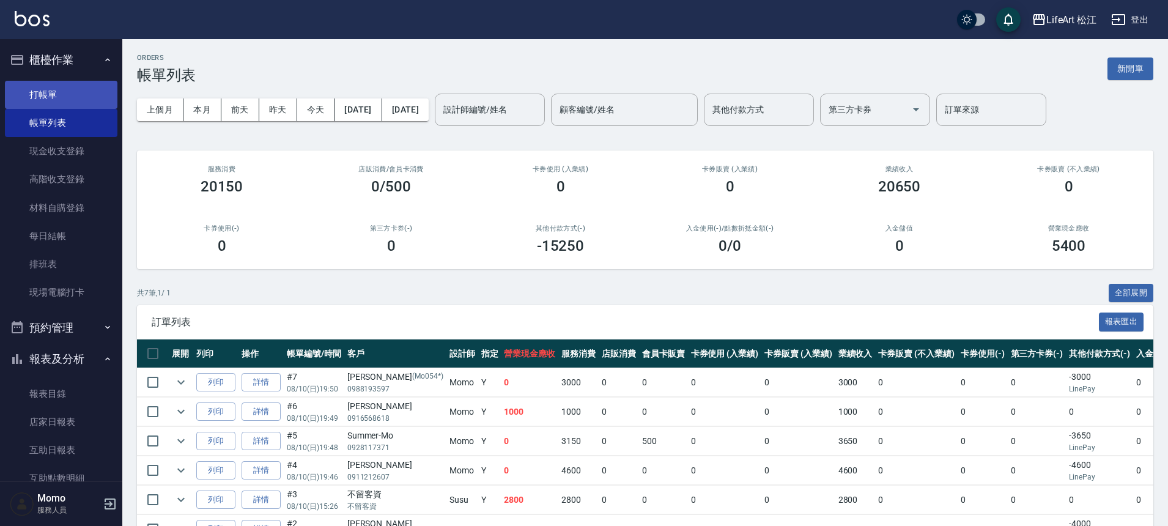
click at [41, 100] on link "打帳單" at bounding box center [61, 95] width 113 height 28
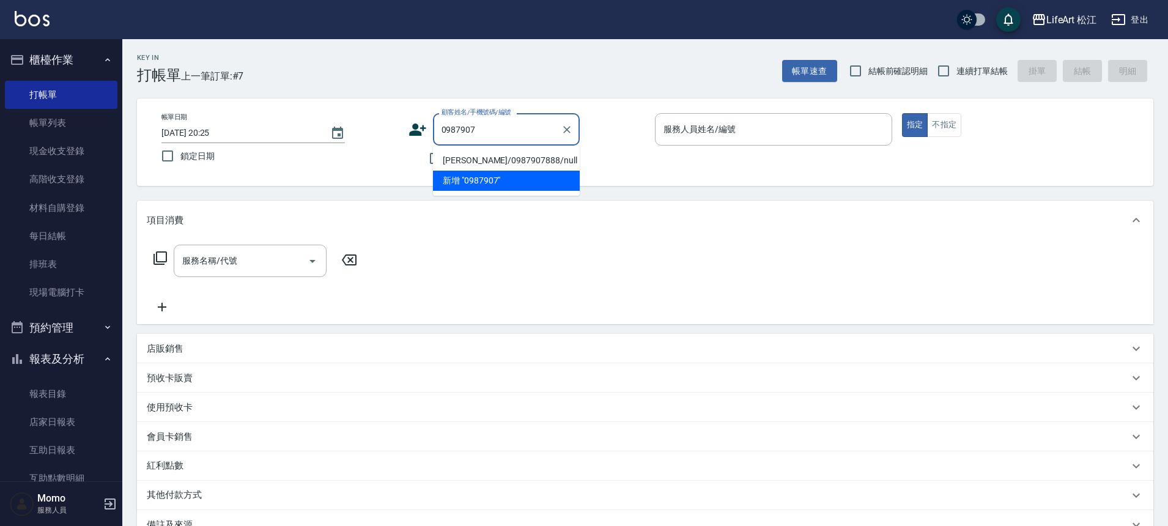
click at [527, 161] on li "[PERSON_NAME]/0987907888/null" at bounding box center [506, 160] width 147 height 20
type input "[PERSON_NAME]/0987907888/null"
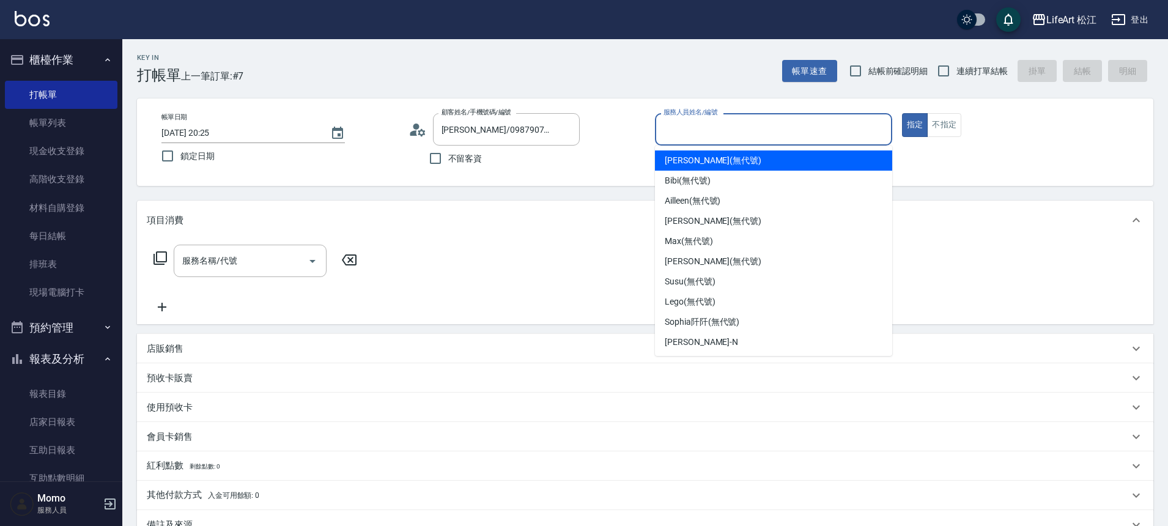
click at [720, 122] on input "服務人員姓名/編號" at bounding box center [774, 129] width 226 height 21
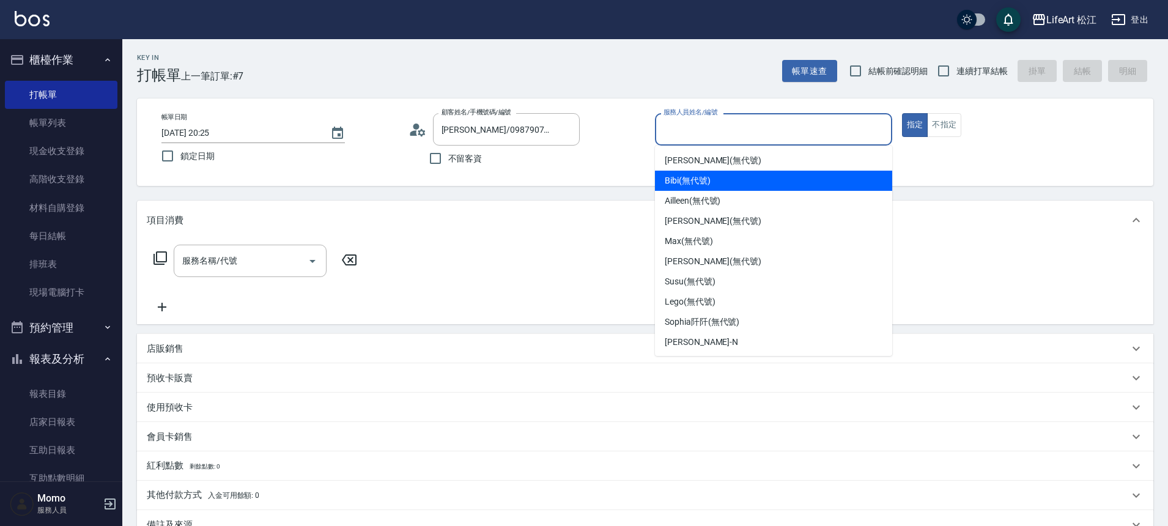
click at [746, 179] on div "Bibi (無代號)" at bounding box center [773, 181] width 237 height 20
type input "Bibi(無代號)"
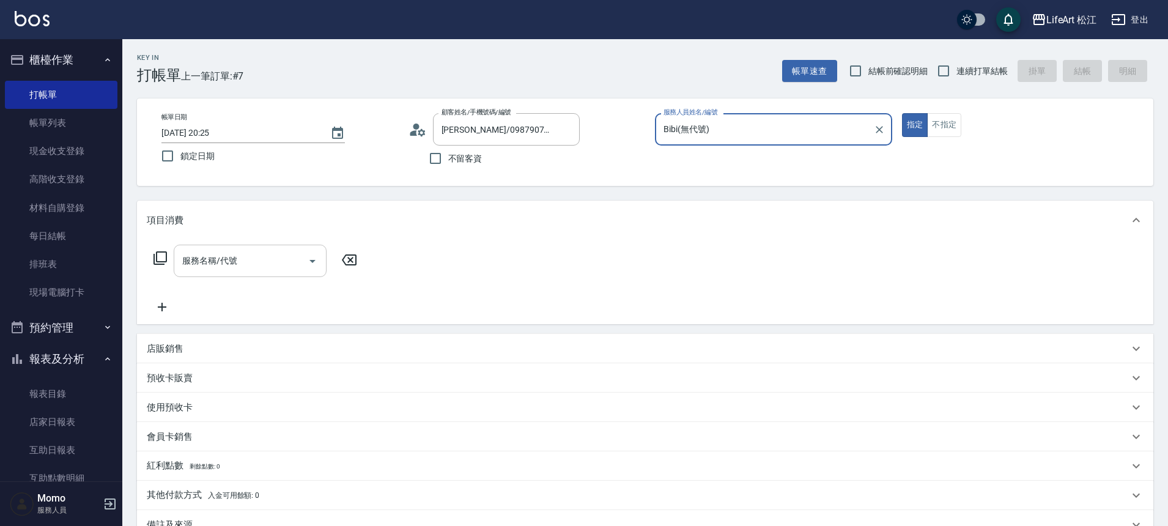
click at [262, 268] on input "服務名稱/代號" at bounding box center [241, 260] width 124 height 21
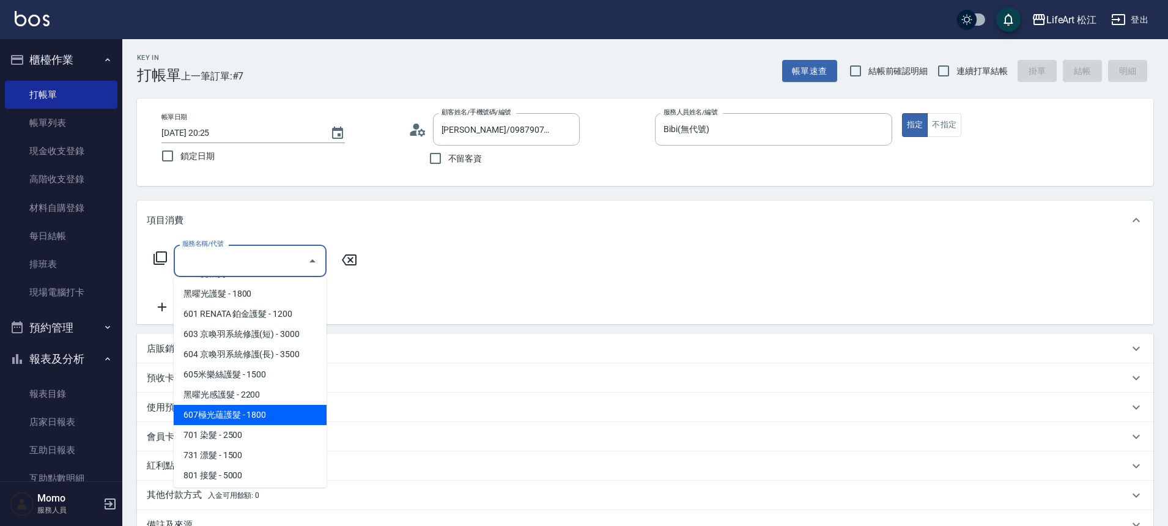
scroll to position [163, 0]
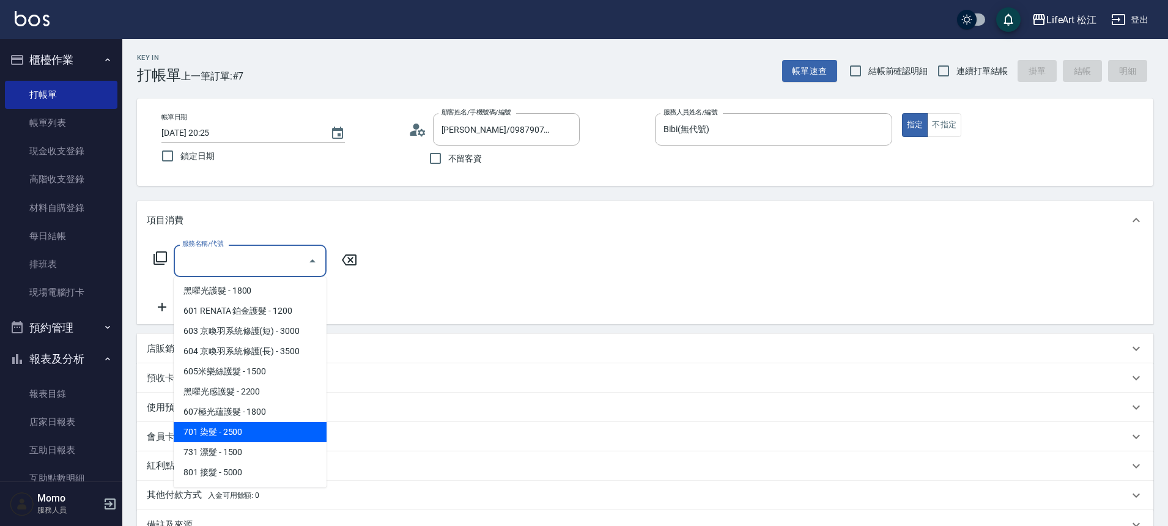
click at [254, 432] on span "701 染髮 - 2500" at bounding box center [250, 432] width 153 height 20
type input "701 染髮(701)"
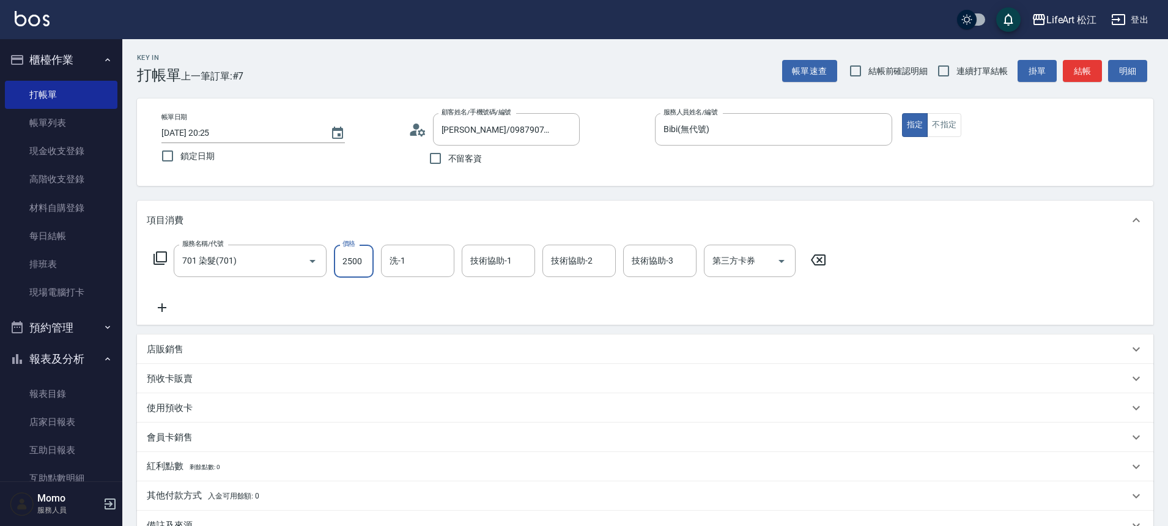
click at [363, 256] on input "2500" at bounding box center [354, 261] width 40 height 33
click at [364, 256] on input "2500" at bounding box center [354, 261] width 40 height 33
click at [367, 269] on input "2500" at bounding box center [354, 261] width 40 height 33
type input "800"
click at [168, 308] on icon at bounding box center [162, 307] width 31 height 15
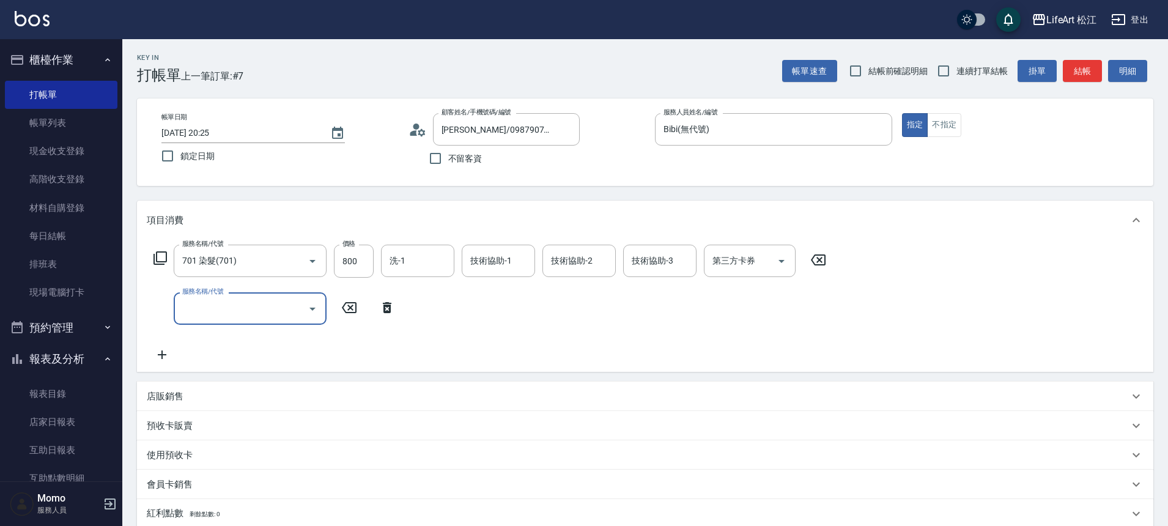
drag, startPoint x: 220, startPoint y: 320, endPoint x: 222, endPoint y: 313, distance: 7.7
click at [220, 318] on div "服務名稱/代號" at bounding box center [250, 308] width 153 height 32
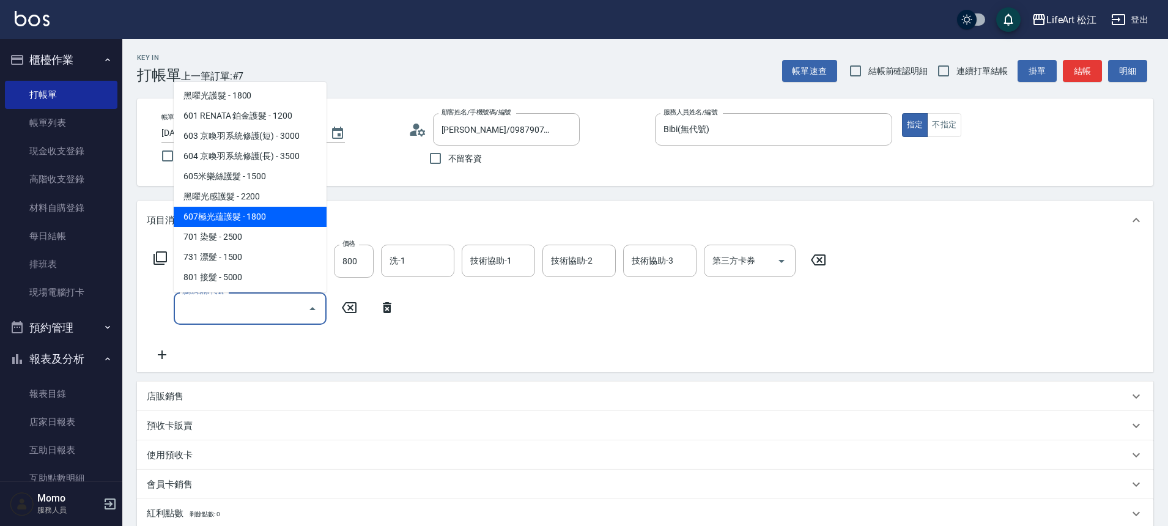
click at [262, 218] on span "607極光蘊護髮 - 1800" at bounding box center [250, 217] width 153 height 20
type input "607極光蘊護髮(607)"
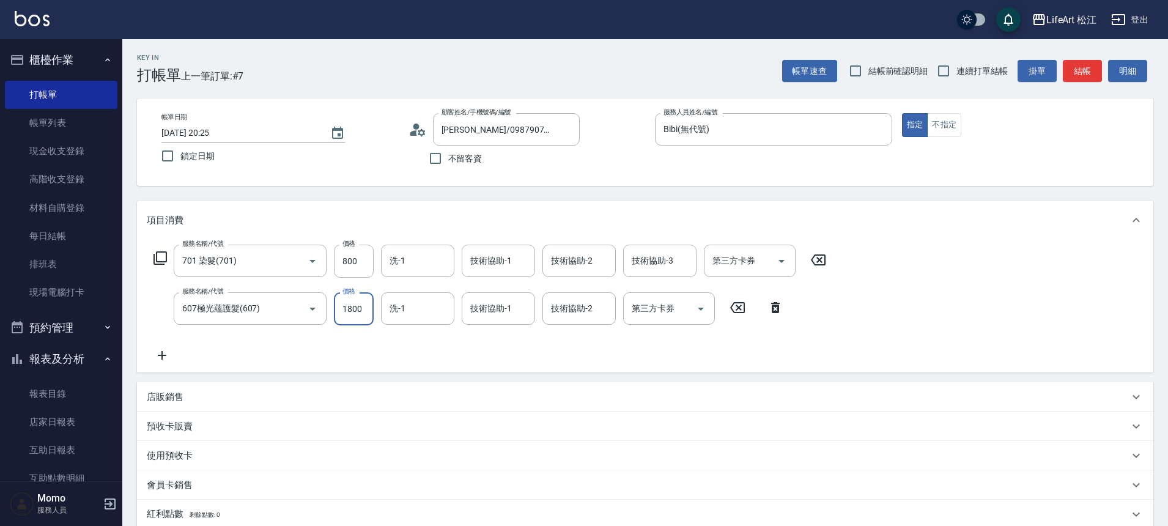
click at [361, 310] on input "1800" at bounding box center [354, 308] width 40 height 33
click at [362, 311] on input "1800" at bounding box center [354, 308] width 40 height 33
click at [360, 310] on input "1800" at bounding box center [354, 308] width 40 height 33
click at [360, 314] on input "1800" at bounding box center [354, 308] width 40 height 33
click at [360, 315] on input "1800" at bounding box center [354, 308] width 40 height 33
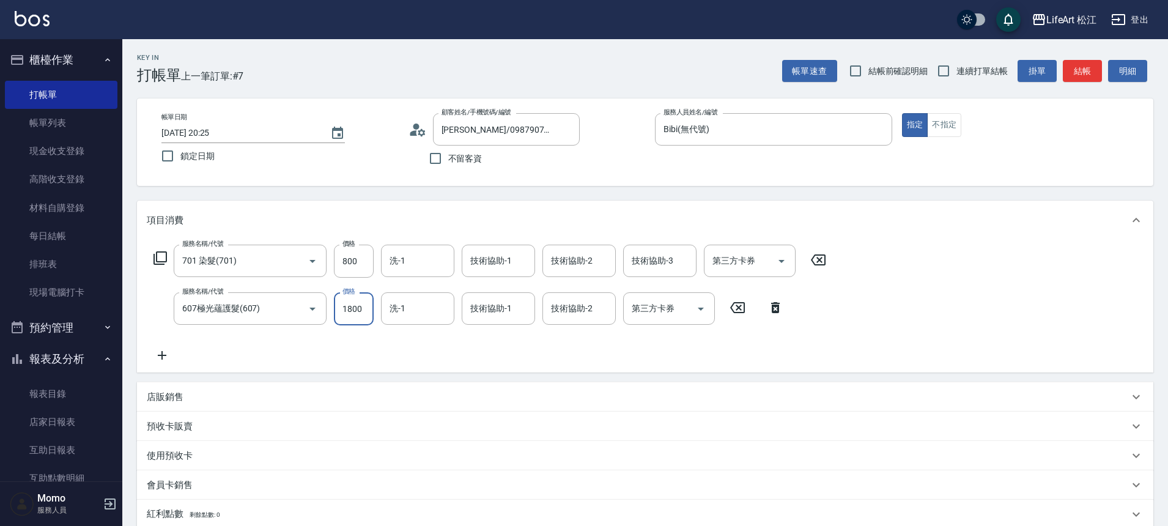
click at [360, 315] on input "1800" at bounding box center [354, 308] width 40 height 33
type input "2200"
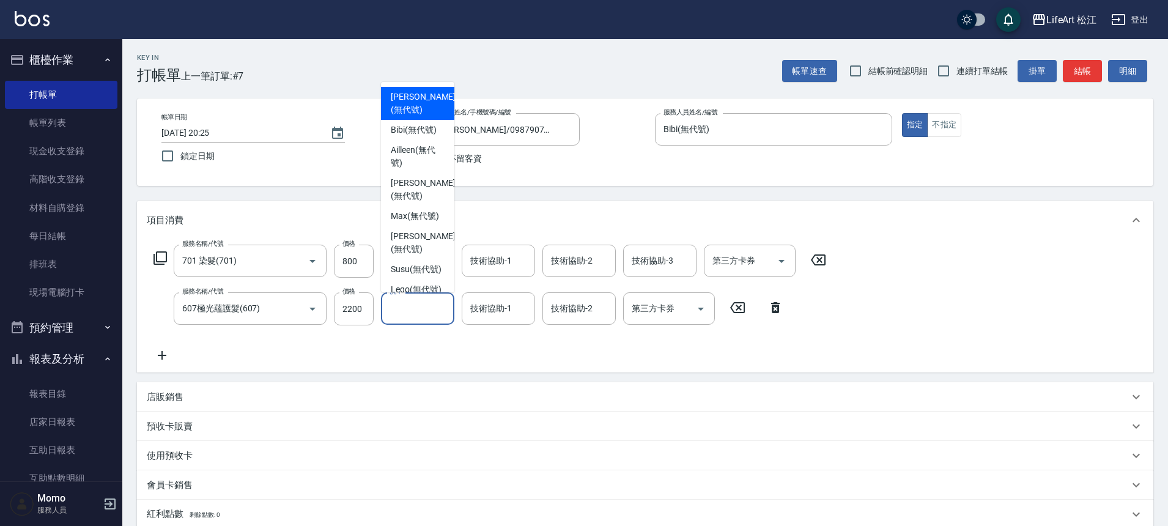
click at [432, 301] on input "洗-1" at bounding box center [418, 308] width 62 height 21
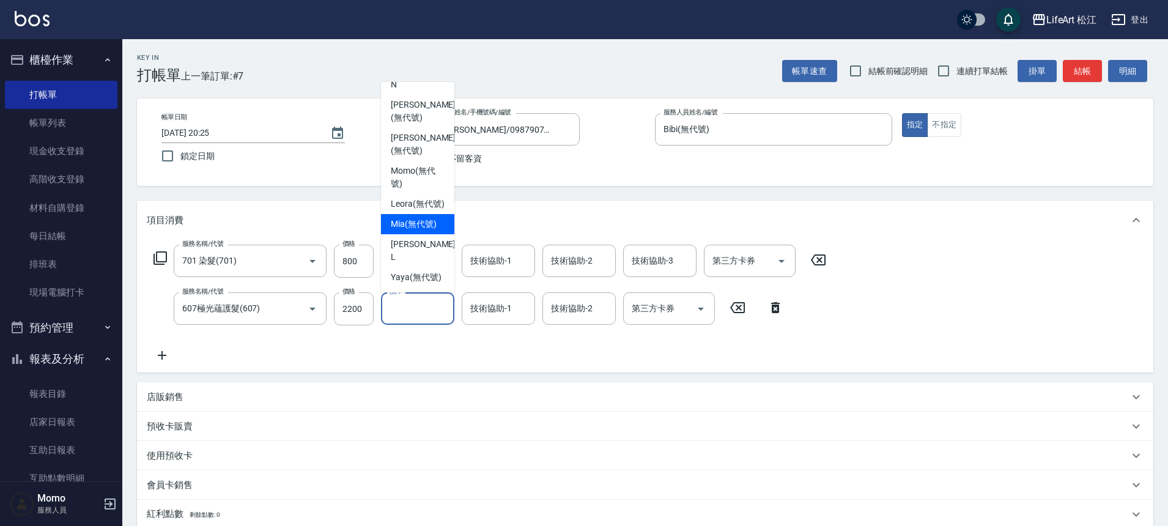
scroll to position [297, 0]
click at [426, 206] on span "Leora (無代號)" at bounding box center [418, 204] width 54 height 13
type input "Leora(無代號)"
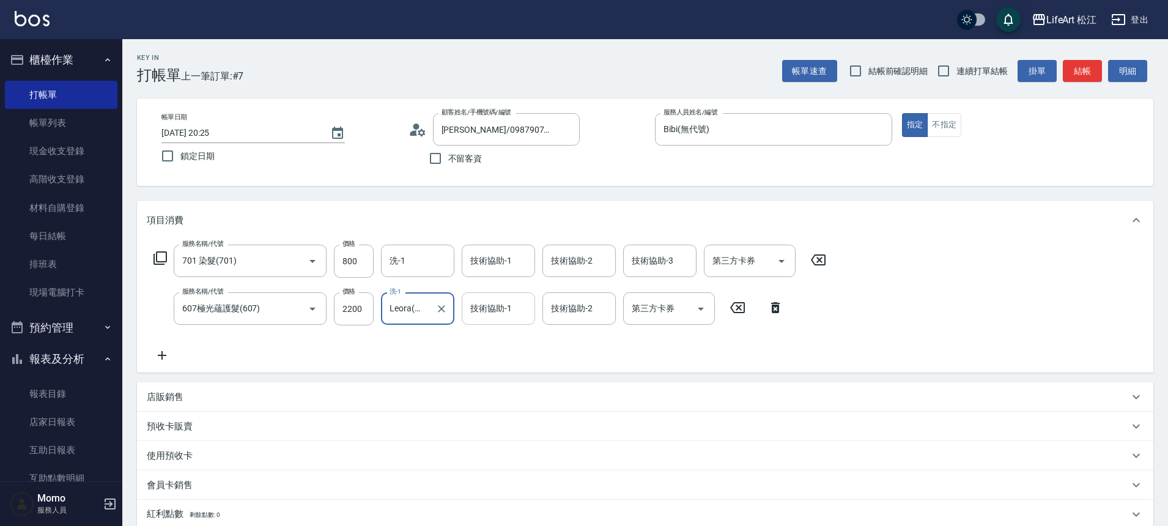
click at [489, 297] on div "技術協助-1" at bounding box center [498, 308] width 73 height 32
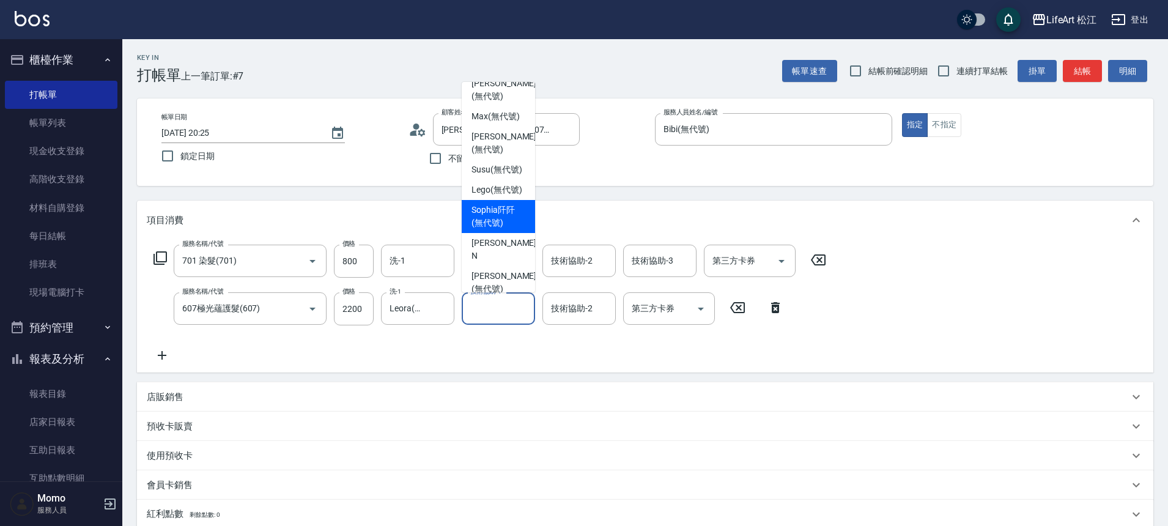
scroll to position [240, 0]
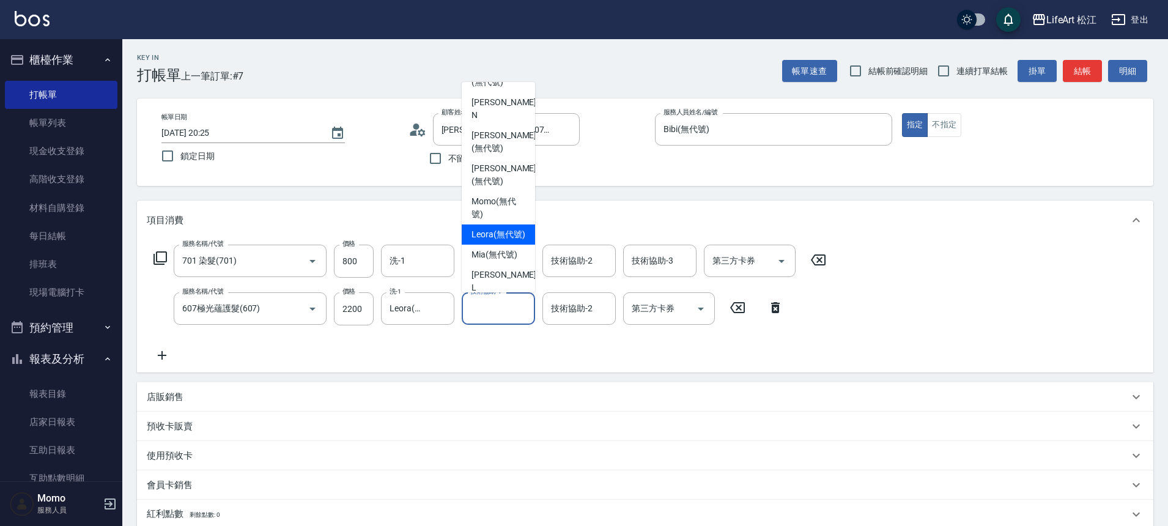
drag, startPoint x: 515, startPoint y: 244, endPoint x: 509, endPoint y: 253, distance: 10.7
click at [514, 241] on span "Leora (無代號)" at bounding box center [499, 234] width 54 height 13
type input "Leora(無代號)"
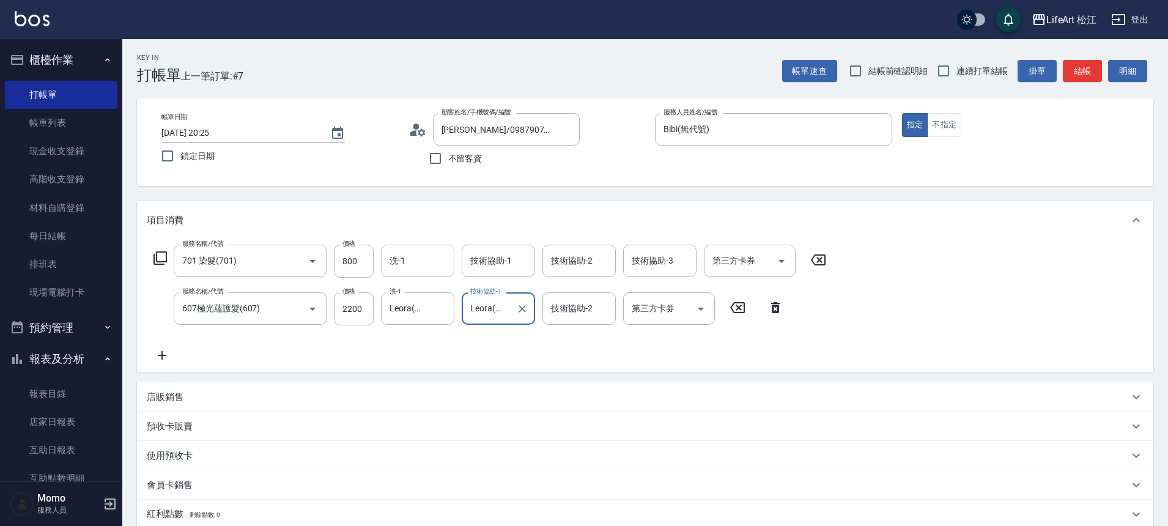
click at [436, 264] on input "洗-1" at bounding box center [418, 260] width 62 height 21
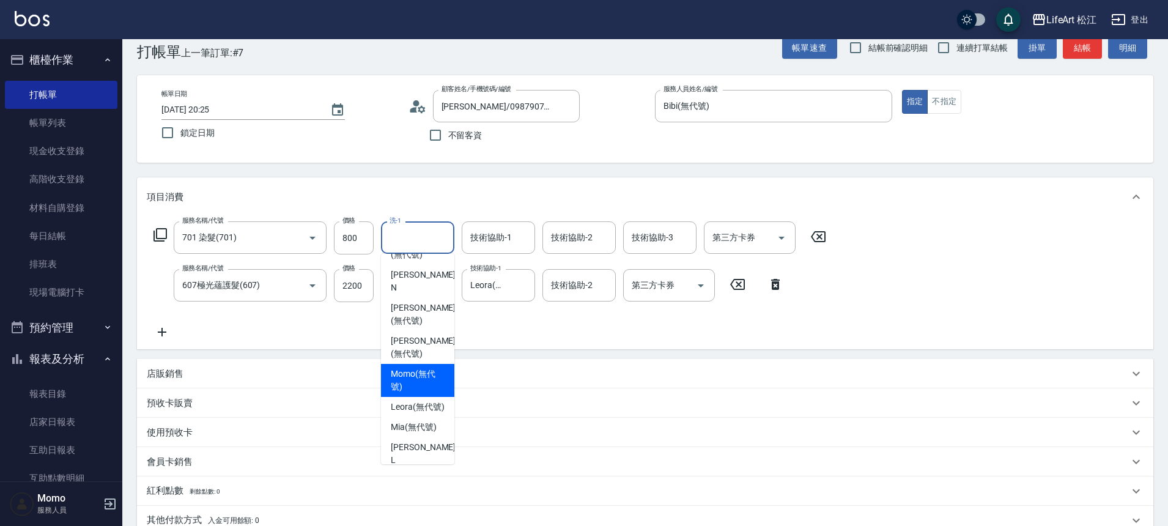
scroll to position [242, 0]
click at [417, 415] on div "Leora (無代號)" at bounding box center [417, 405] width 73 height 20
type input "Leora(無代號)"
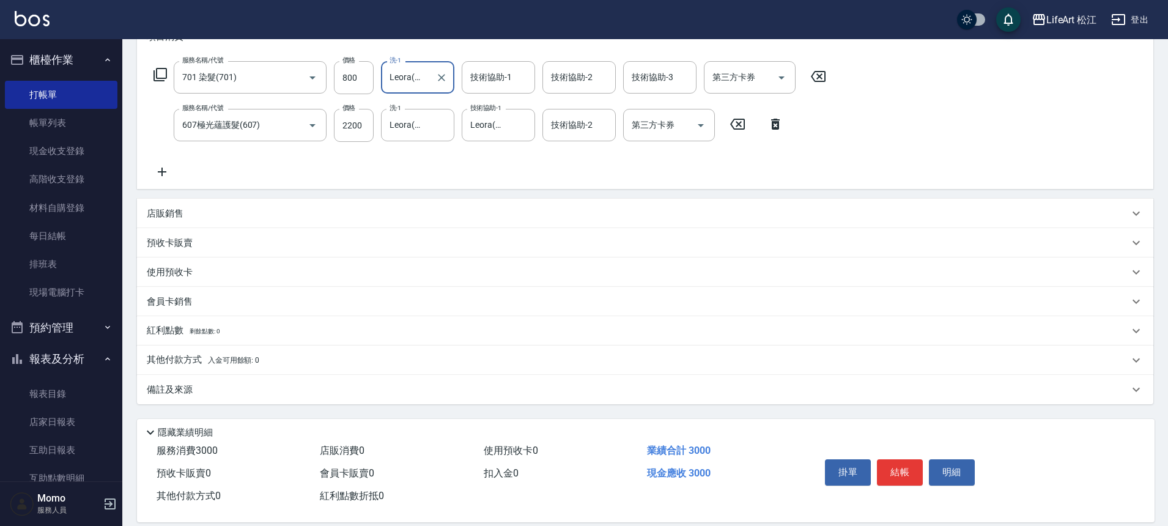
scroll to position [200, 0]
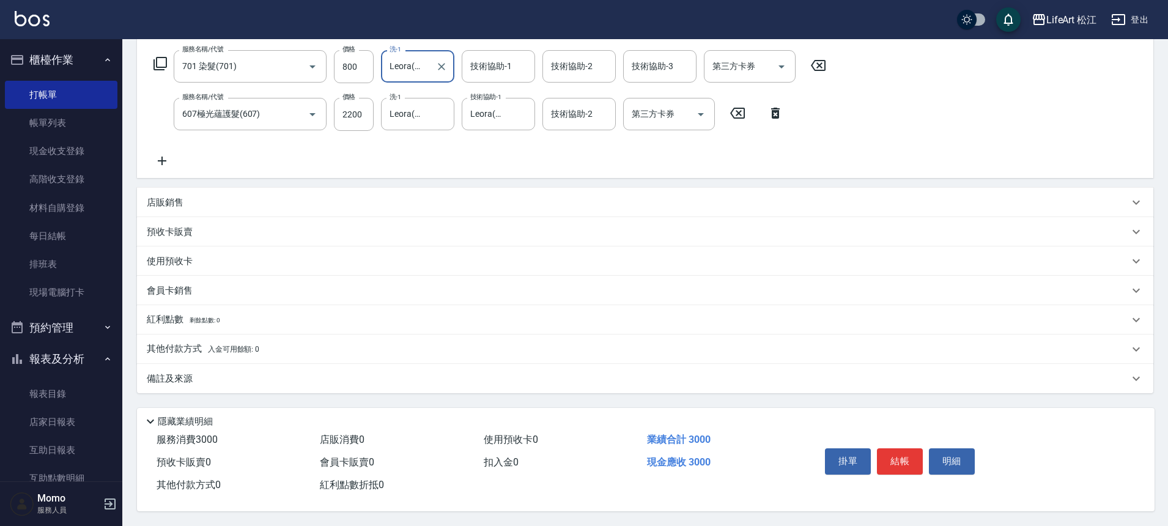
click at [298, 342] on div "其他付款方式 入金可用餘額: 0" at bounding box center [638, 348] width 982 height 13
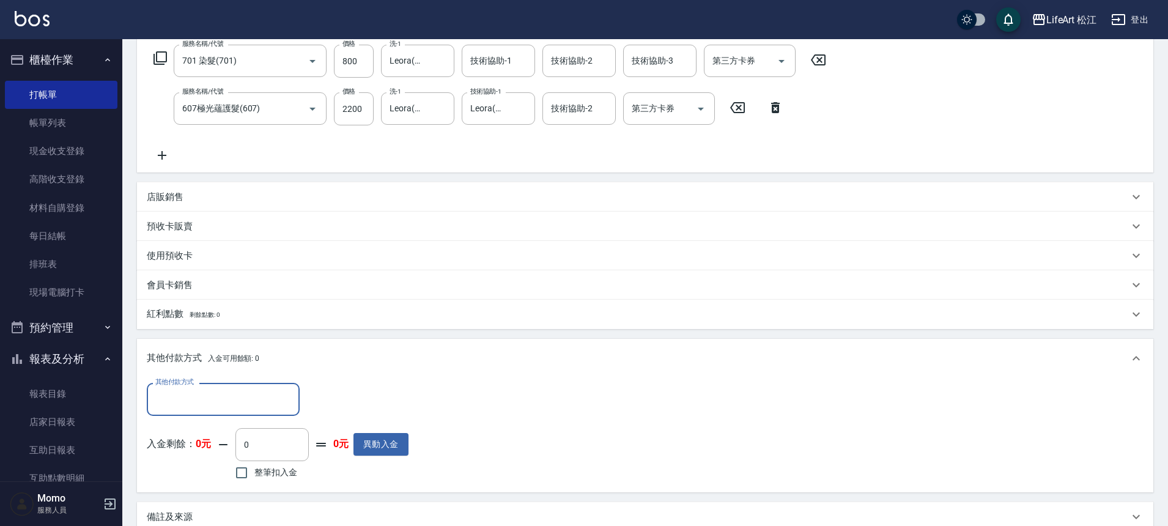
scroll to position [1, 0]
click at [268, 409] on input "其他付款方式" at bounding box center [223, 398] width 142 height 21
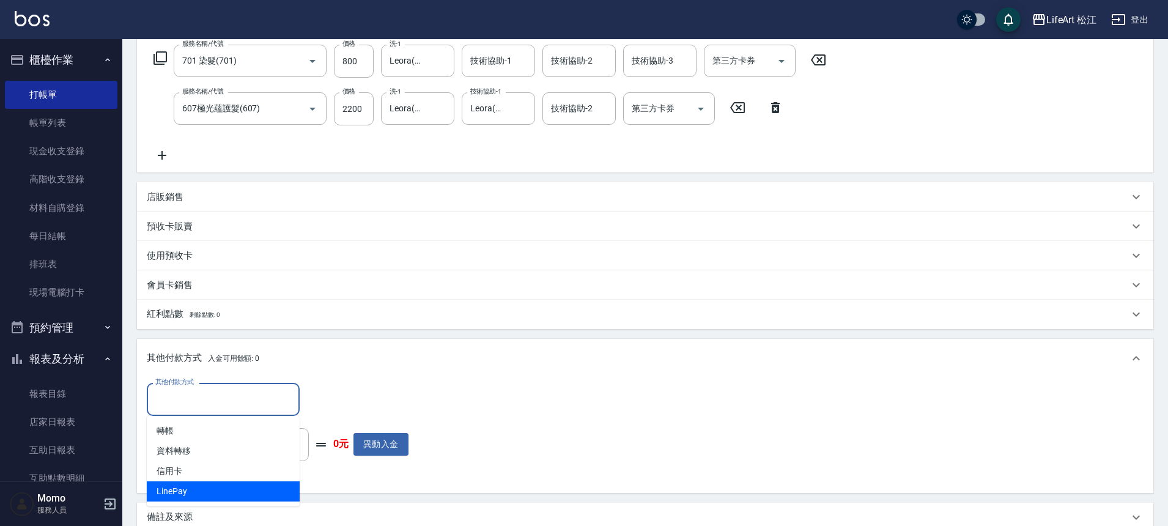
click at [204, 487] on span "LinePay" at bounding box center [223, 491] width 153 height 20
type input "LinePay"
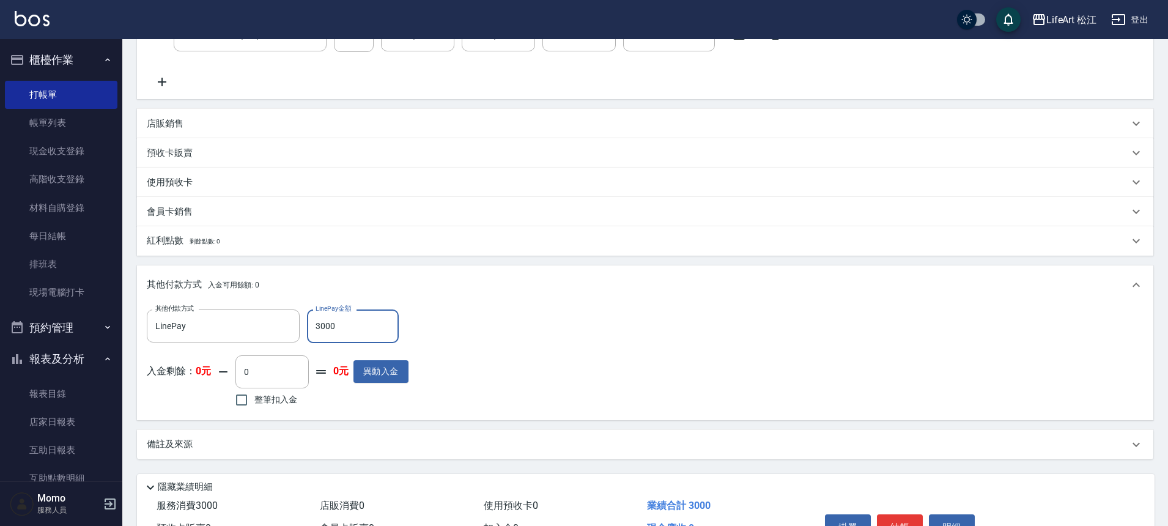
scroll to position [345, 0]
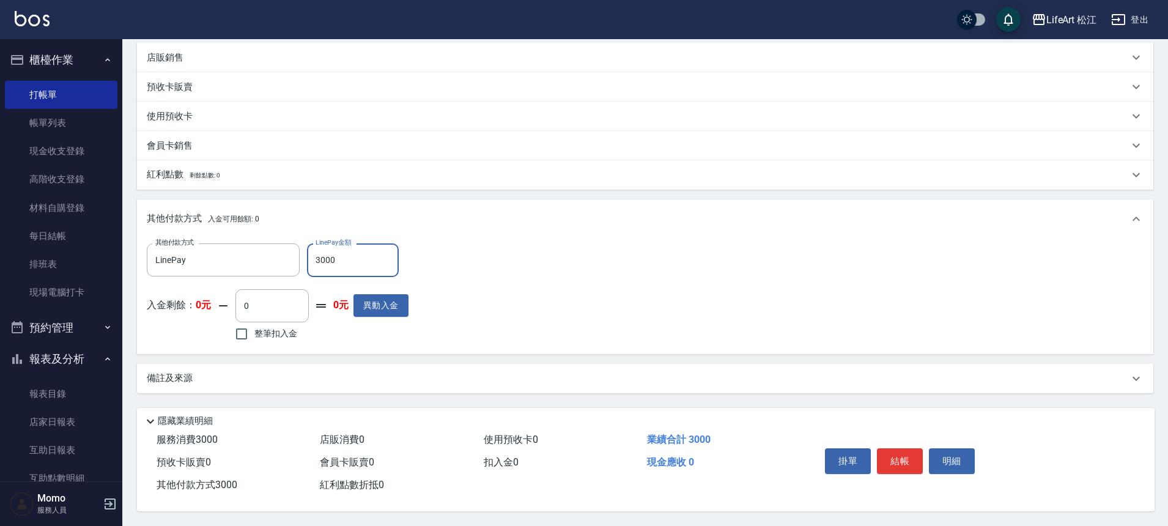
type input "3000"
click at [185, 390] on div "Key In 打帳單 上一筆訂單:#7 帳單速查 結帳前確認明細 連續打單結帳 掛單 結帳 明細 帳單日期 [DATE] 20:25 鎖定日期 顧客姓名/手機…" at bounding box center [645, 113] width 1046 height 826
click at [193, 380] on div "備註及來源" at bounding box center [645, 378] width 1016 height 29
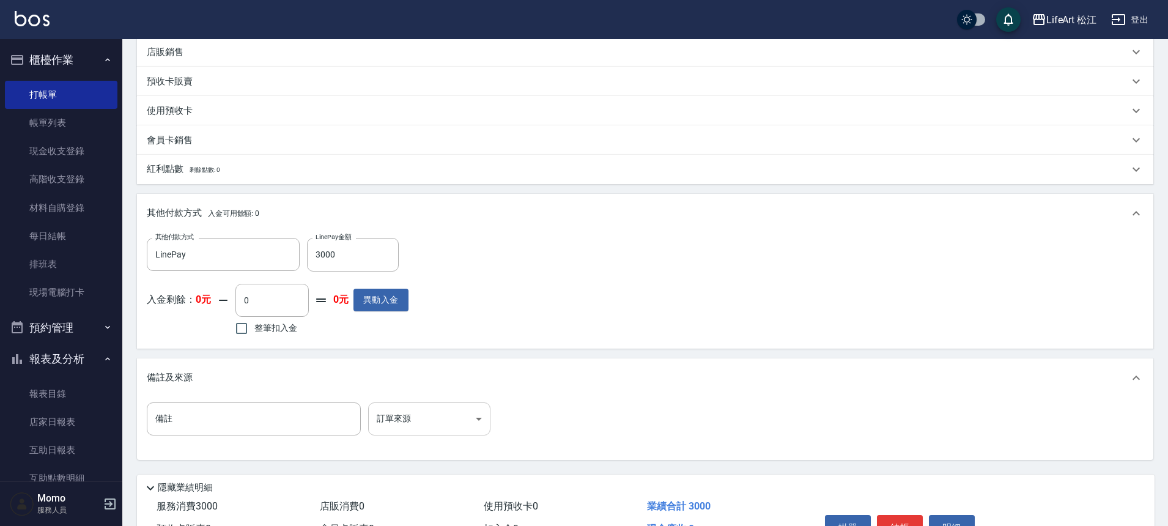
click at [447, 429] on body "LifeArt 松江 登出 櫃檯作業 打帳單 帳單列表 現金收支登錄 高階收支登錄 材料自購登錄 每日結帳 排班表 現場電腦打卡 預約管理 預約管理 單日預約…" at bounding box center [584, 124] width 1168 height 938
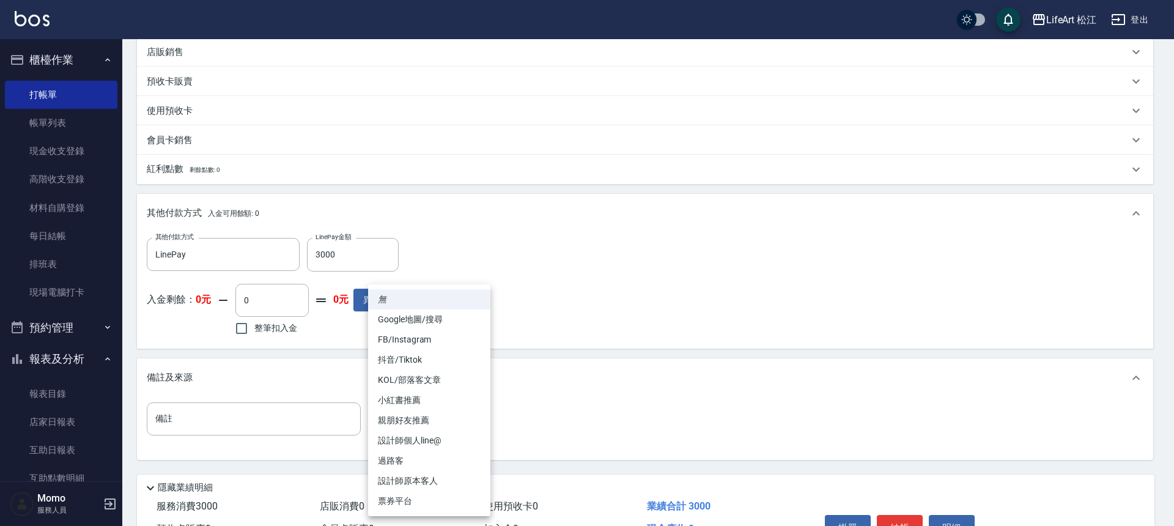
click at [448, 425] on li "親朋好友推薦" at bounding box center [429, 420] width 122 height 20
type input "親朋好友推薦"
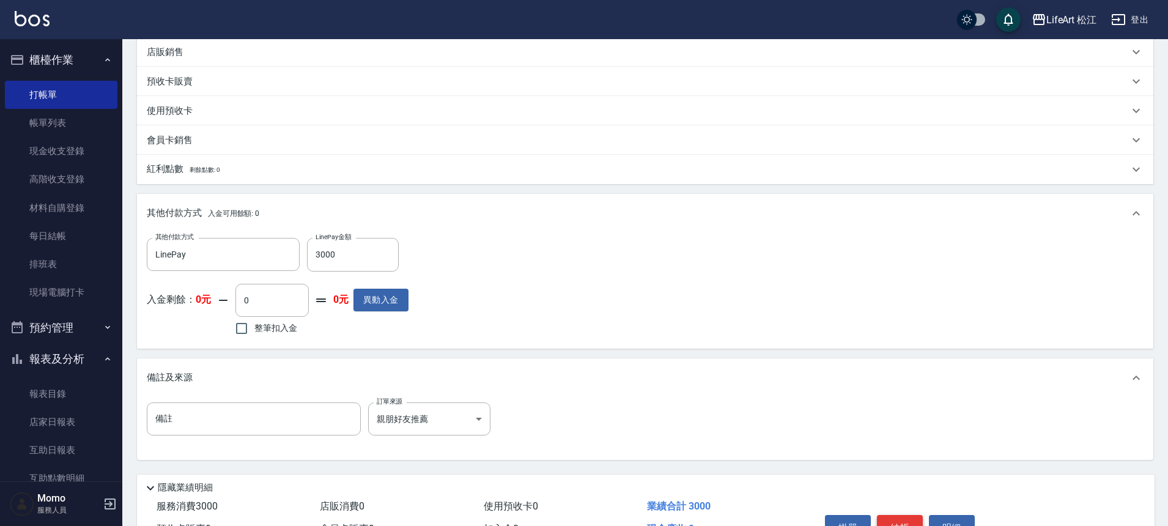
click at [899, 524] on button "結帳" at bounding box center [900, 528] width 46 height 26
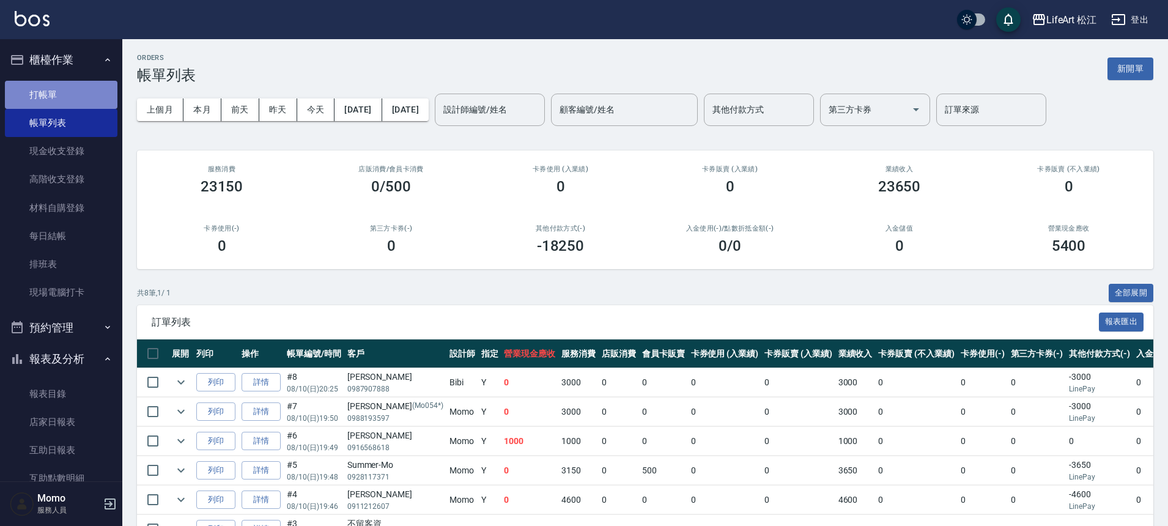
click at [91, 87] on link "打帳單" at bounding box center [61, 95] width 113 height 28
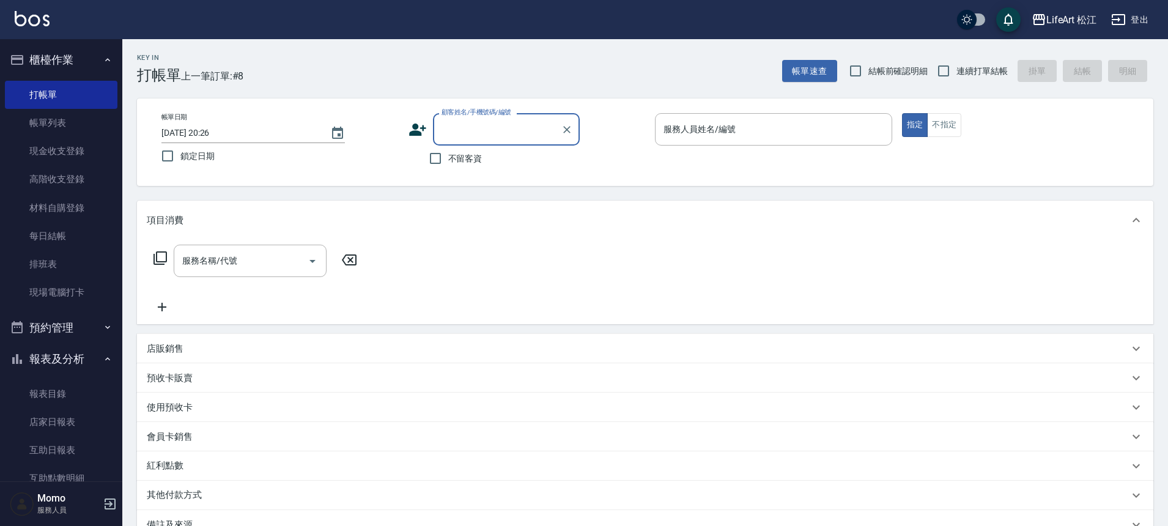
click at [533, 123] on input "顧客姓名/手機號碼/編號" at bounding box center [497, 129] width 117 height 21
type input "0983111"
click at [415, 132] on icon at bounding box center [417, 130] width 17 height 12
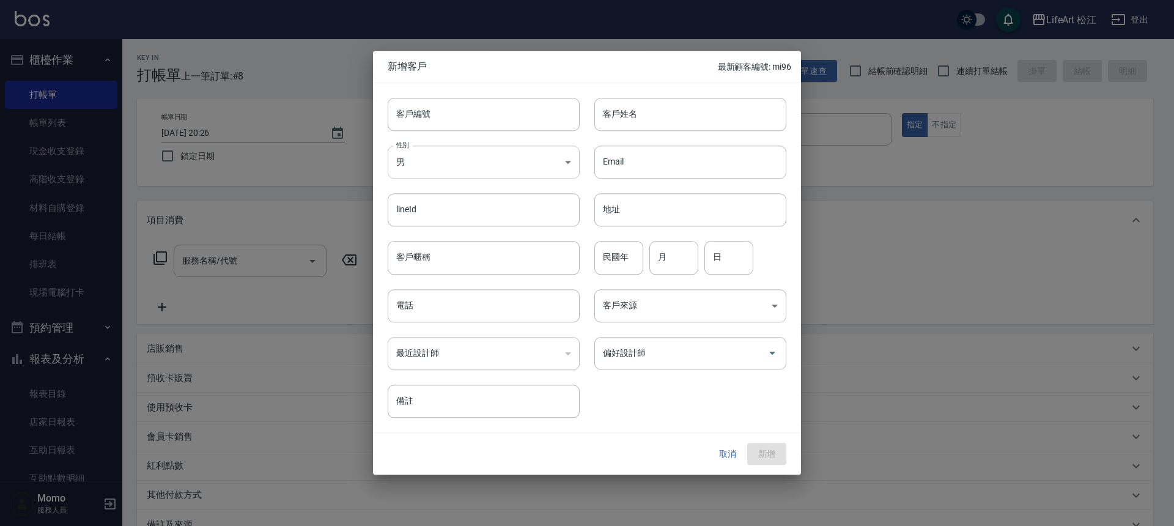
click at [530, 163] on body "LifeArt 松江 登出 櫃檯作業 打帳單 帳單列表 現金收支登錄 高階收支登錄 材料自購登錄 每日結帳 排班表 現場電腦打卡 預約管理 預約管理 單日預約…" at bounding box center [587, 336] width 1174 height 672
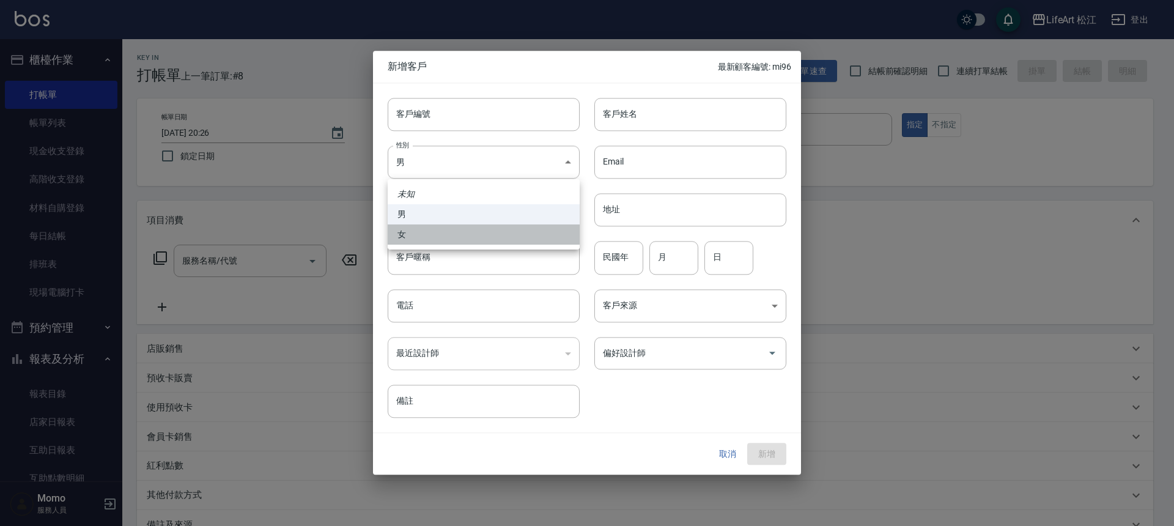
click at [509, 236] on li "女" at bounding box center [484, 234] width 192 height 20
type input "[DEMOGRAPHIC_DATA]"
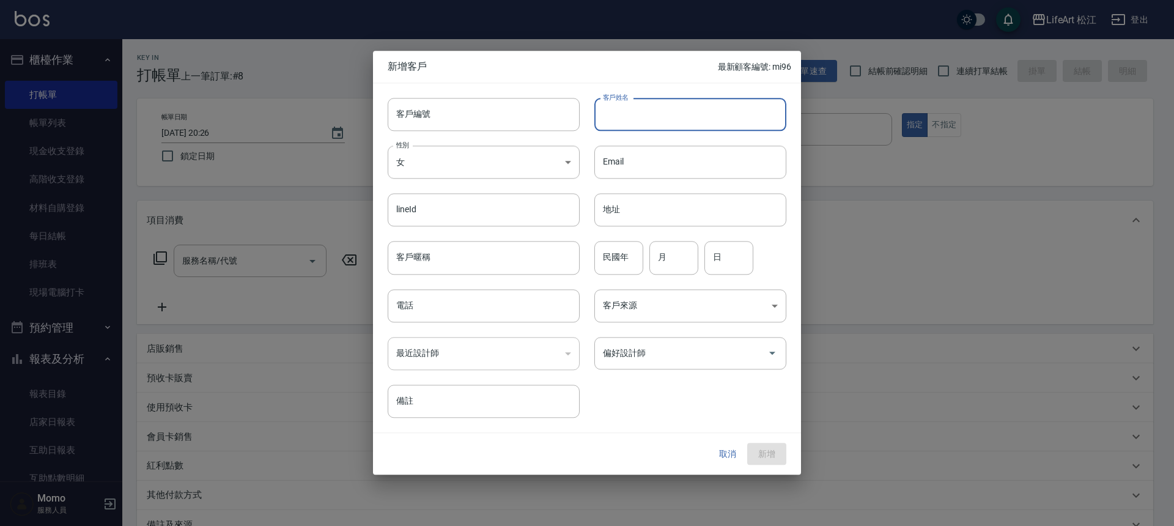
click at [637, 108] on input "客戶姓名" at bounding box center [690, 114] width 192 height 33
type input "[PERSON_NAME]"
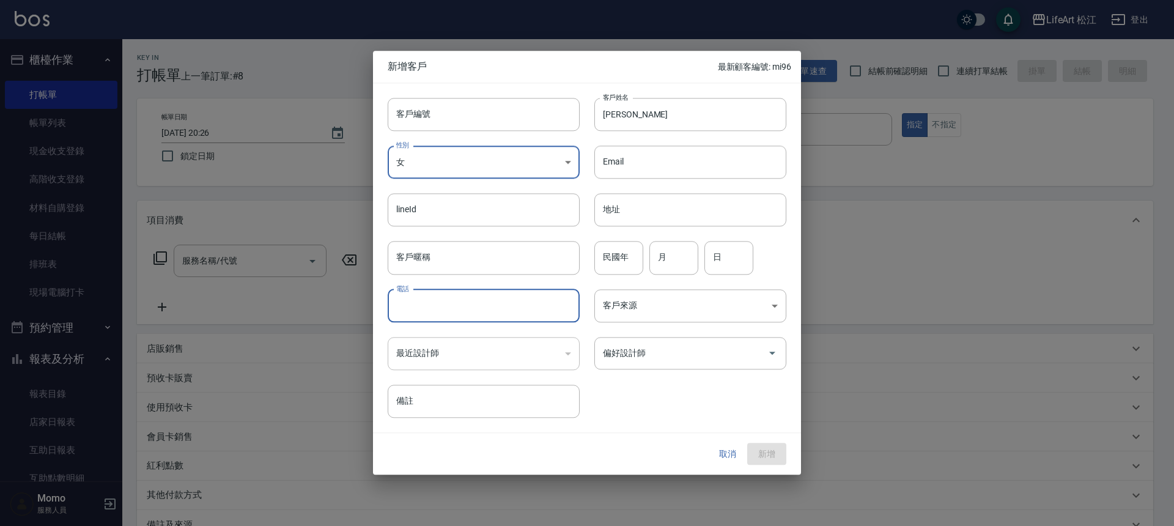
click at [446, 315] on input "電話" at bounding box center [484, 305] width 192 height 33
type input "0983112151"
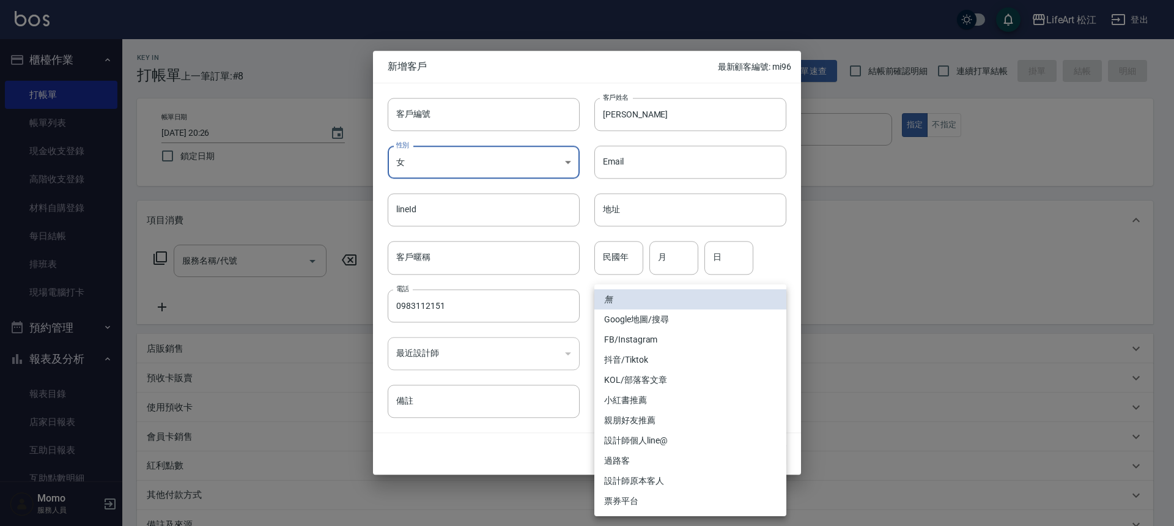
click at [706, 312] on body "LifeArt 松江 登出 櫃檯作業 打帳單 帳單列表 現金收支登錄 高階收支登錄 材料自購登錄 每日結帳 排班表 現場電腦打卡 預約管理 預約管理 單日預約…" at bounding box center [587, 336] width 1174 height 672
click at [686, 339] on li "FB/Instagram" at bounding box center [690, 340] width 192 height 20
type input "FB/Instagram"
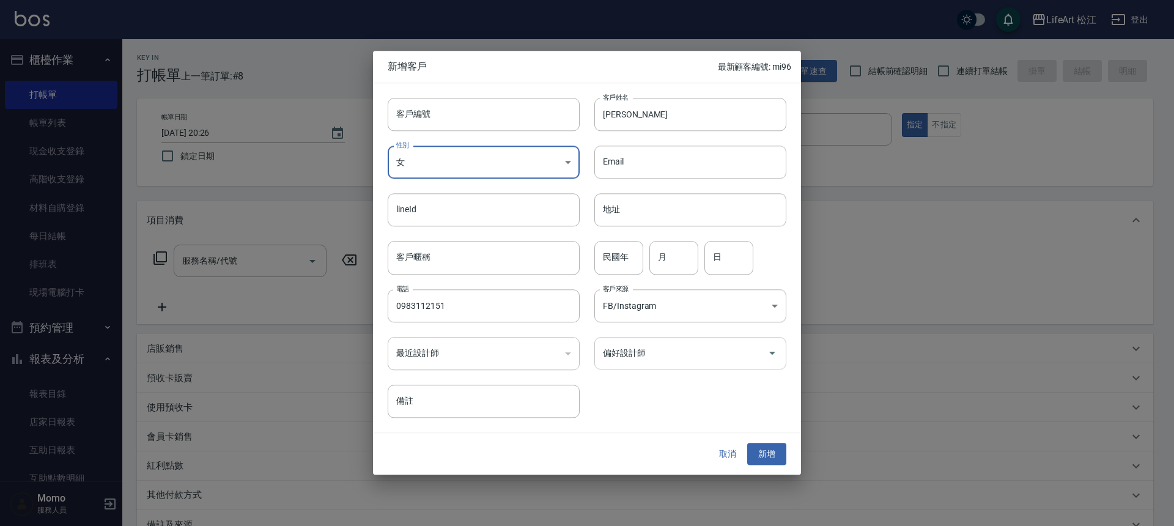
click at [727, 340] on div "偏好設計師" at bounding box center [690, 353] width 192 height 32
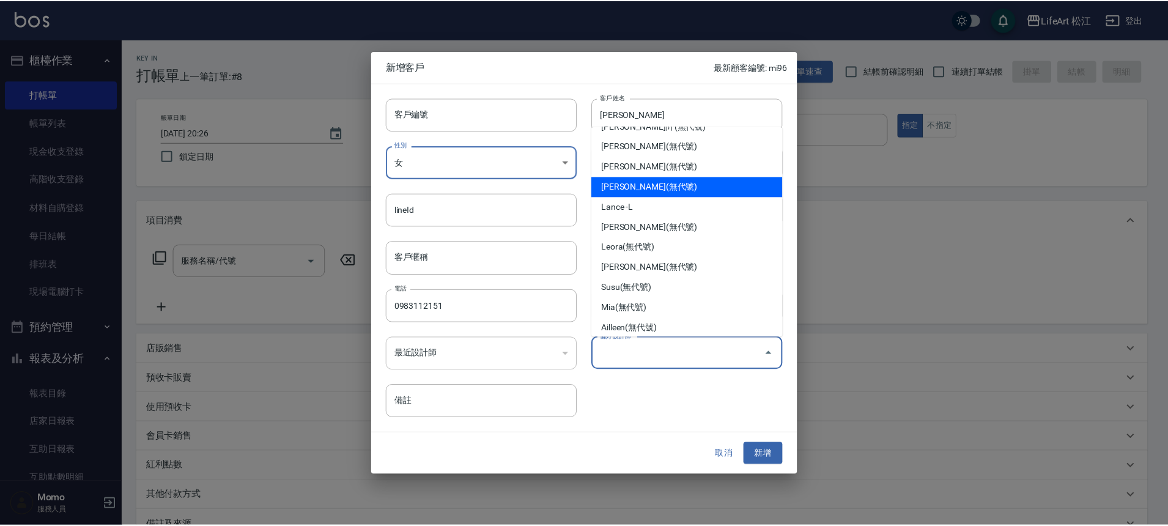
scroll to position [106, 0]
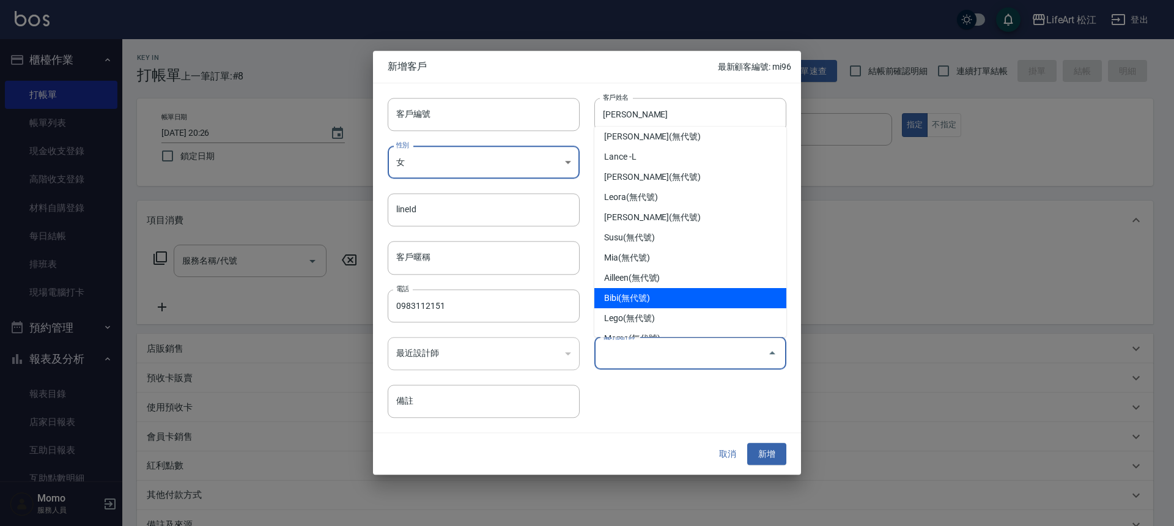
click at [685, 306] on li "Bibi(無代號)" at bounding box center [690, 298] width 192 height 20
type input "Bibi"
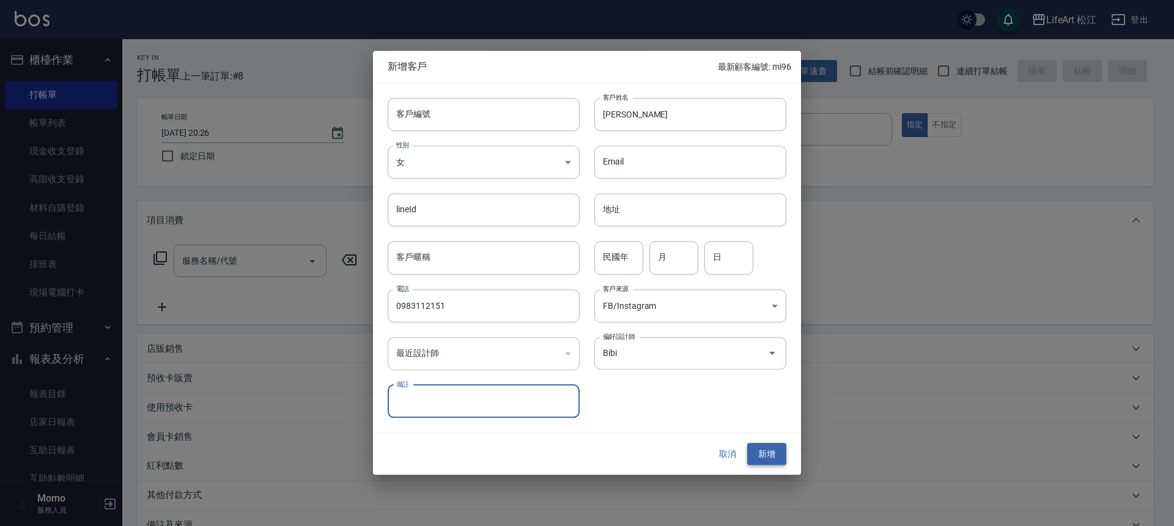
click at [766, 457] on button "新增" at bounding box center [766, 454] width 39 height 23
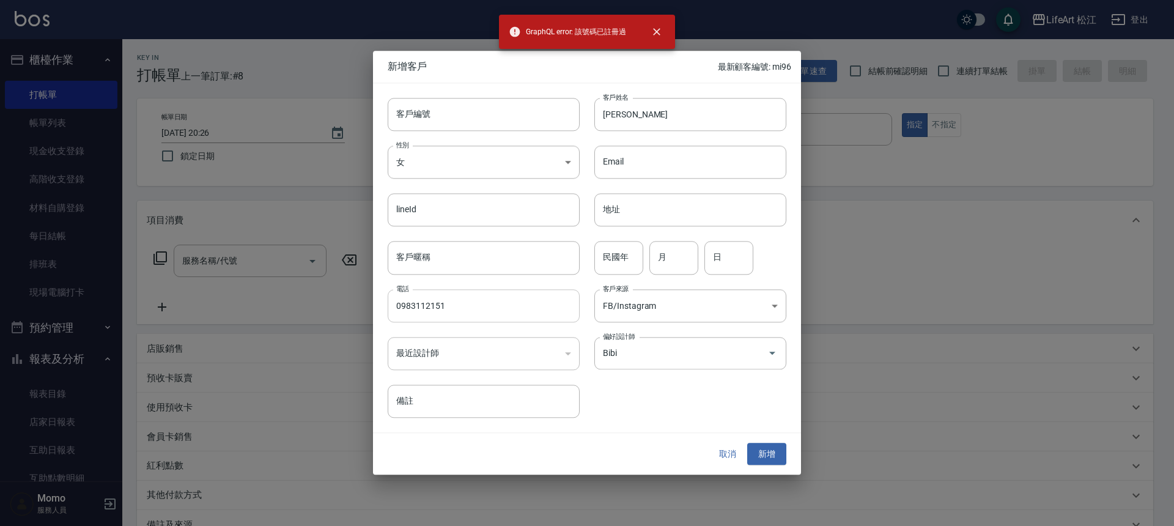
click at [431, 301] on input "0983112151" at bounding box center [484, 305] width 192 height 33
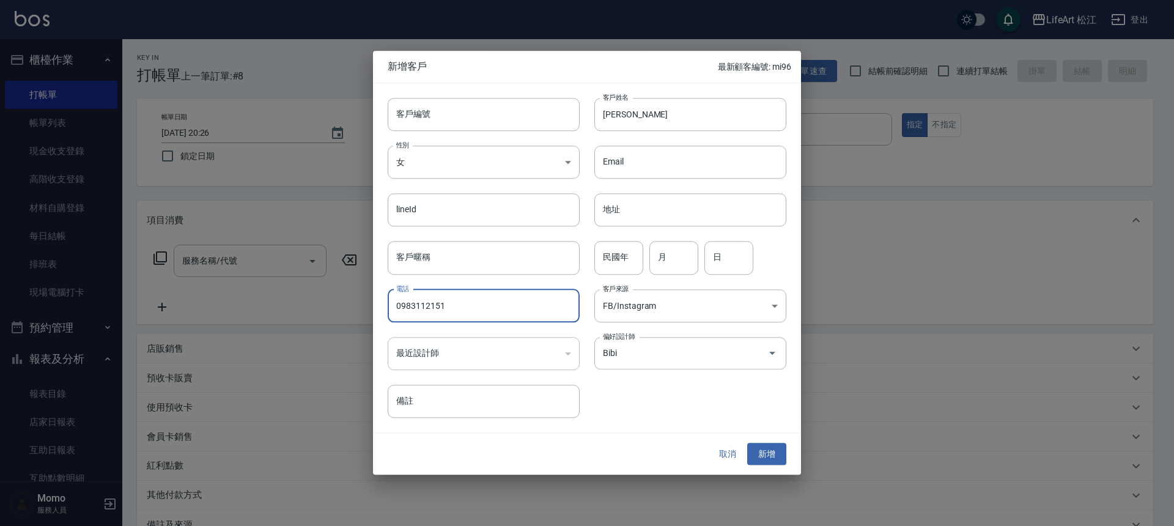
click at [431, 302] on input "0983112151" at bounding box center [484, 305] width 192 height 33
click at [736, 457] on button "取消" at bounding box center [727, 454] width 39 height 23
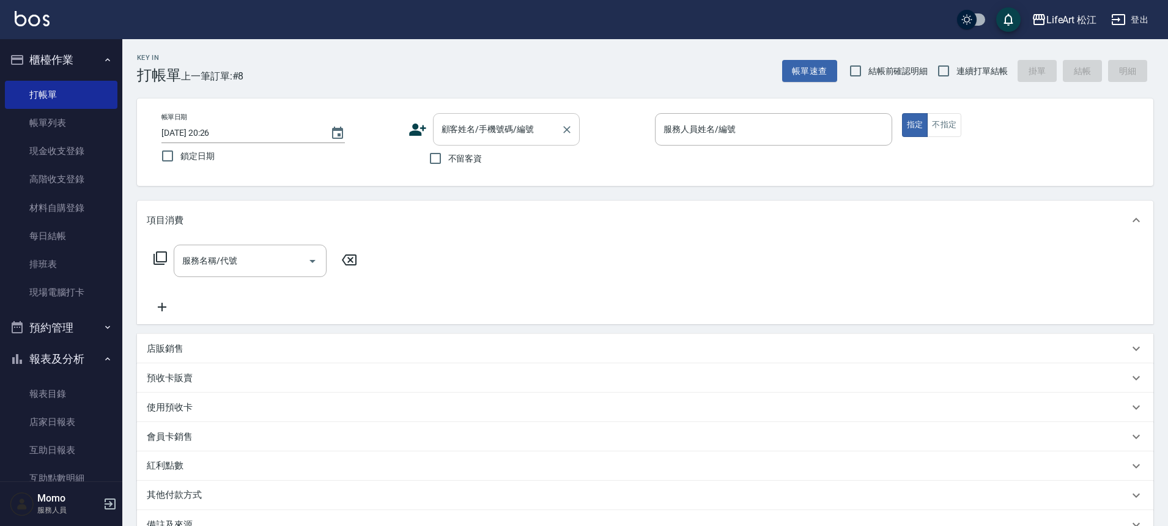
click at [509, 119] on div "顧客姓名/手機號碼/編號" at bounding box center [506, 129] width 147 height 32
paste input "0983112151"
click at [508, 163] on li "[PERSON_NAME]/0983112151/null" at bounding box center [506, 160] width 147 height 20
type input "[PERSON_NAME]/0983112151/null"
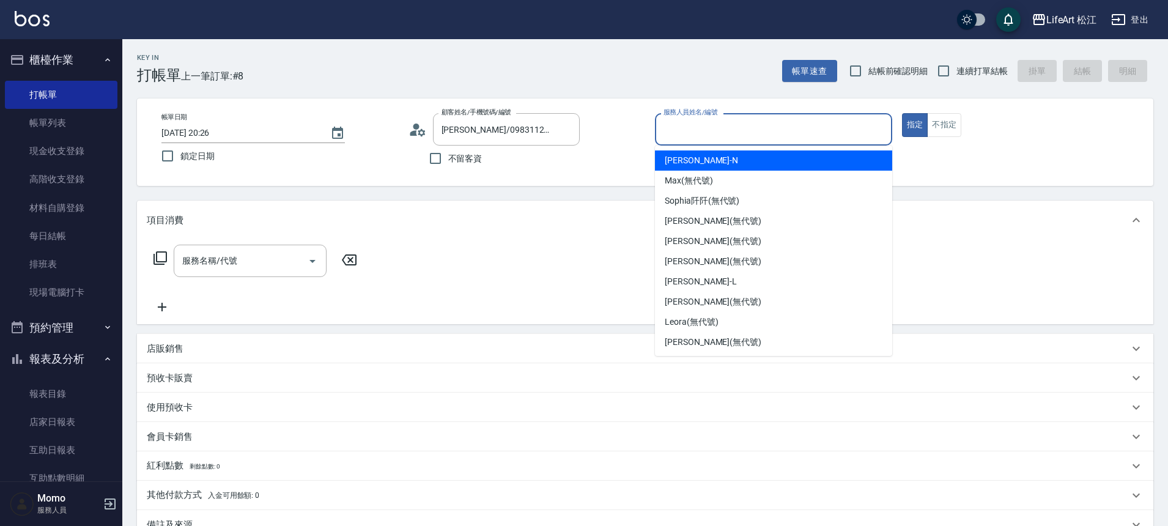
click at [736, 136] on input "服務人員姓名/編號" at bounding box center [774, 129] width 226 height 21
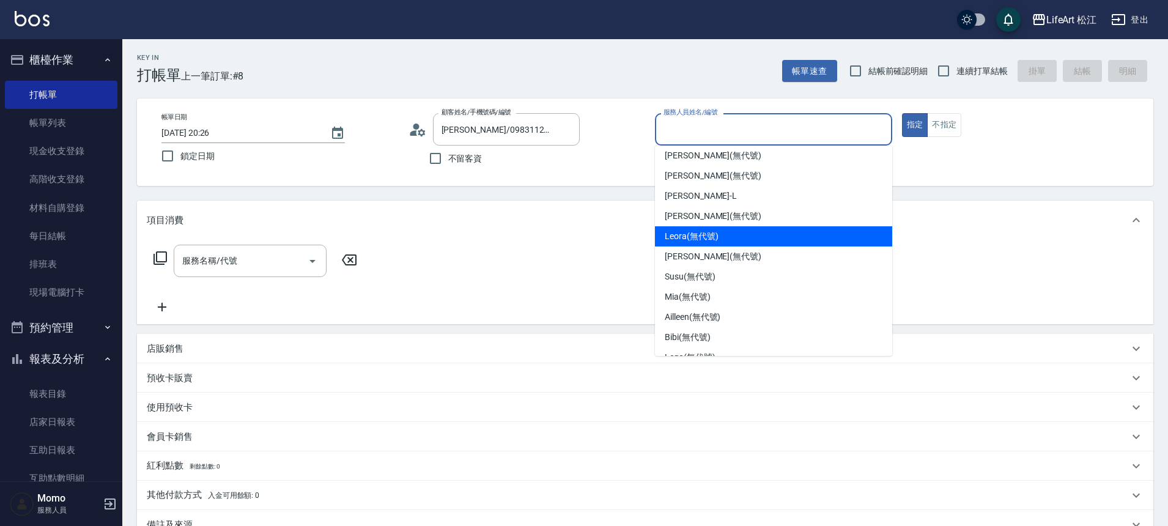
scroll to position [90, 0]
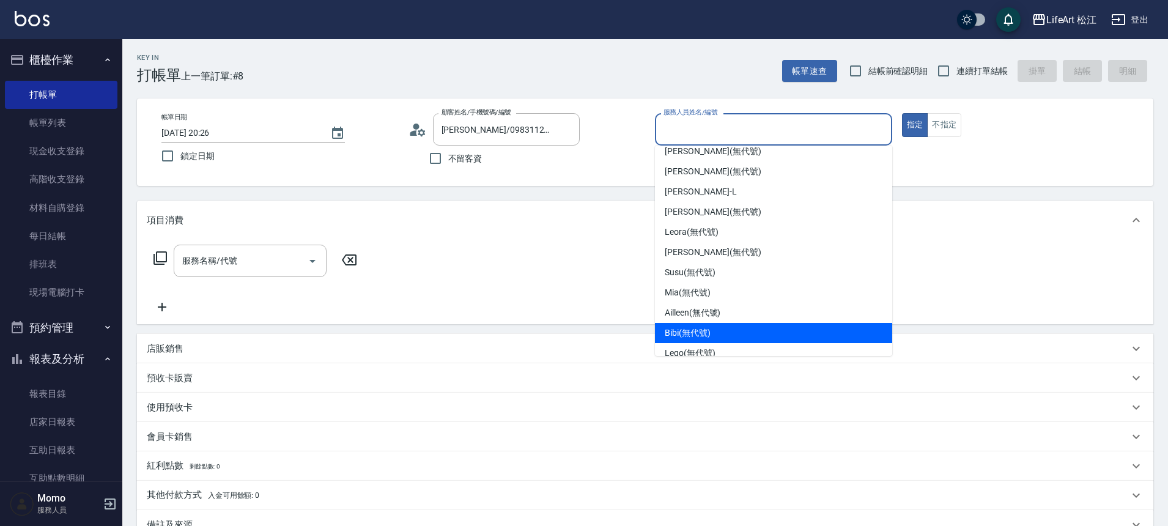
click at [724, 327] on div "Bibi (無代號)" at bounding box center [773, 333] width 237 height 20
type input "Bibi(無代號)"
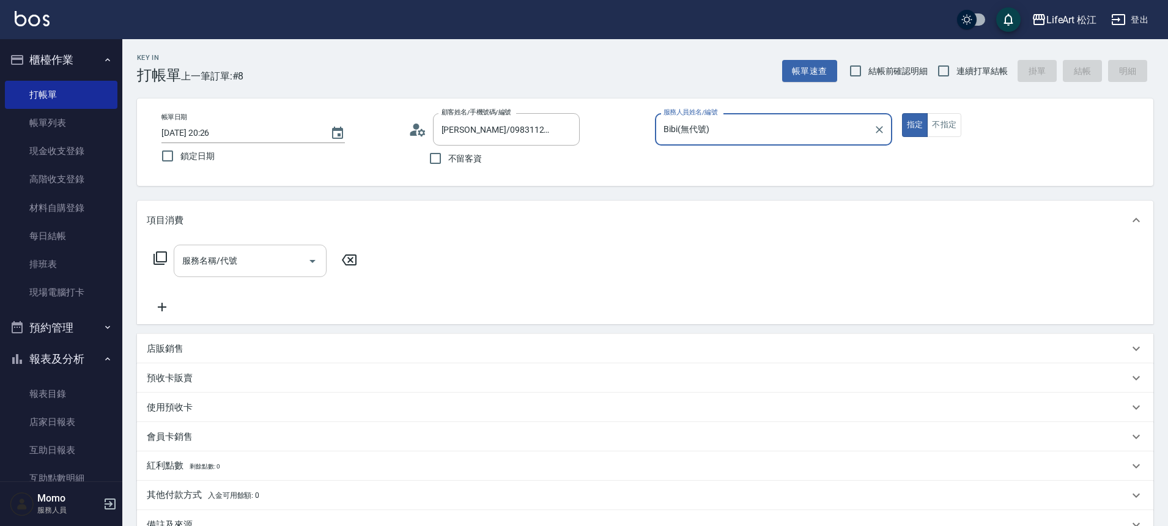
click at [290, 267] on input "服務名稱/代號" at bounding box center [241, 260] width 124 height 21
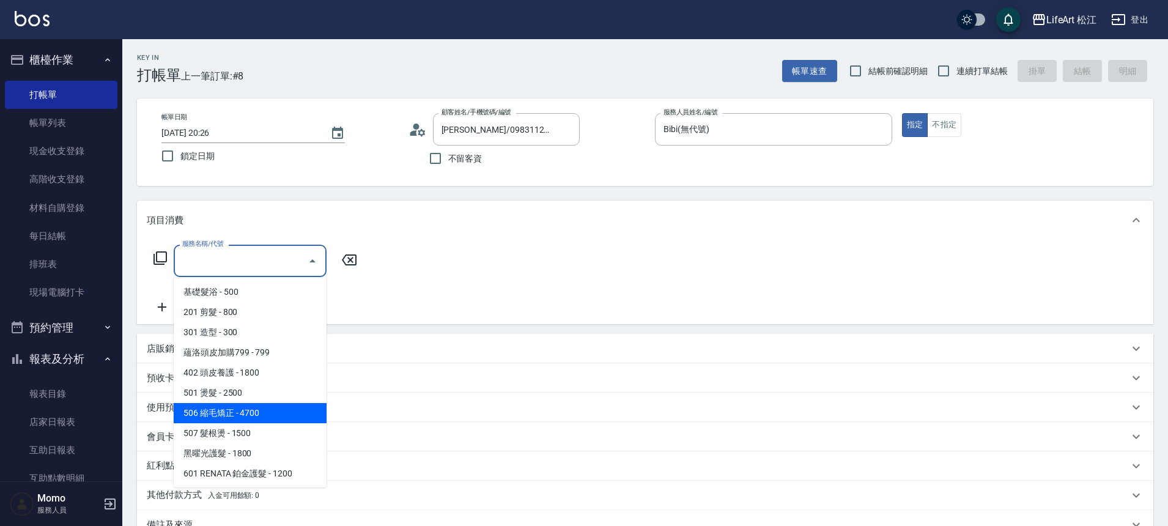
click at [257, 411] on span "506 縮毛矯正 - 4700" at bounding box center [250, 413] width 153 height 20
type input "506 縮毛矯正 (506)"
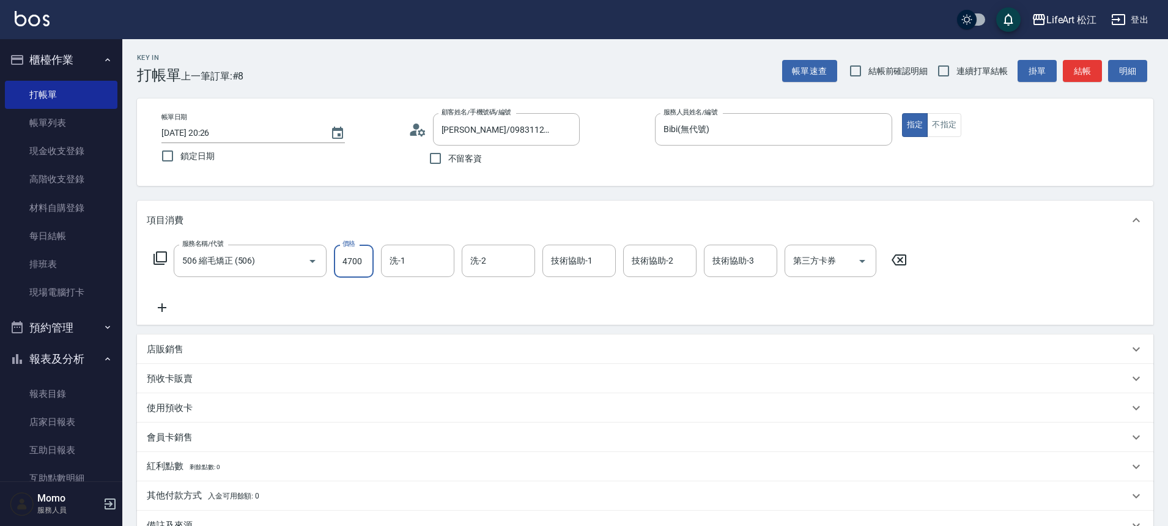
click at [364, 264] on input "4700" at bounding box center [354, 261] width 40 height 33
type input "1000"
click at [164, 310] on icon at bounding box center [162, 307] width 31 height 15
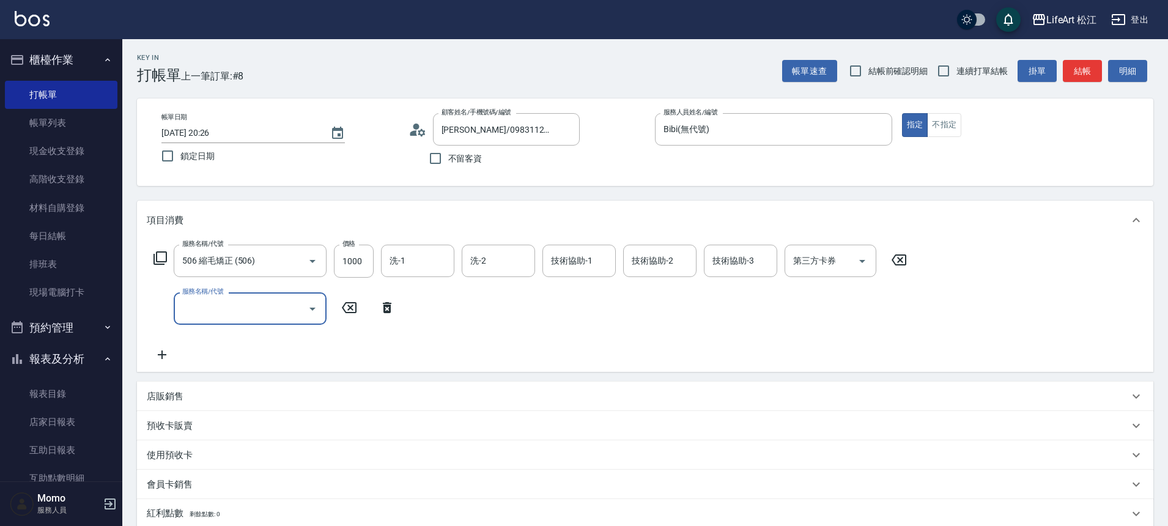
click at [274, 316] on input "服務名稱/代號" at bounding box center [241, 308] width 124 height 21
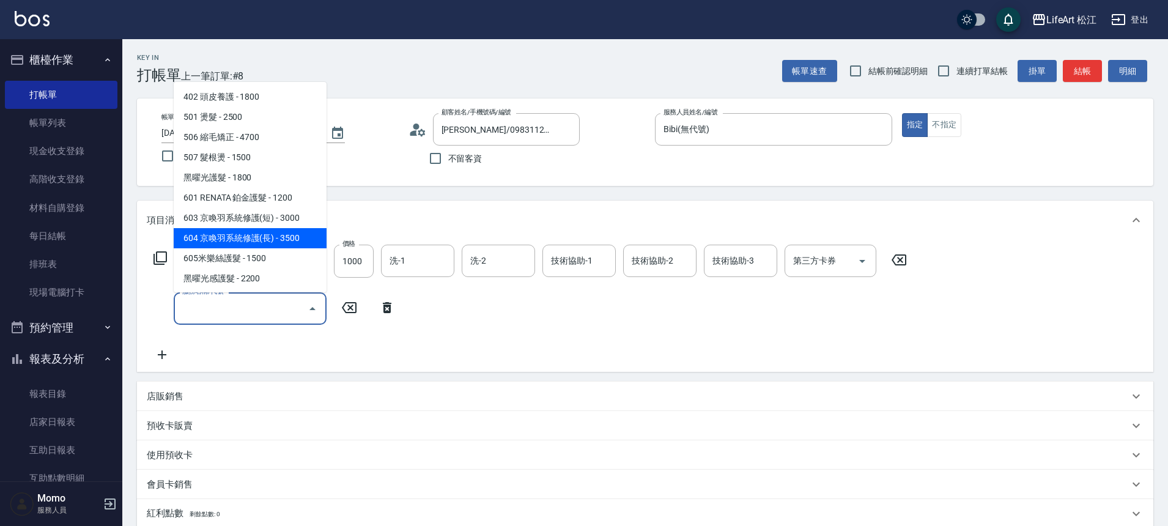
scroll to position [163, 0]
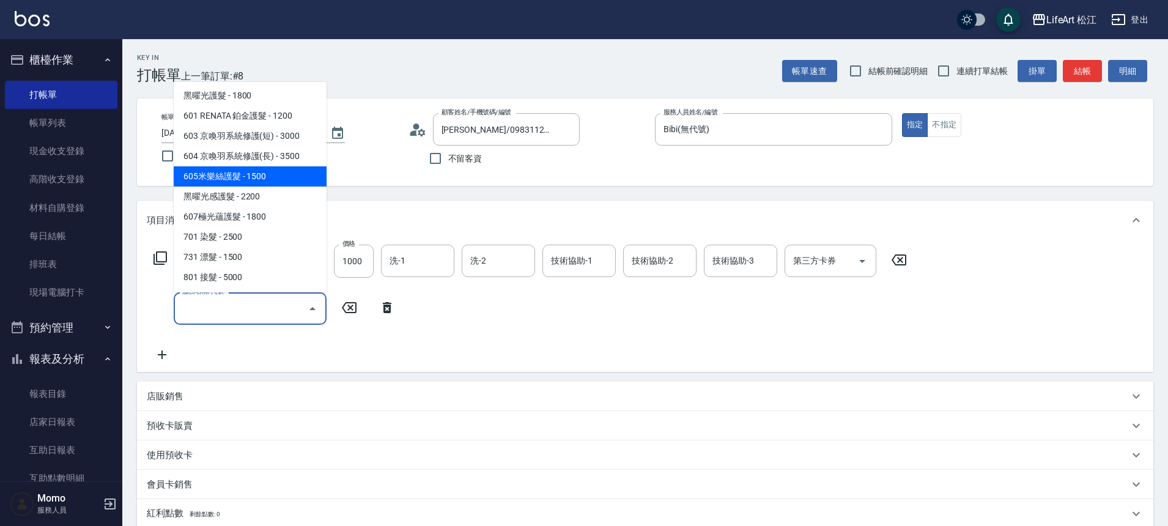
click at [270, 182] on span "605米樂絲護髮 - 1500" at bounding box center [250, 176] width 153 height 20
type input "605米樂絲護髮(605)"
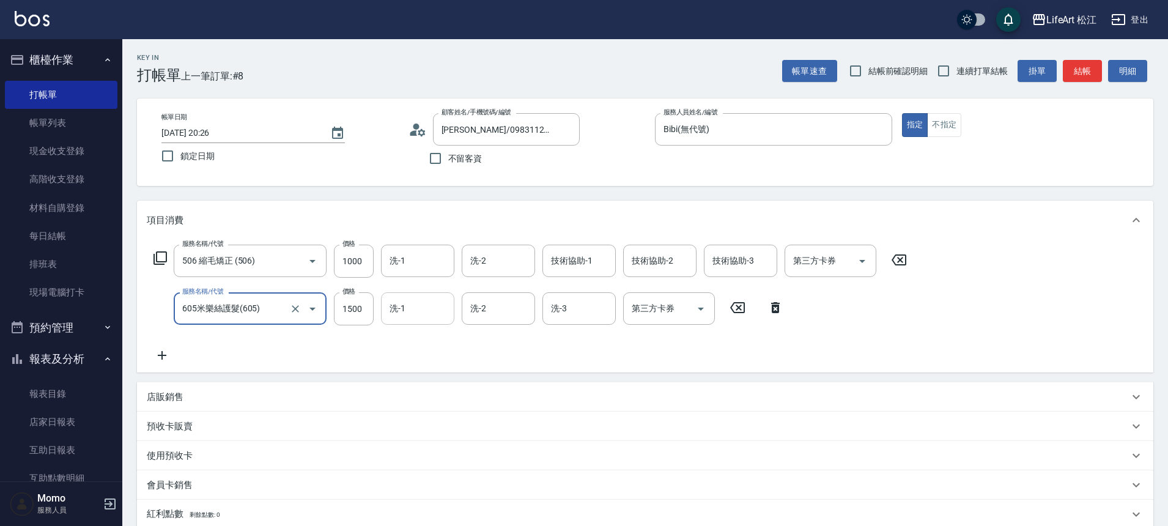
click at [423, 314] on input "洗-1" at bounding box center [418, 308] width 62 height 21
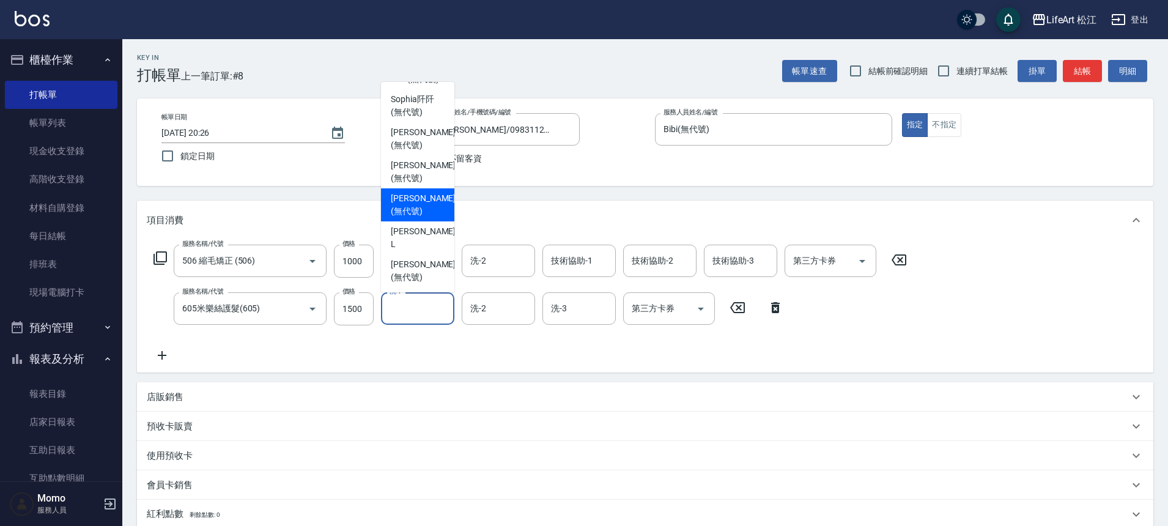
scroll to position [116, 0]
click at [422, 226] on span "Leora (無代號)" at bounding box center [418, 232] width 54 height 13
type input "Leora(無代號)"
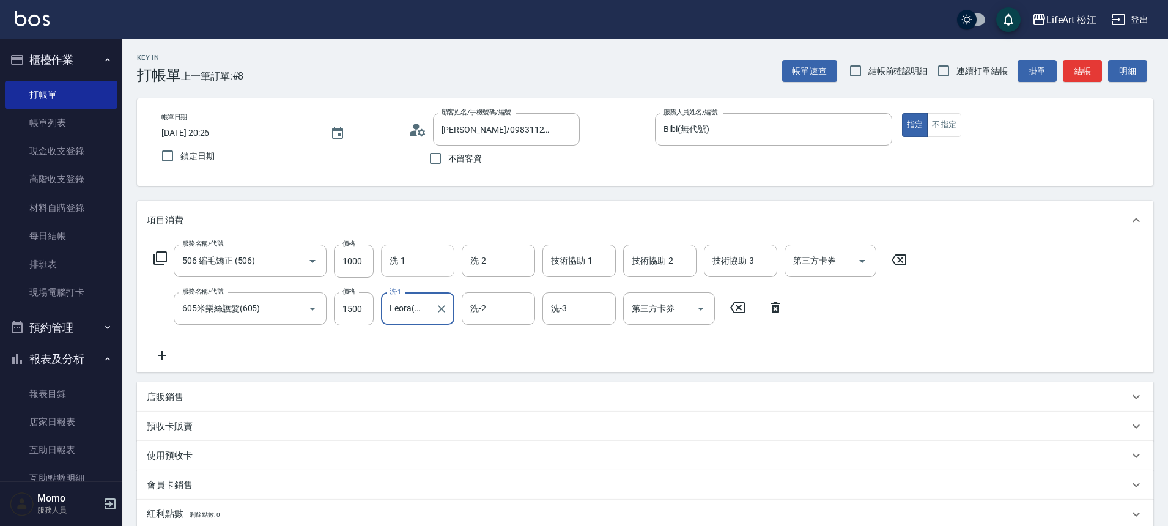
click at [435, 263] on input "洗-1" at bounding box center [418, 260] width 62 height 21
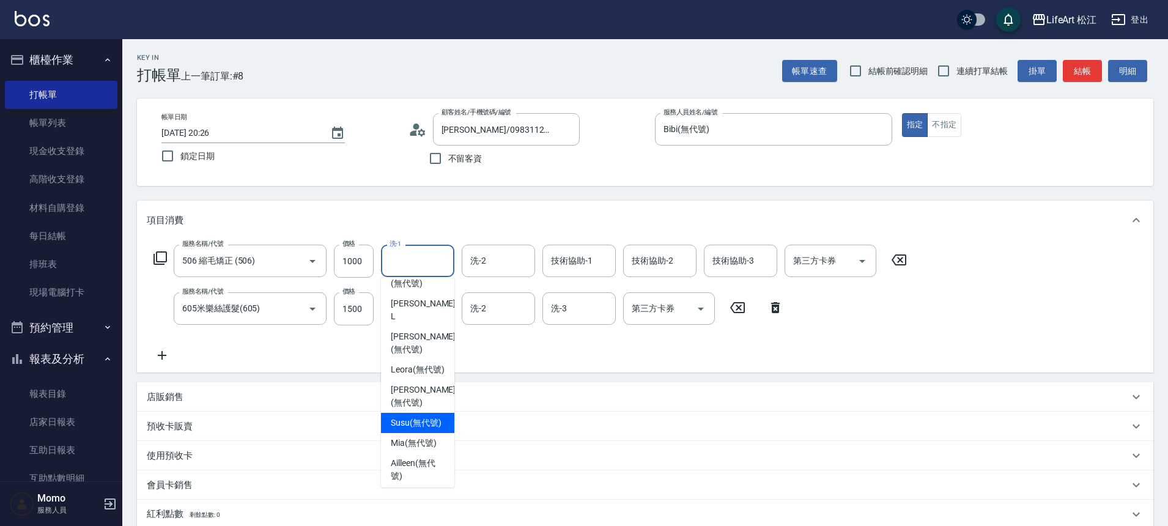
scroll to position [174, 0]
drag, startPoint x: 418, startPoint y: 418, endPoint x: 448, endPoint y: 357, distance: 68.1
click at [418, 418] on span "Susu (無代號)" at bounding box center [416, 422] width 51 height 13
type input "Susu(無代號)"
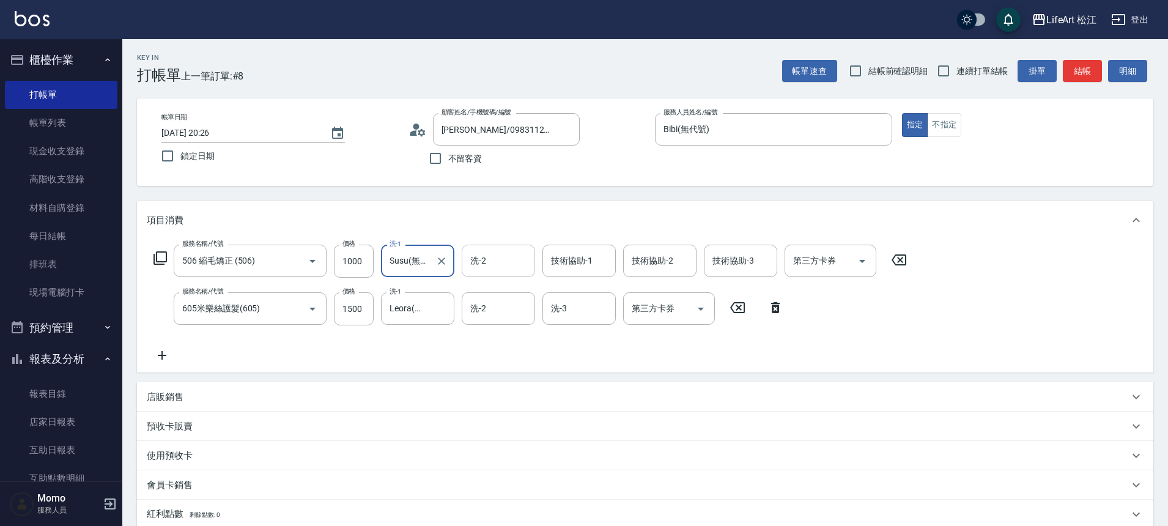
click at [521, 268] on input "洗-2" at bounding box center [498, 260] width 62 height 21
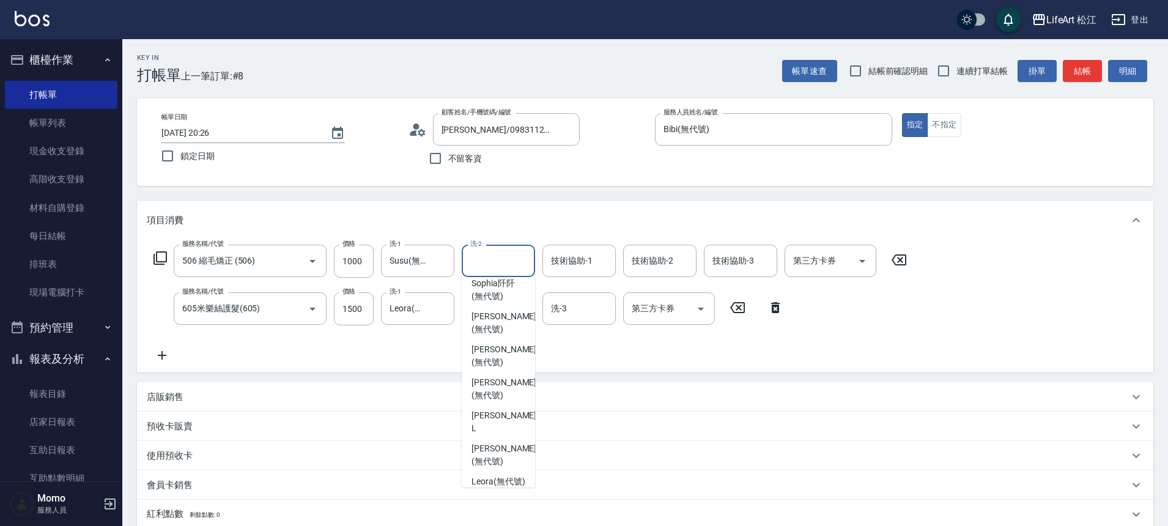
scroll to position [168, 0]
click at [501, 427] on span "Susu (無代號)" at bounding box center [497, 429] width 51 height 13
type input "Susu(無代號)"
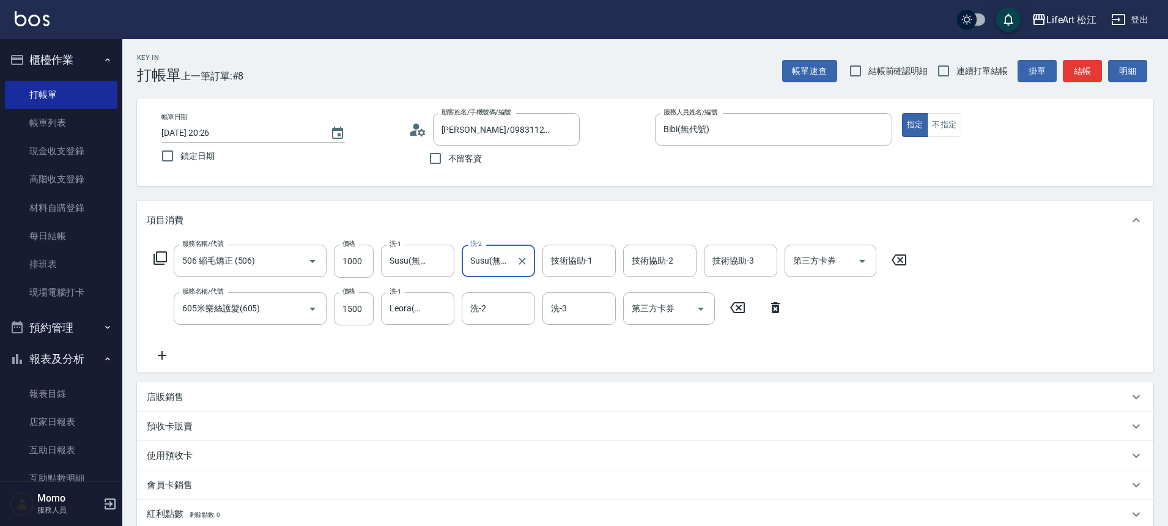
click at [583, 264] on div "技術協助-1 技術協助-1" at bounding box center [578, 261] width 73 height 32
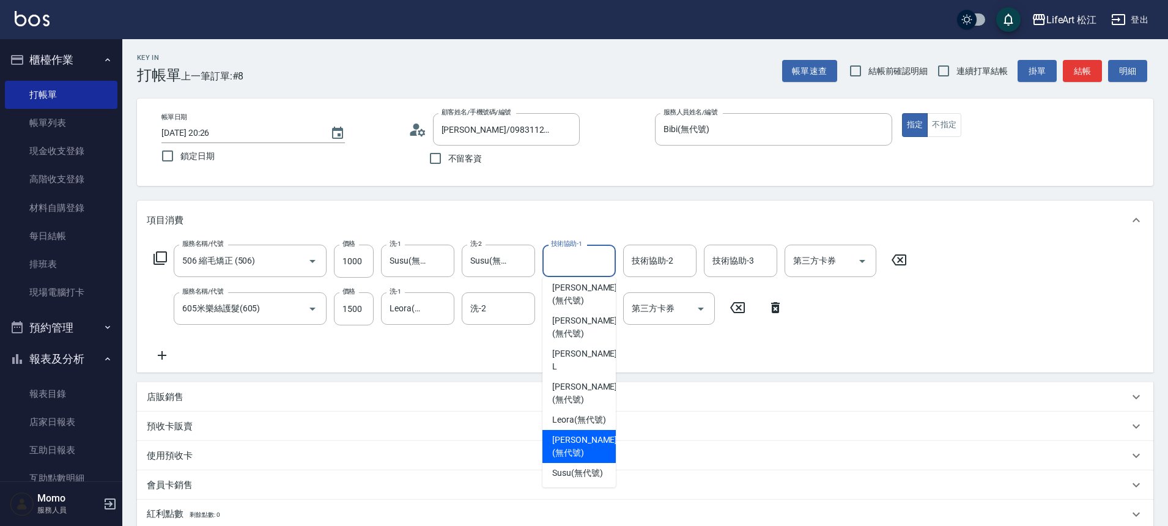
scroll to position [132, 0]
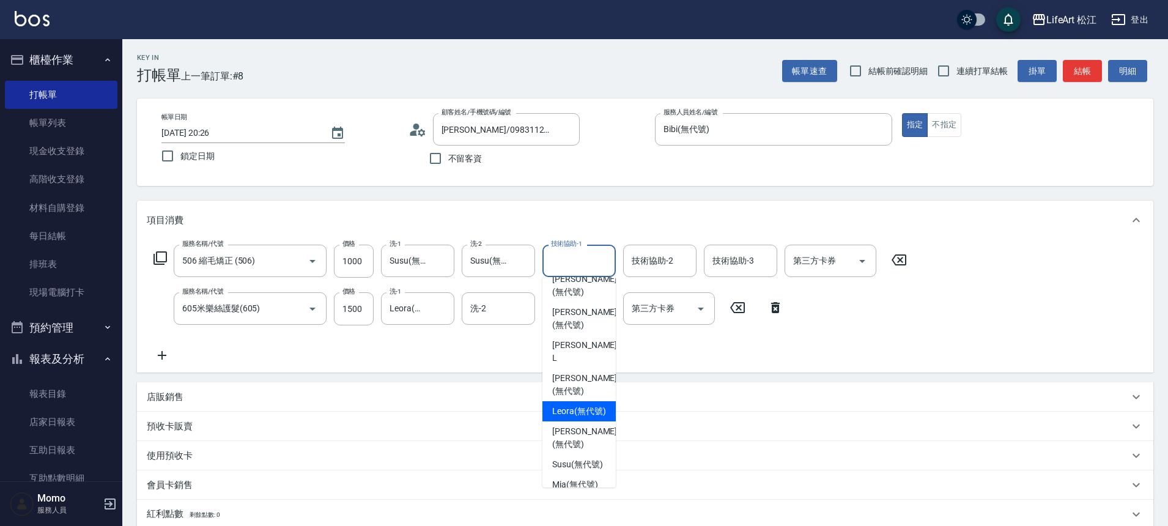
click at [596, 405] on span "Leora (無代號)" at bounding box center [579, 411] width 54 height 13
type input "Leora(無代號)"
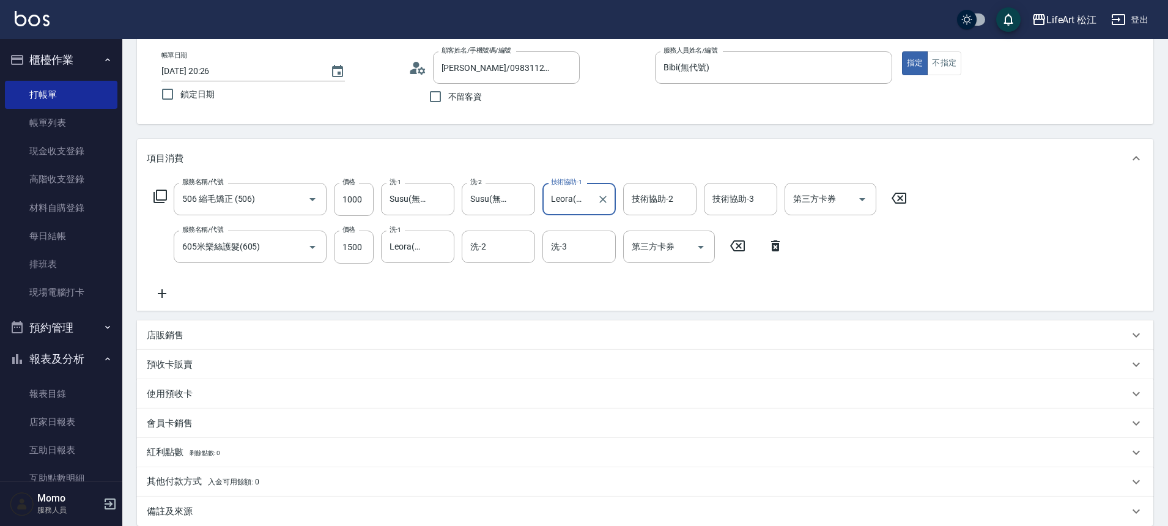
scroll to position [125, 0]
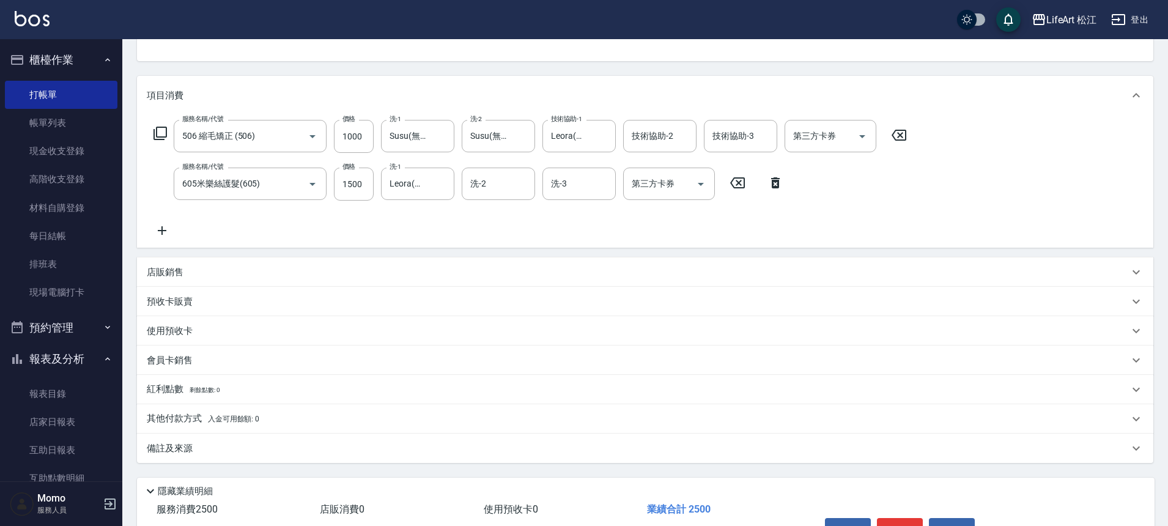
click at [248, 451] on div "備註及來源" at bounding box center [638, 448] width 982 height 13
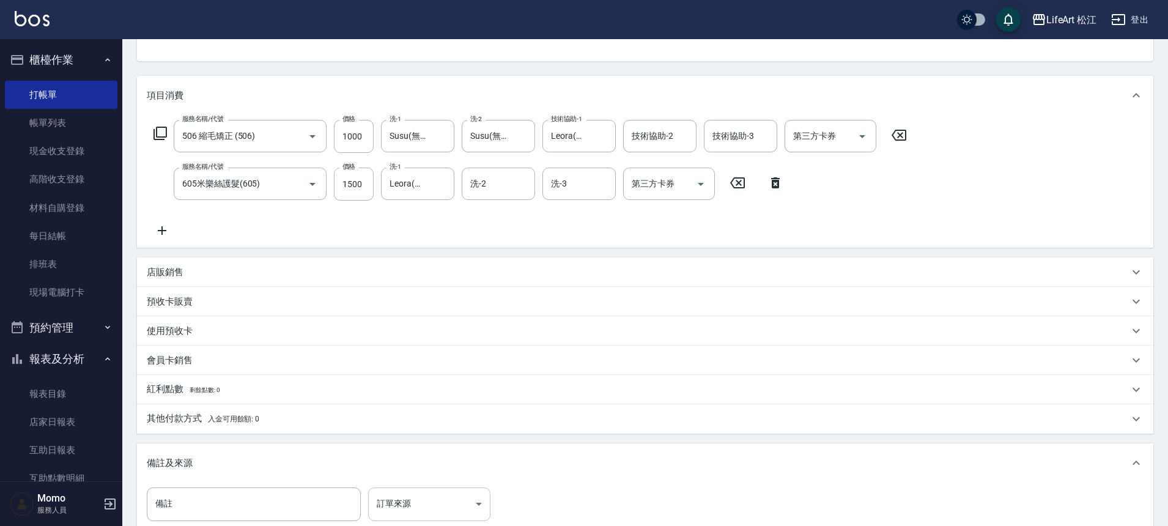
click at [421, 498] on body "LifeArt 松江 登出 櫃檯作業 打帳單 帳單列表 現金收支登錄 高階收支登錄 材料自購登錄 每日結帳 排班表 現場電腦打卡 預約管理 預約管理 單日預約…" at bounding box center [584, 276] width 1168 height 803
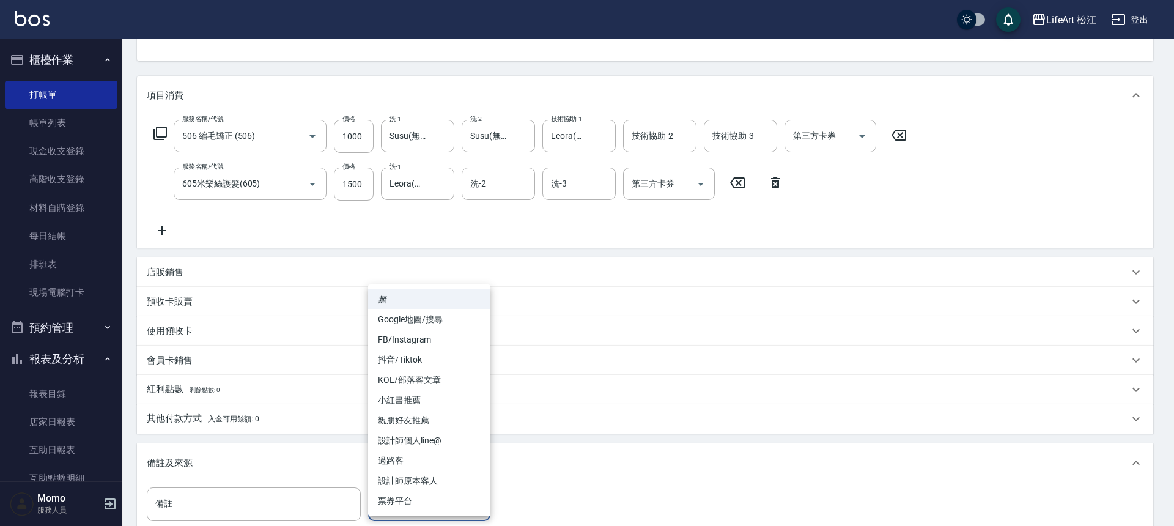
click at [433, 342] on li "FB/Instagram" at bounding box center [429, 340] width 122 height 20
type input "FB/Instagram"
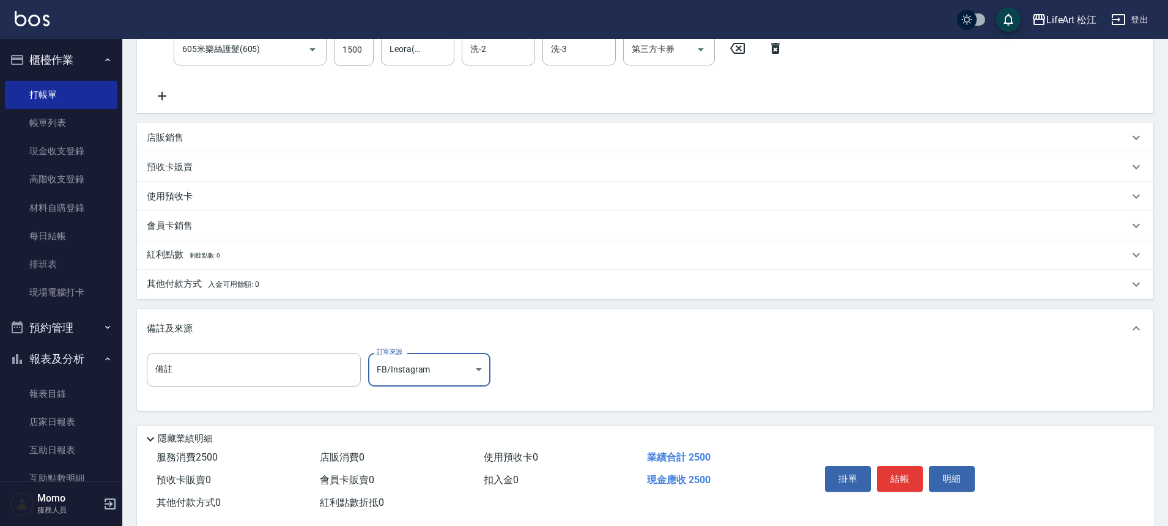
scroll to position [283, 0]
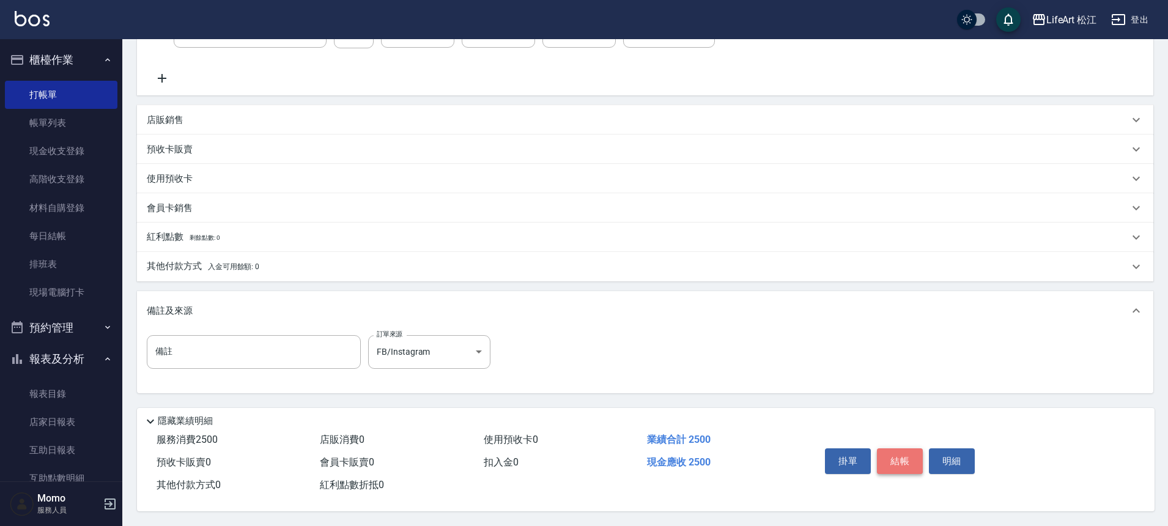
click at [900, 460] on button "結帳" at bounding box center [900, 461] width 46 height 26
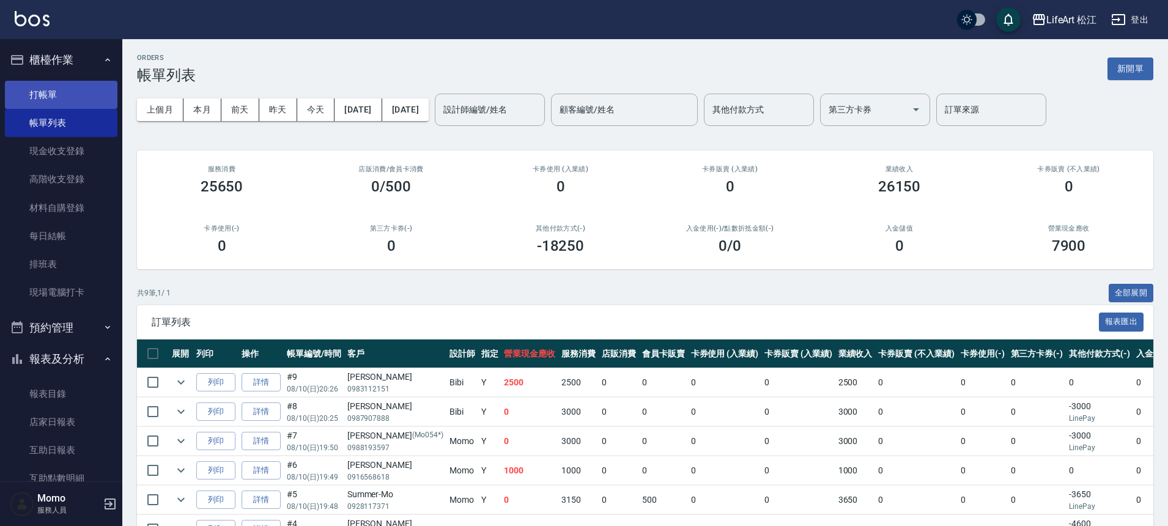
click at [96, 100] on link "打帳單" at bounding box center [61, 95] width 113 height 28
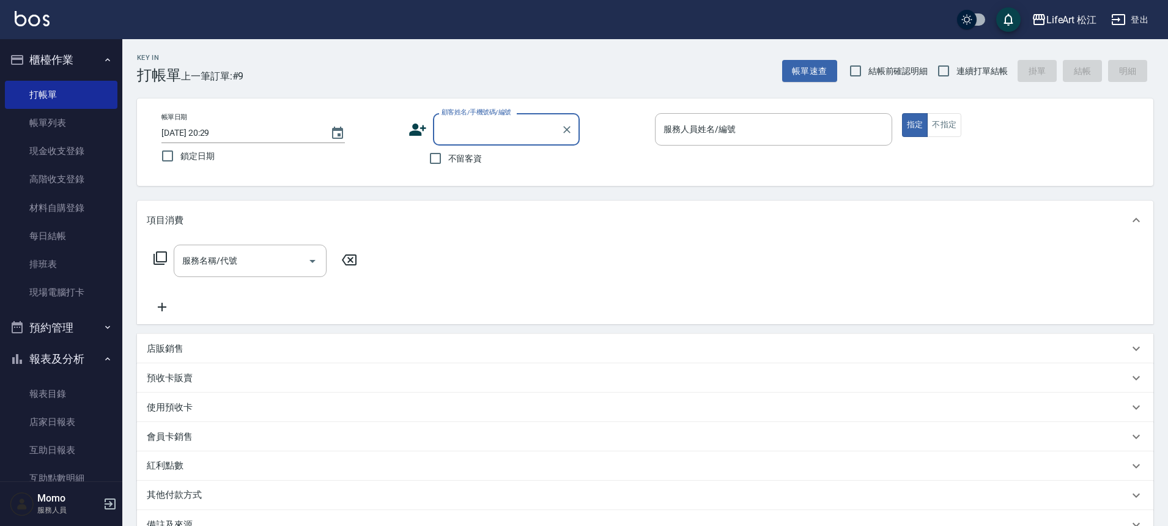
click at [473, 134] on input "顧客姓名/手機號碼/編號" at bounding box center [497, 129] width 117 height 21
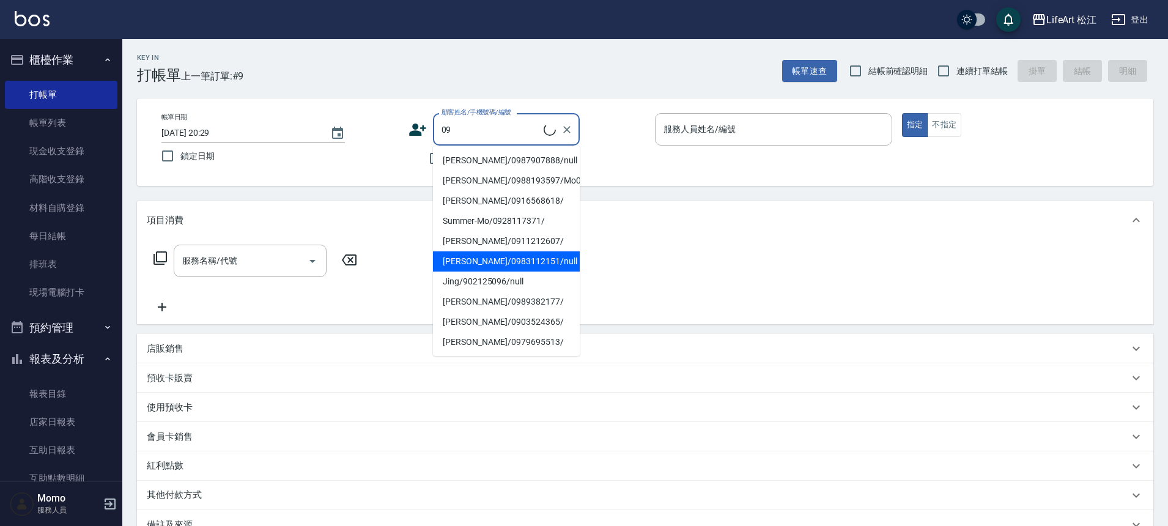
type input "0"
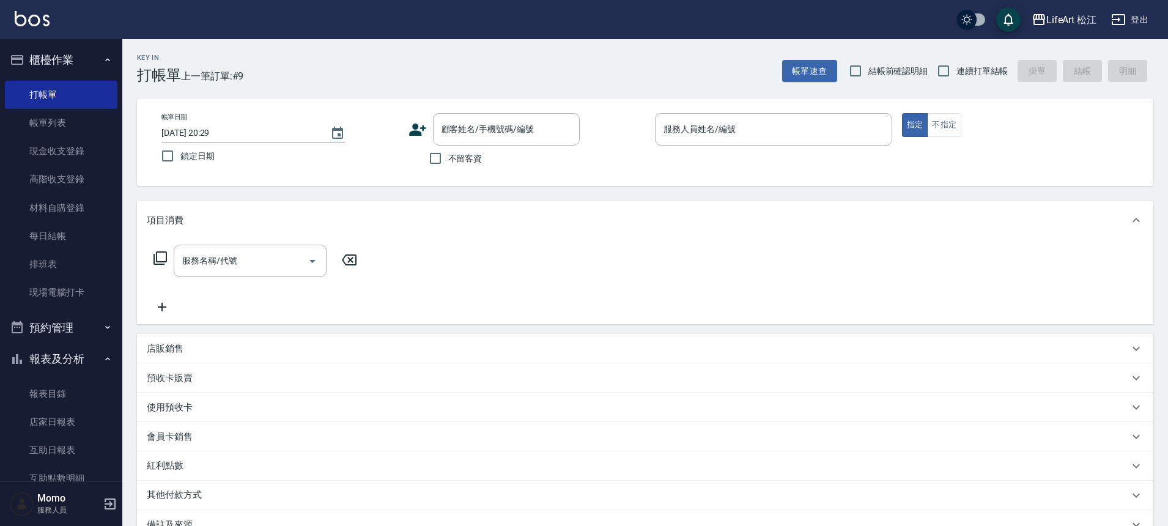
click at [416, 126] on icon at bounding box center [417, 130] width 17 height 12
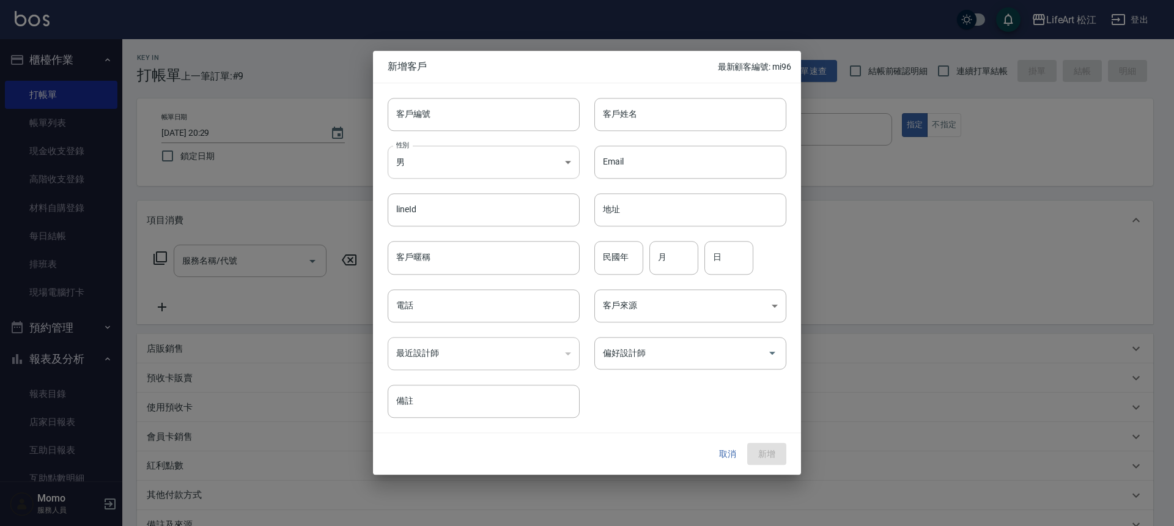
click at [492, 160] on body "LifeArt 松江 登出 櫃檯作業 打帳單 帳單列表 現金收支登錄 高階收支登錄 材料自購登錄 每日結帳 排班表 現場電腦打卡 預約管理 預約管理 單日預約…" at bounding box center [587, 336] width 1174 height 672
click at [506, 231] on li "女" at bounding box center [484, 234] width 192 height 20
type input "[DEMOGRAPHIC_DATA]"
drag, startPoint x: 655, startPoint y: 114, endPoint x: 650, endPoint y: 108, distance: 7.8
click at [655, 113] on input "客戶姓名" at bounding box center [690, 114] width 192 height 33
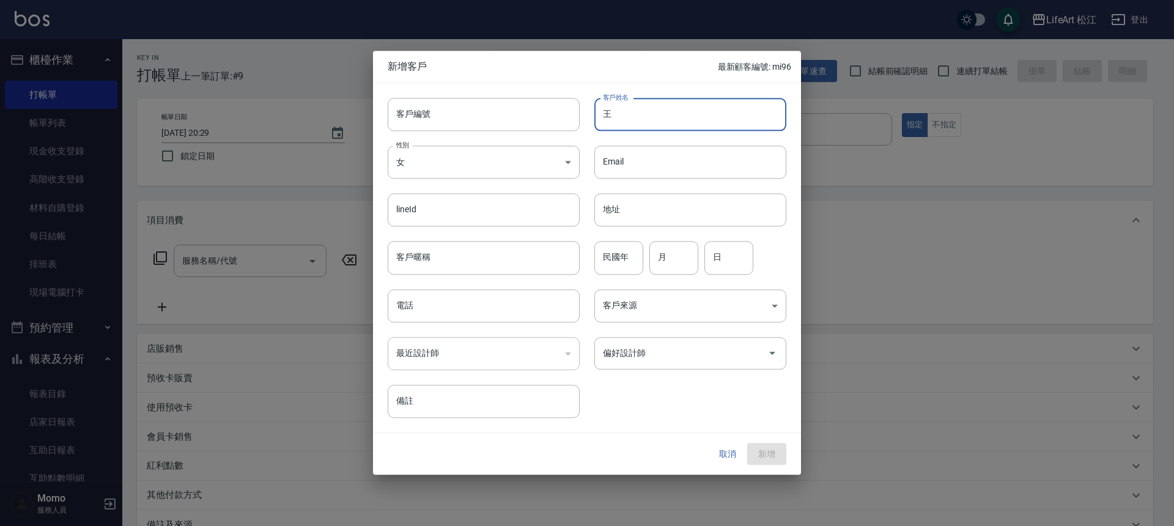
type input "王"
click at [560, 314] on input "電話" at bounding box center [484, 305] width 192 height 33
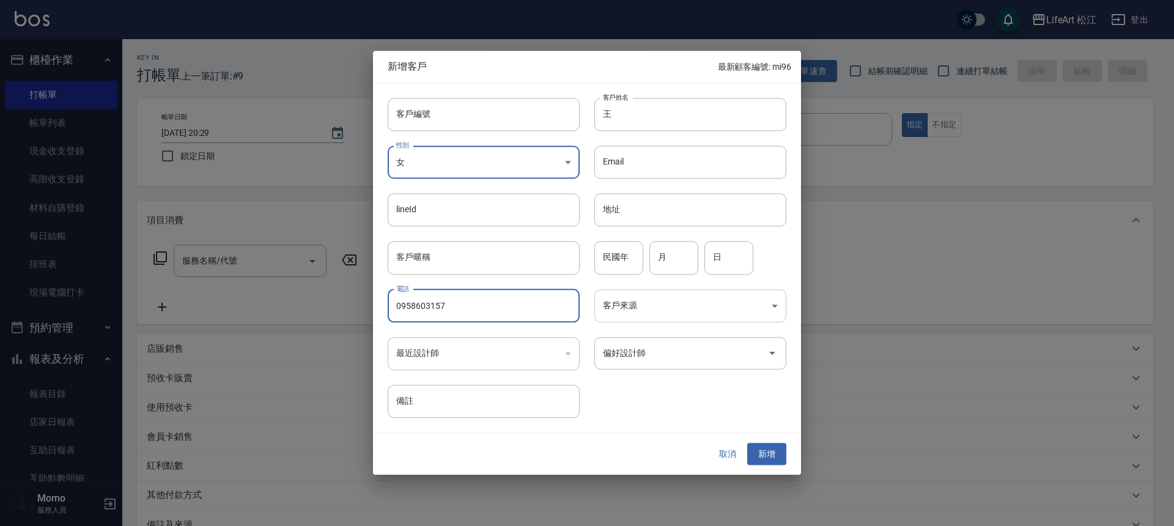
type input "0958603157"
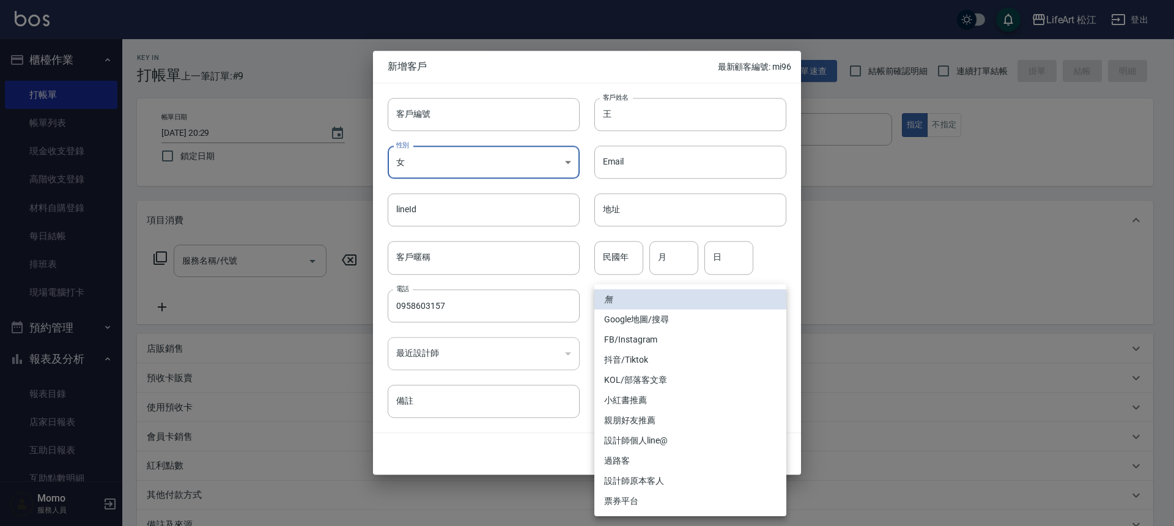
click at [678, 294] on body "LifeArt 松江 登出 櫃檯作業 打帳單 帳單列表 現金收支登錄 高階收支登錄 材料自購登錄 每日結帳 排班表 現場電腦打卡 預約管理 預約管理 單日預約…" at bounding box center [587, 336] width 1174 height 672
click at [678, 343] on li "FB/Instagram" at bounding box center [690, 340] width 192 height 20
type input "FB/Instagram"
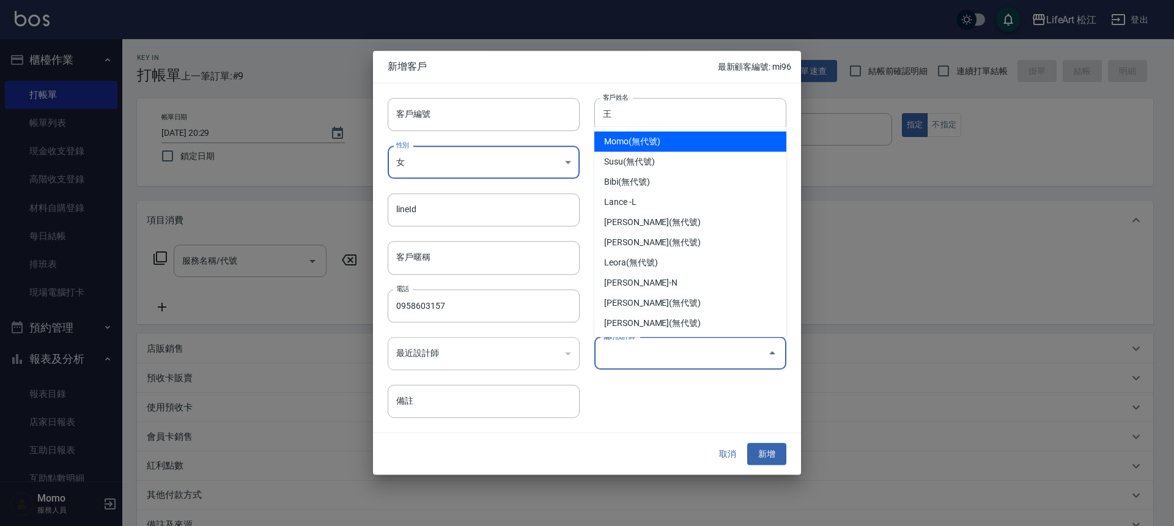
click at [678, 360] on input "偏好設計師" at bounding box center [681, 352] width 163 height 21
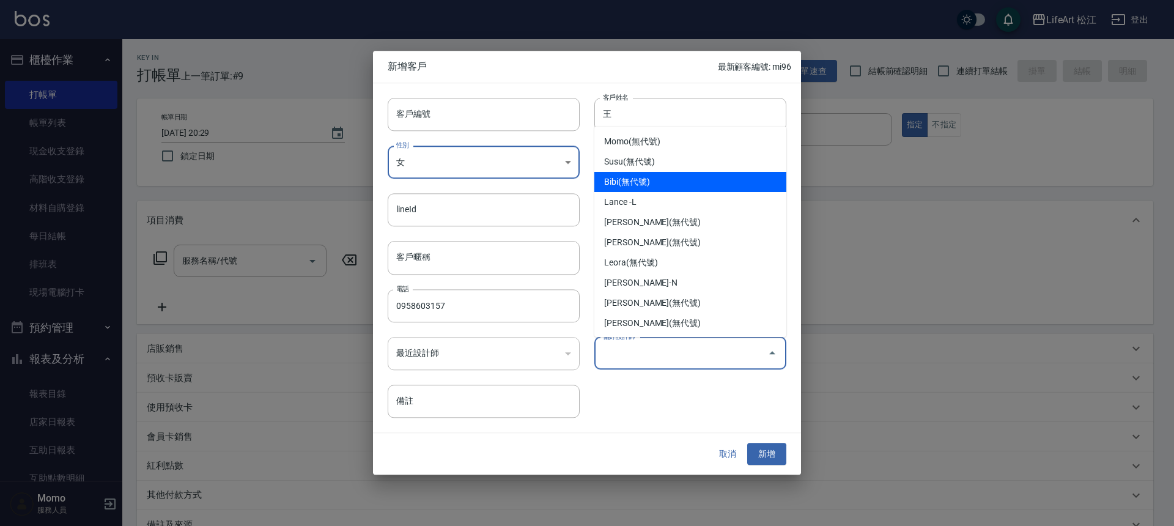
click at [637, 187] on li "Bibi(無代號)" at bounding box center [690, 182] width 192 height 20
type input "Bibi"
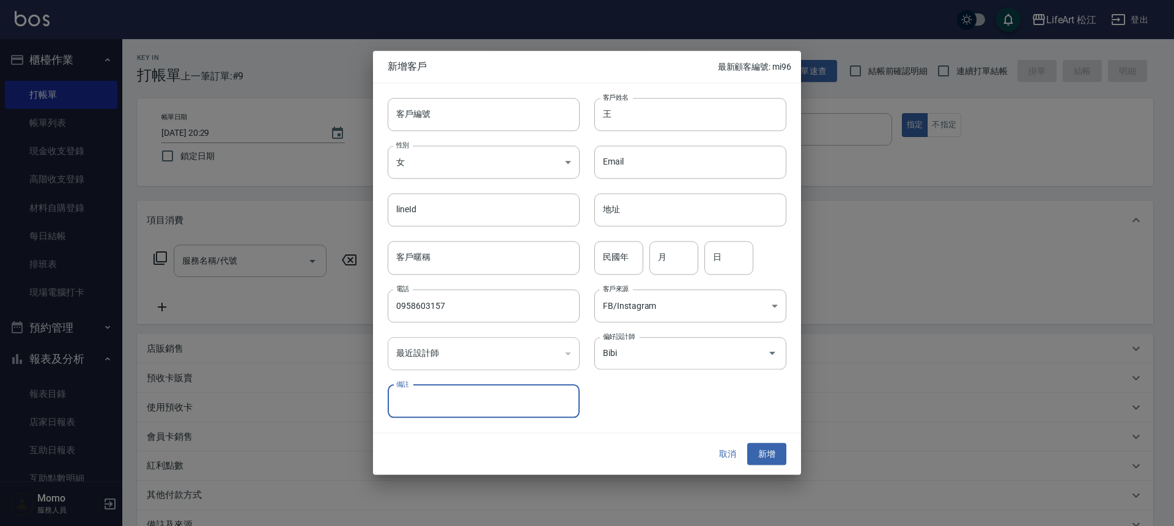
click at [774, 451] on button "新增" at bounding box center [766, 454] width 39 height 23
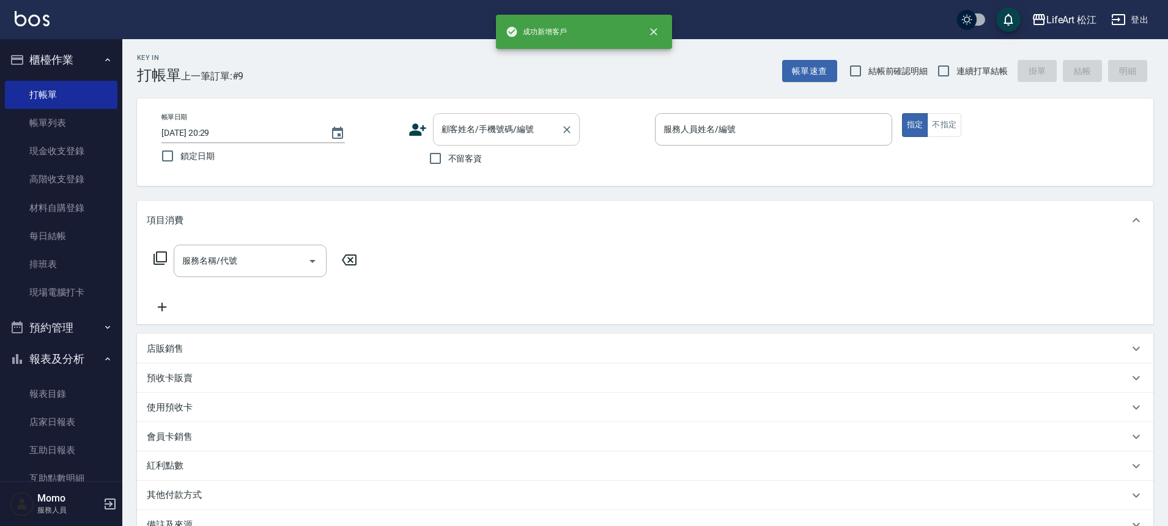
click at [486, 124] on input "顧客姓名/手機號碼/編號" at bounding box center [497, 129] width 117 height 21
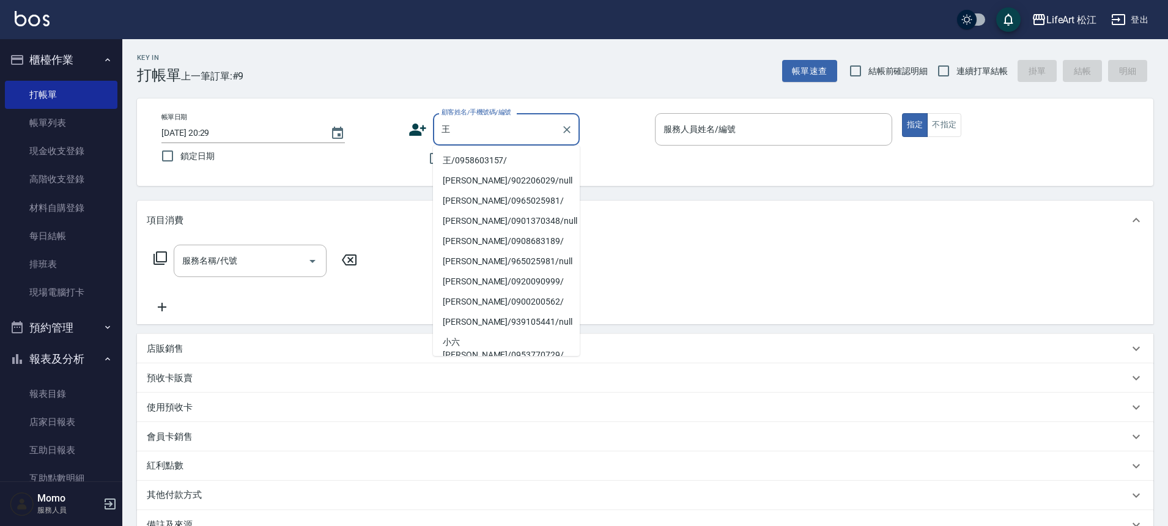
click at [511, 161] on li "王/0958603157/" at bounding box center [506, 160] width 147 height 20
type input "王/0958603157/"
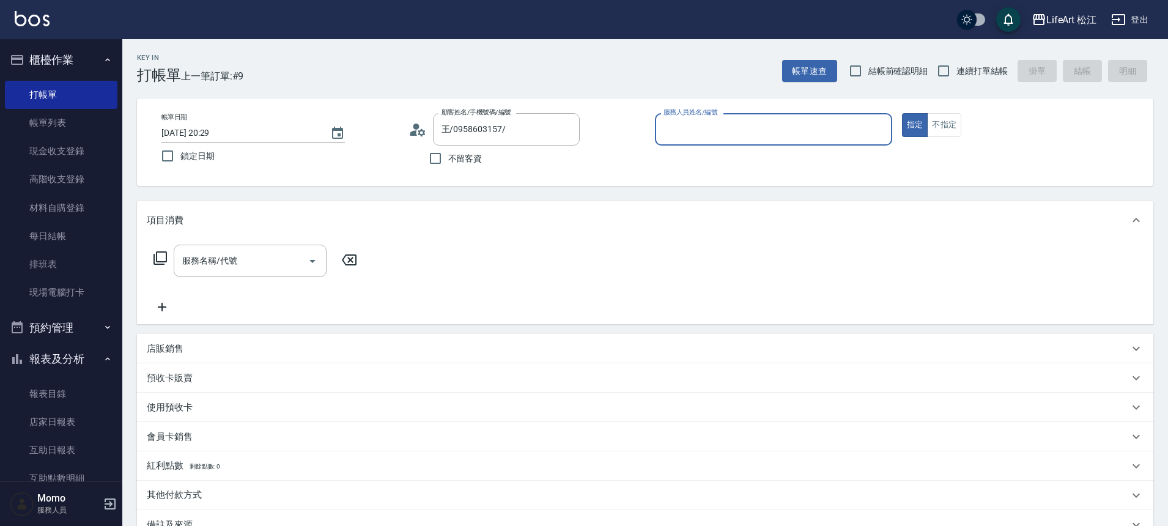
type input "Bibi(無代號)"
click at [246, 262] on input "服務名稱/代號" at bounding box center [241, 260] width 124 height 21
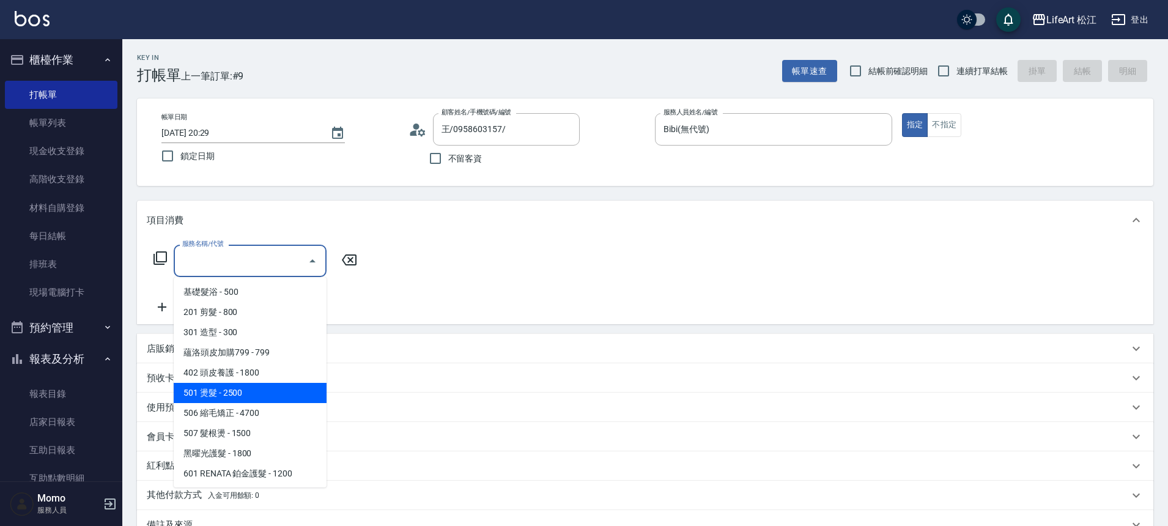
click at [249, 393] on span "501 燙髮 - 2500" at bounding box center [250, 393] width 153 height 20
type input "501 燙髮(501)"
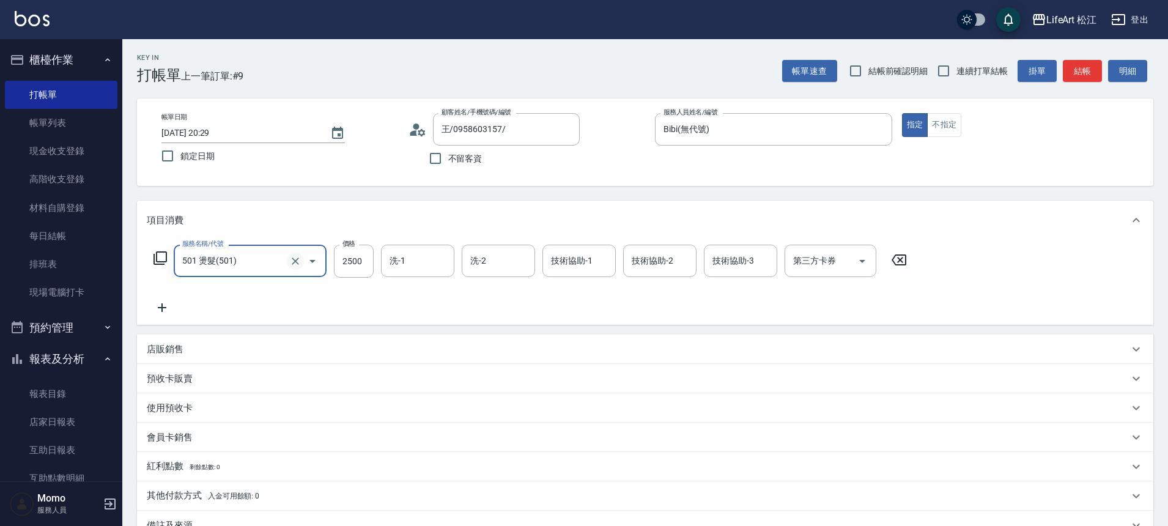
click at [296, 264] on icon "Clear" at bounding box center [295, 261] width 12 height 12
click at [283, 267] on input "服務名稱/代號" at bounding box center [233, 260] width 108 height 21
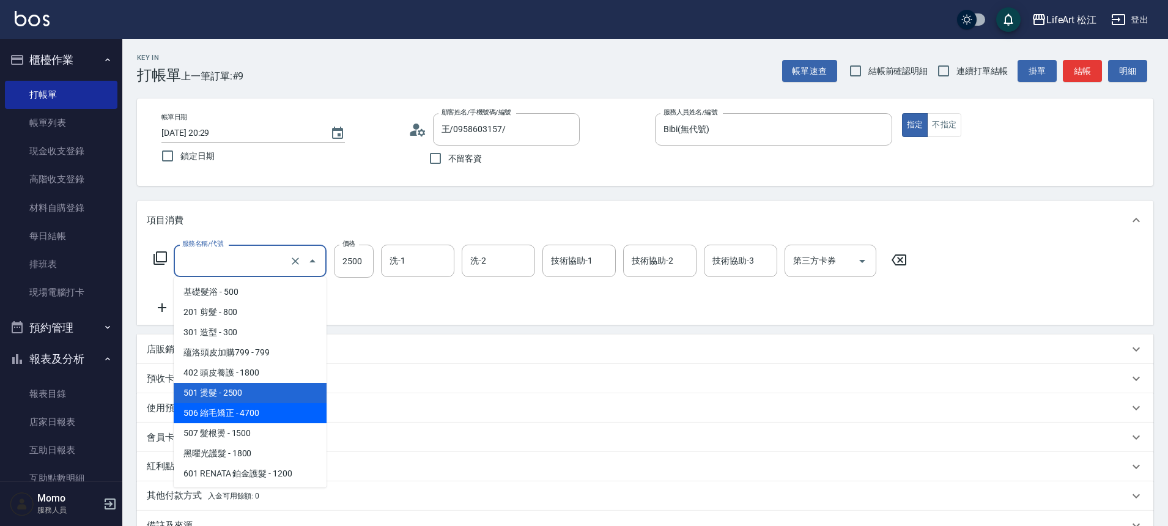
click at [288, 412] on span "506 縮毛矯正 - 4700" at bounding box center [250, 413] width 153 height 20
type input "506 縮毛矯正 (506)"
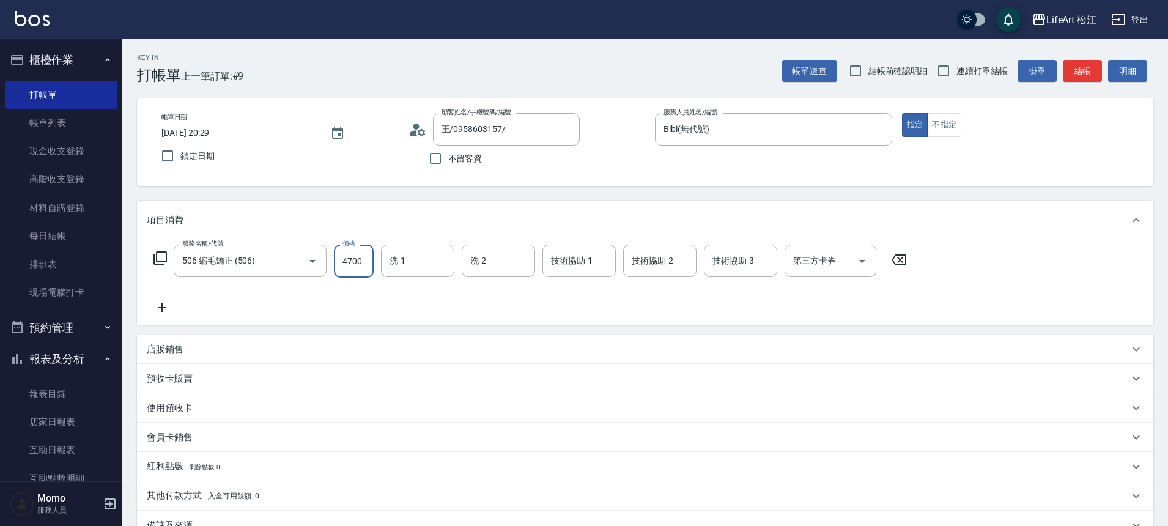
click at [360, 255] on input "4700" at bounding box center [354, 261] width 40 height 33
type input "1500"
click at [154, 303] on icon at bounding box center [162, 307] width 31 height 15
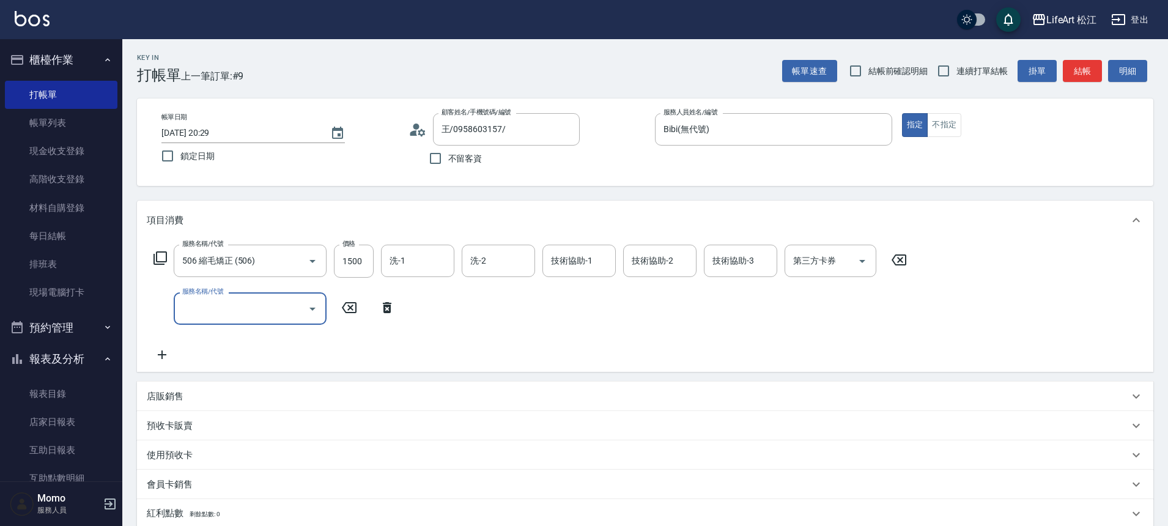
click at [213, 304] on input "服務名稱/代號" at bounding box center [241, 308] width 124 height 21
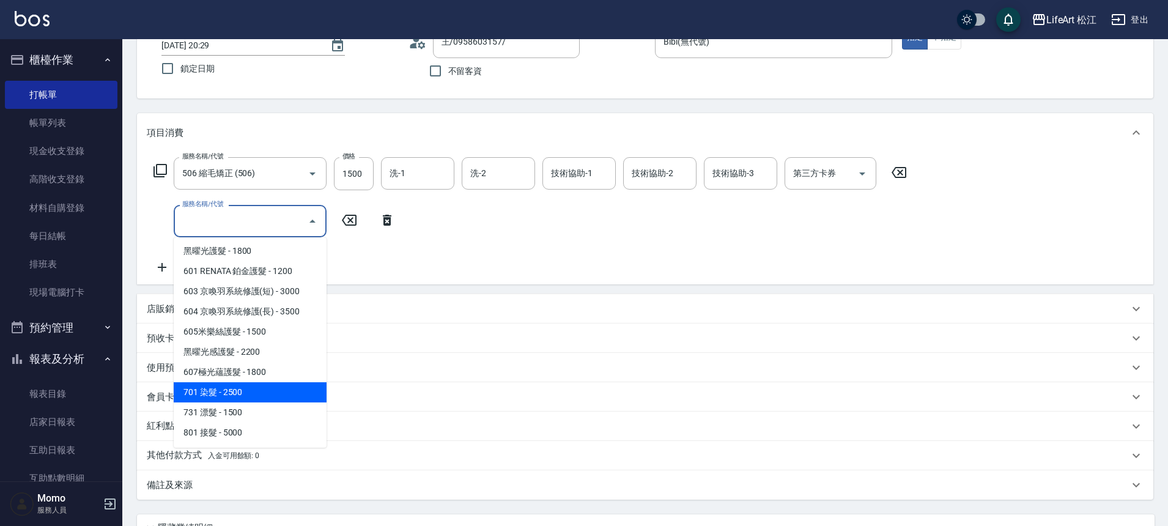
scroll to position [88, 0]
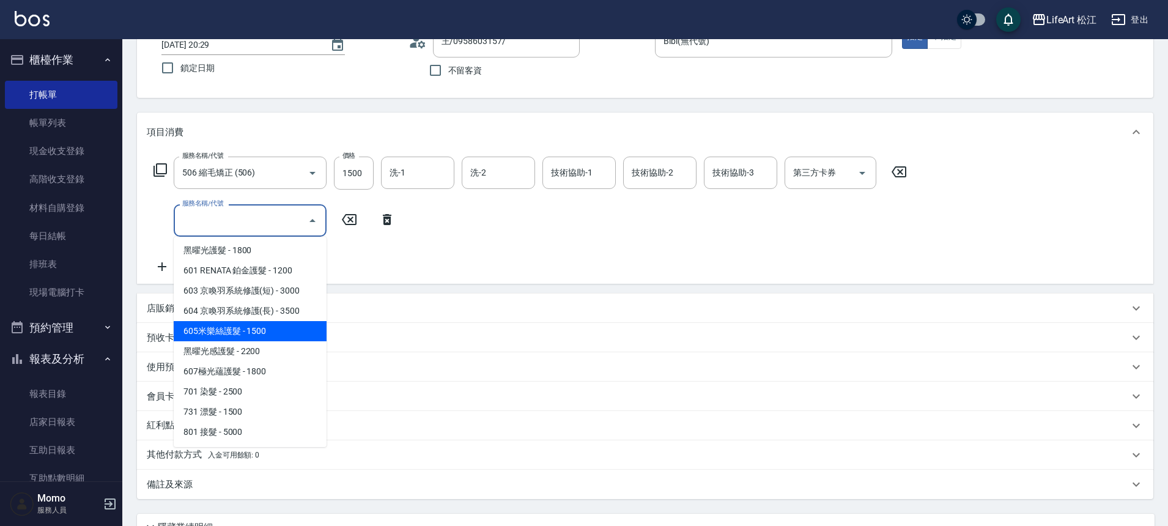
click at [274, 336] on span "605米樂絲護髮 - 1500" at bounding box center [250, 331] width 153 height 20
type input "605米樂絲護髮(605)"
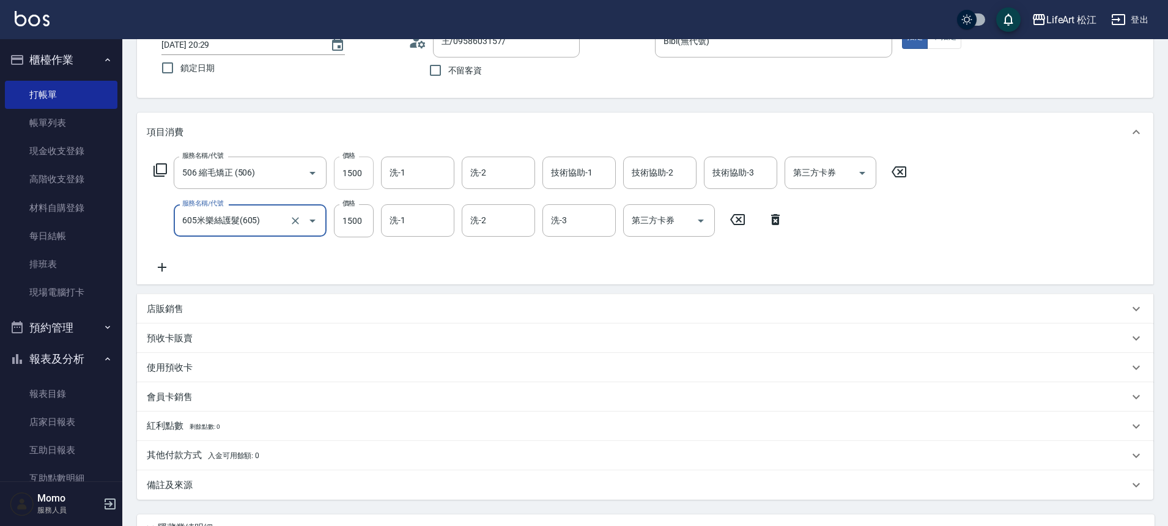
click at [371, 178] on input "1500" at bounding box center [354, 173] width 40 height 33
type input "2500"
click at [404, 178] on div "洗-1 洗-1" at bounding box center [417, 173] width 73 height 32
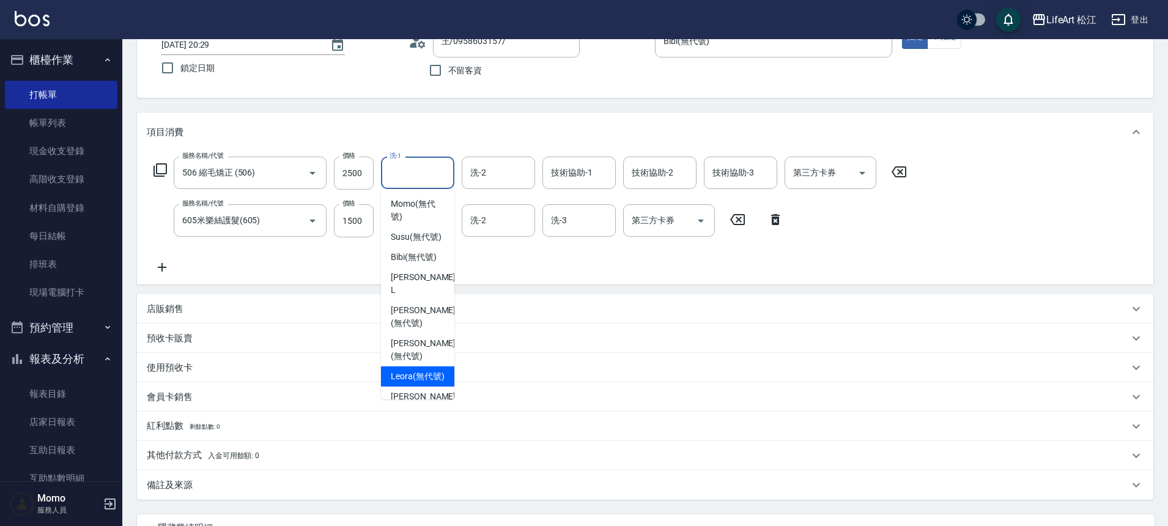
drag, startPoint x: 431, startPoint y: 377, endPoint x: 444, endPoint y: 287, distance: 91.5
click at [431, 375] on span "Leora (無代號)" at bounding box center [418, 376] width 54 height 13
type input "Leora(無代號)"
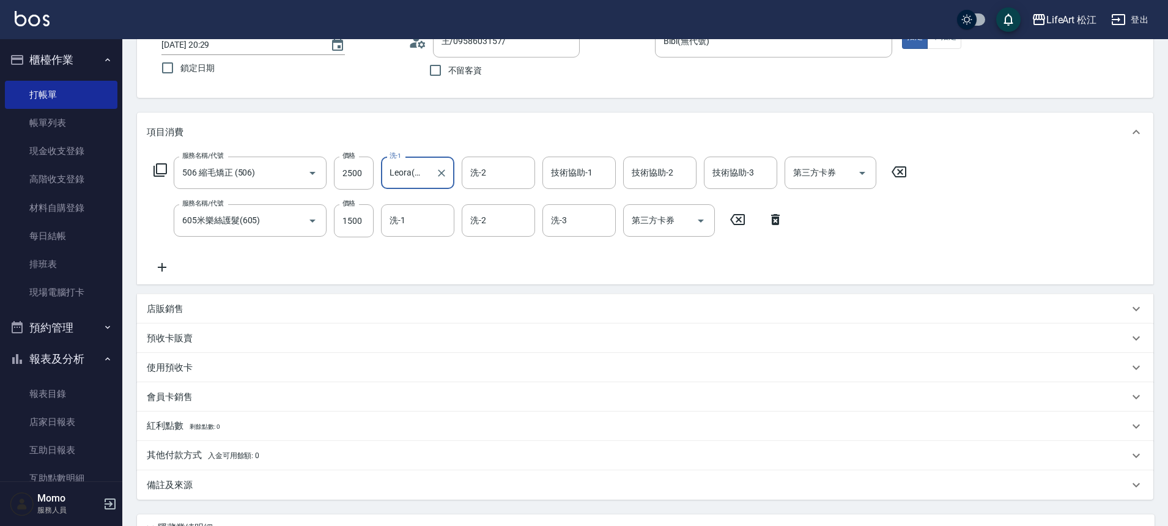
click at [479, 174] on div "洗-2 洗-2" at bounding box center [498, 173] width 73 height 32
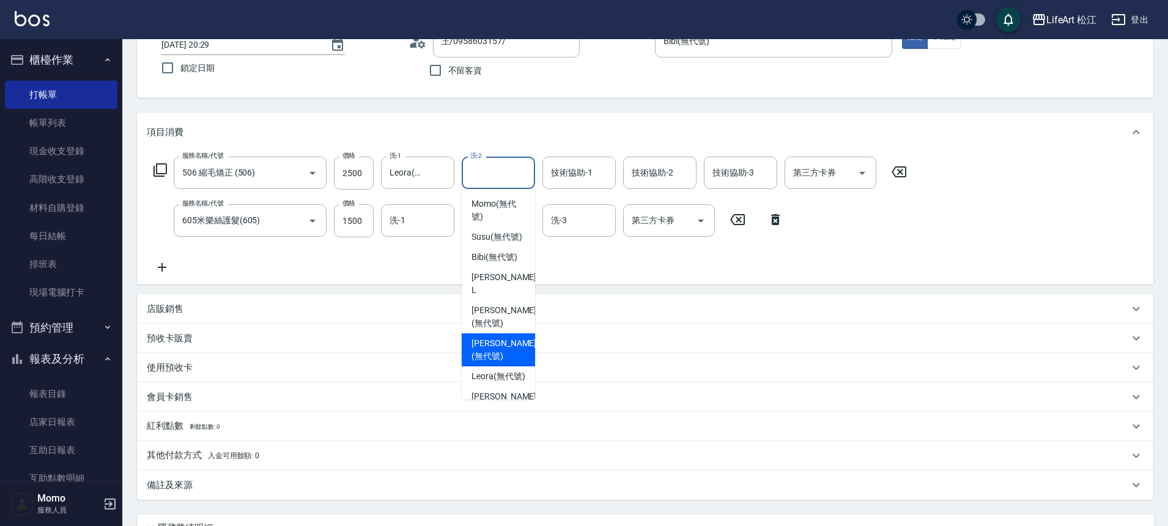
scroll to position [2, 0]
click at [489, 376] on span "Leora (無代號)" at bounding box center [499, 374] width 54 height 13
type input "Leora(無代號)"
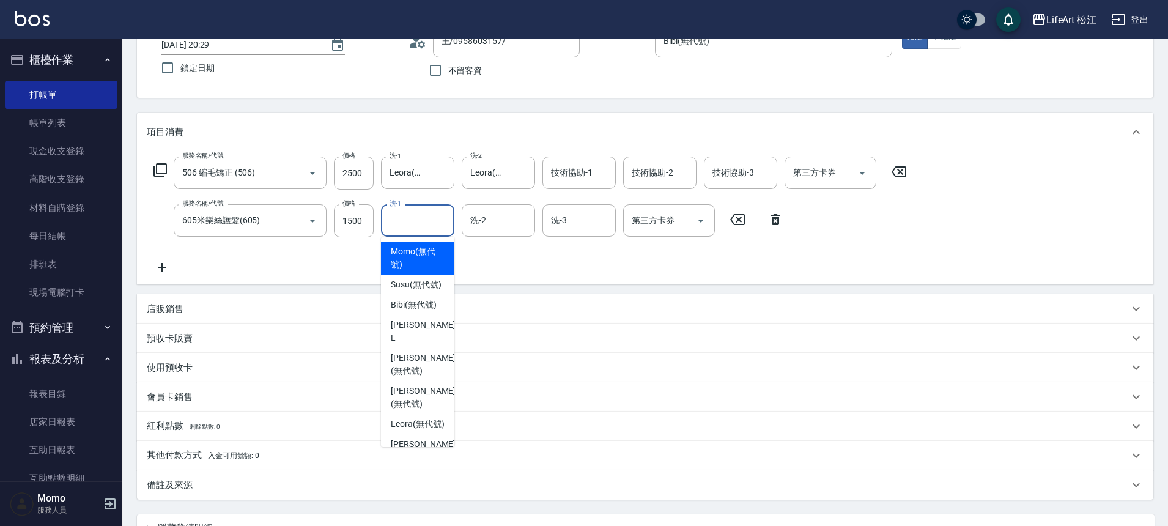
click at [426, 226] on input "洗-1" at bounding box center [418, 220] width 62 height 21
drag, startPoint x: 427, startPoint y: 420, endPoint x: 421, endPoint y: 426, distance: 8.2
click at [427, 420] on span "Leora (無代號)" at bounding box center [418, 424] width 54 height 13
type input "Leora(無代號)"
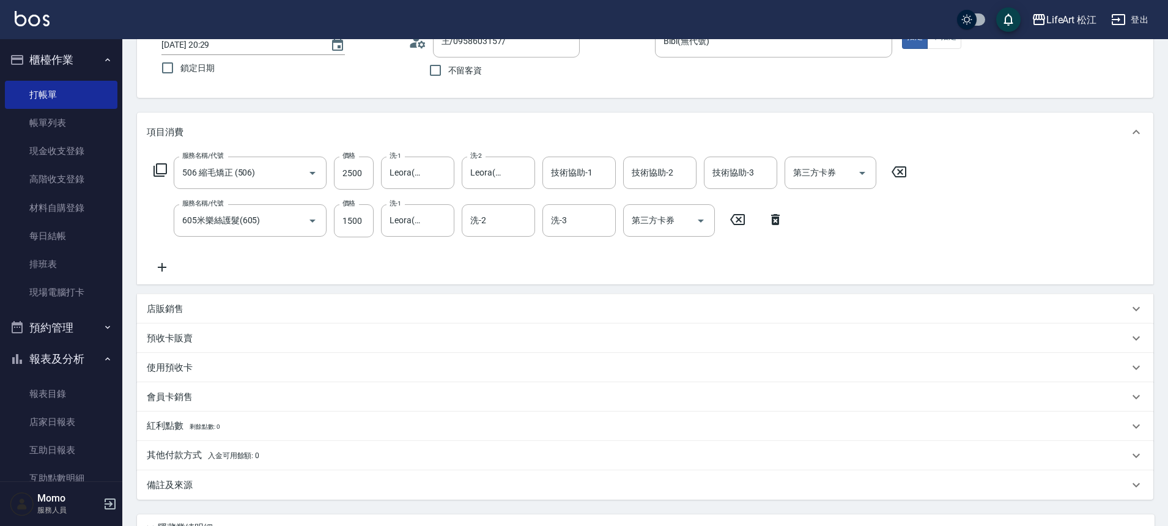
click at [509, 244] on div "服務名稱/代號 506 縮毛矯正 (506) 服務名稱/代號 價格 2500 價格 洗-1 Leora(無代號) 洗-1 洗-2 Leora(無代號) 洗-2…" at bounding box center [531, 216] width 768 height 118
click at [514, 231] on input "洗-2" at bounding box center [498, 220] width 62 height 21
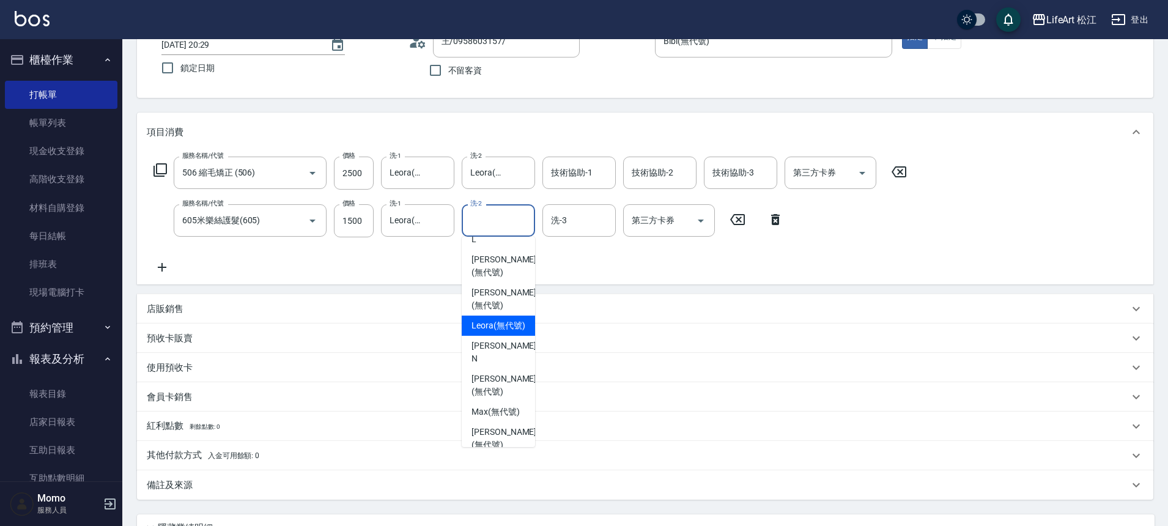
scroll to position [130, 0]
click at [506, 301] on span "Leora (無代號)" at bounding box center [499, 294] width 54 height 13
type input "Leora(無代號)"
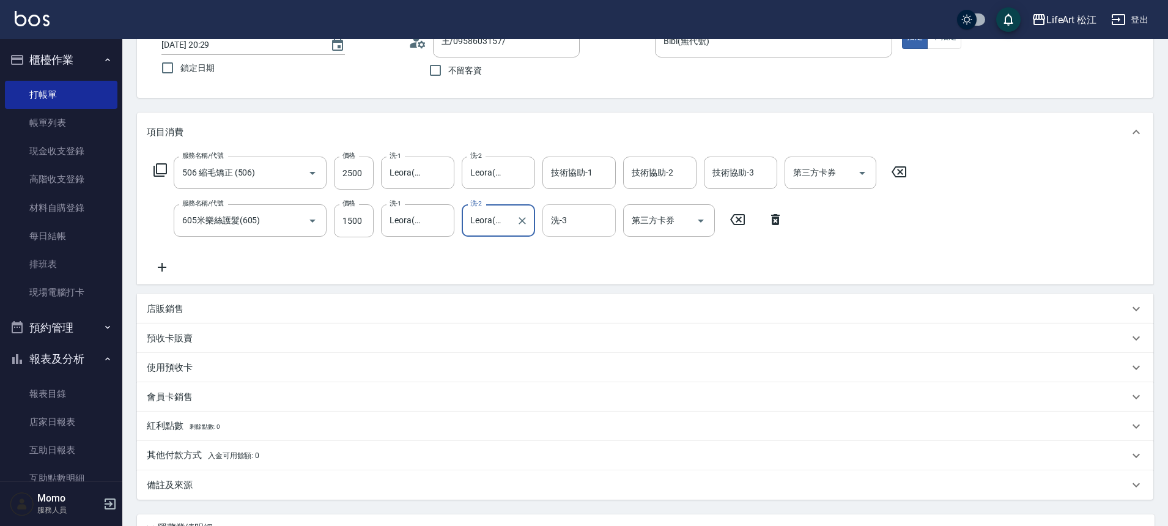
click at [572, 221] on input "洗-3" at bounding box center [579, 220] width 62 height 21
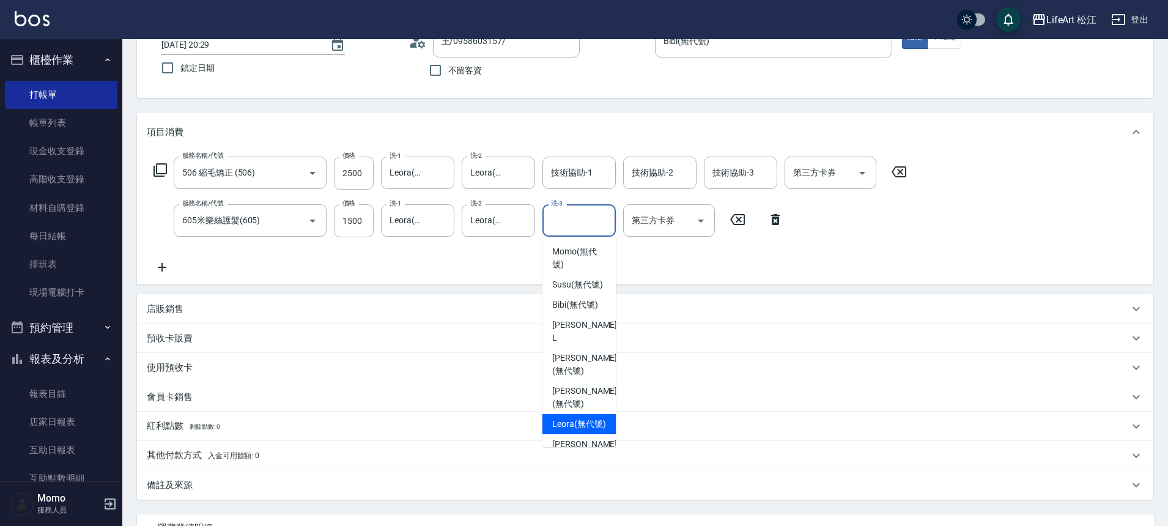
click at [582, 431] on span "Leora (無代號)" at bounding box center [579, 424] width 54 height 13
type input "Leora(無代號)"
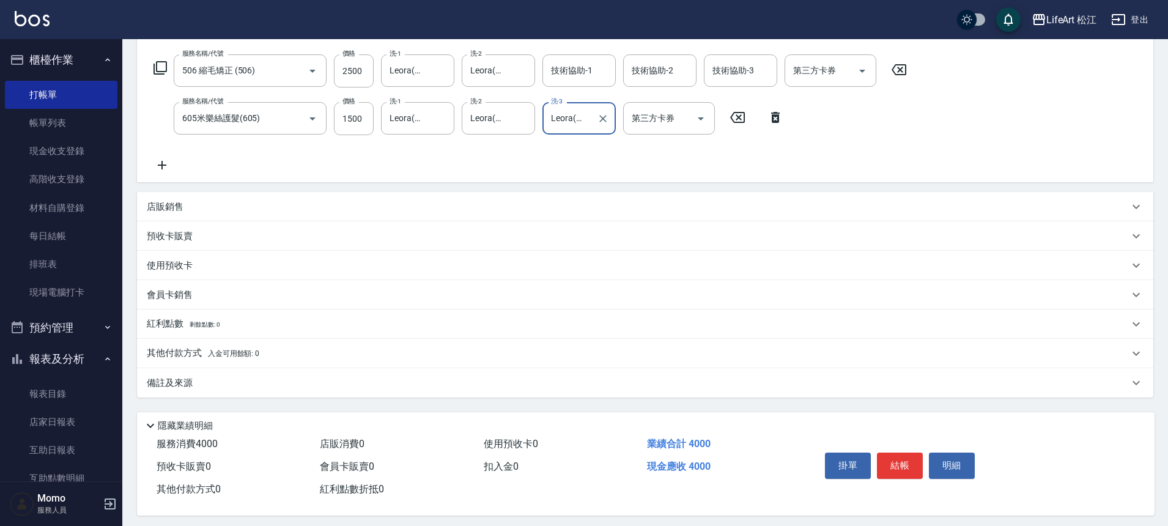
scroll to position [200, 0]
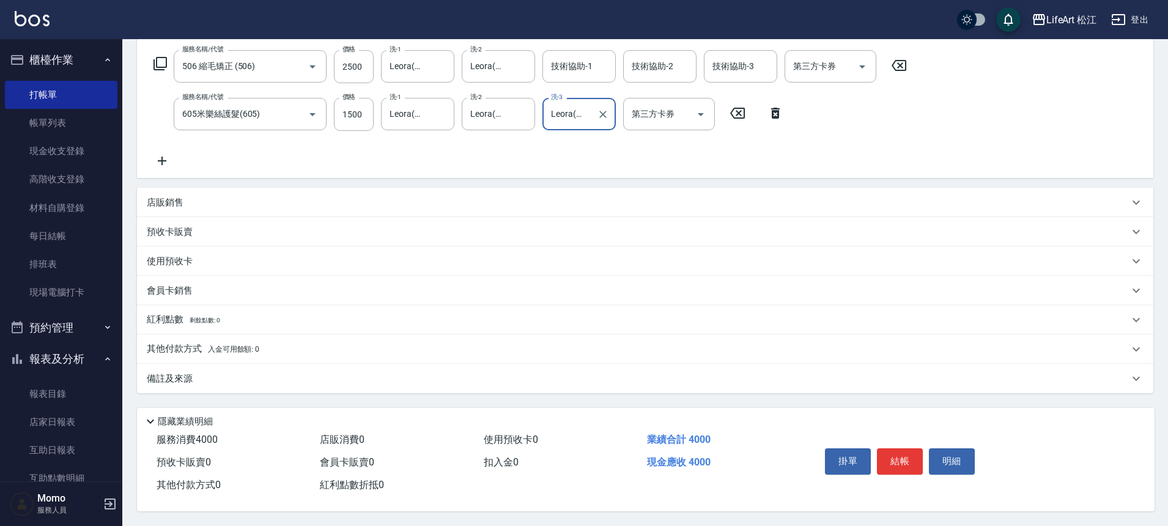
click at [336, 375] on div "備註及來源" at bounding box center [638, 378] width 982 height 13
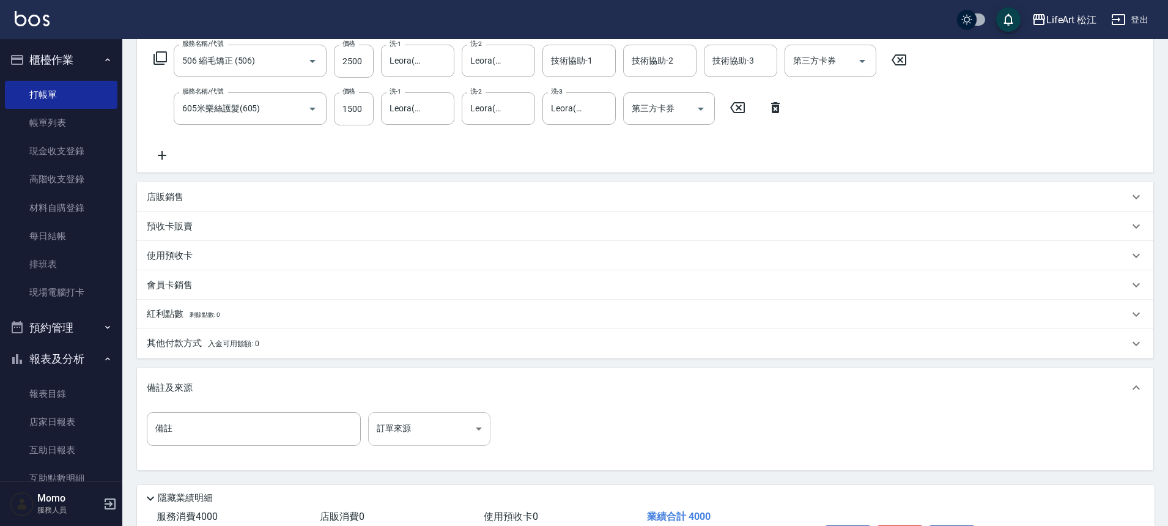
click at [428, 434] on body "LifeArt 松江 登出 櫃檯作業 打帳單 帳單列表 現金收支登錄 高階收支登錄 材料自購登錄 每日結帳 排班表 現場電腦打卡 預約管理 預約管理 單日預約…" at bounding box center [584, 201] width 1168 height 803
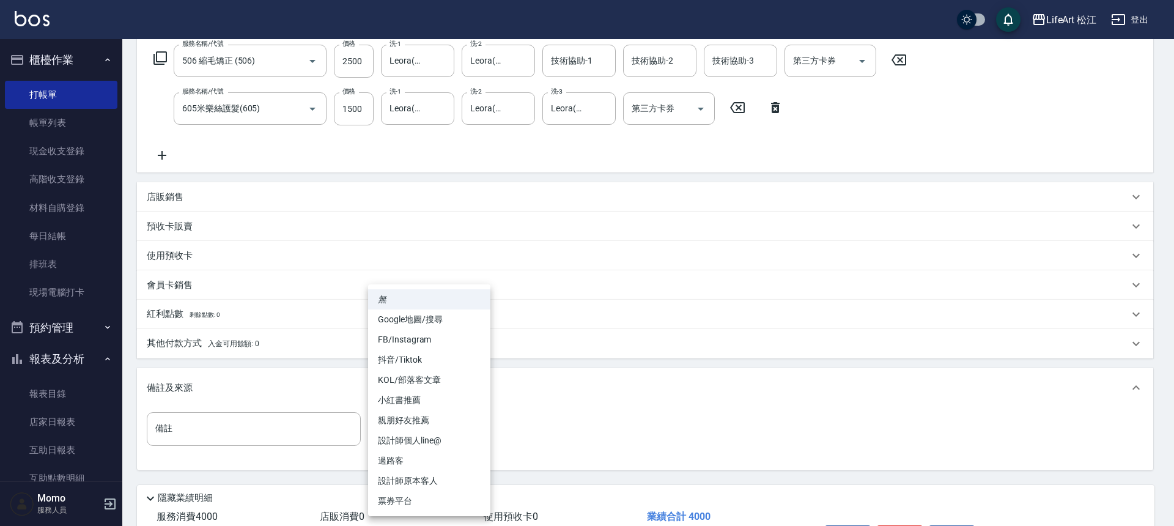
click at [426, 342] on li "FB/Instagram" at bounding box center [429, 340] width 122 height 20
type input "FB/Instagram"
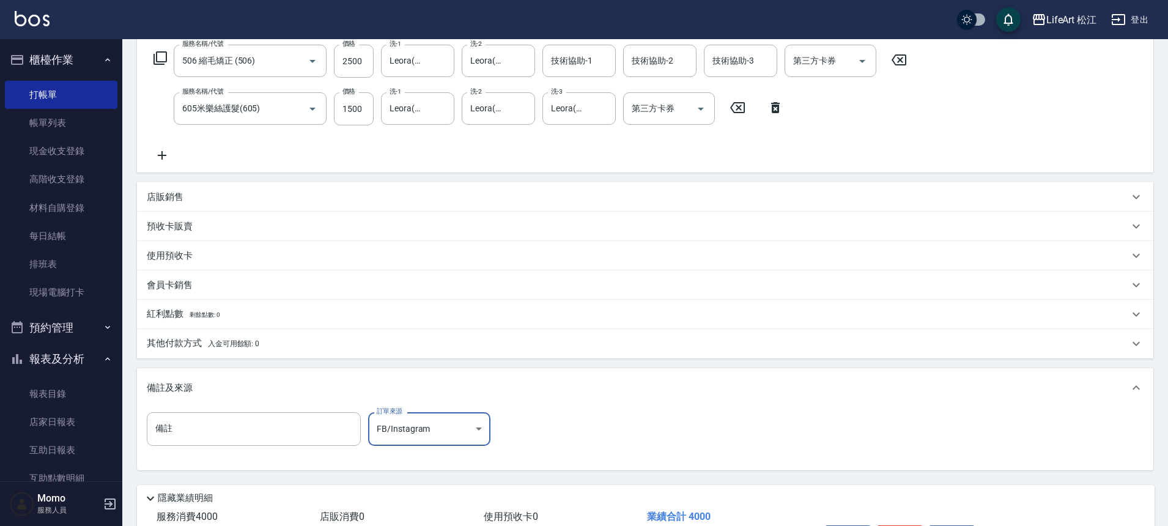
click at [345, 346] on div "其他付款方式 入金可用餘額: 0" at bounding box center [638, 343] width 982 height 13
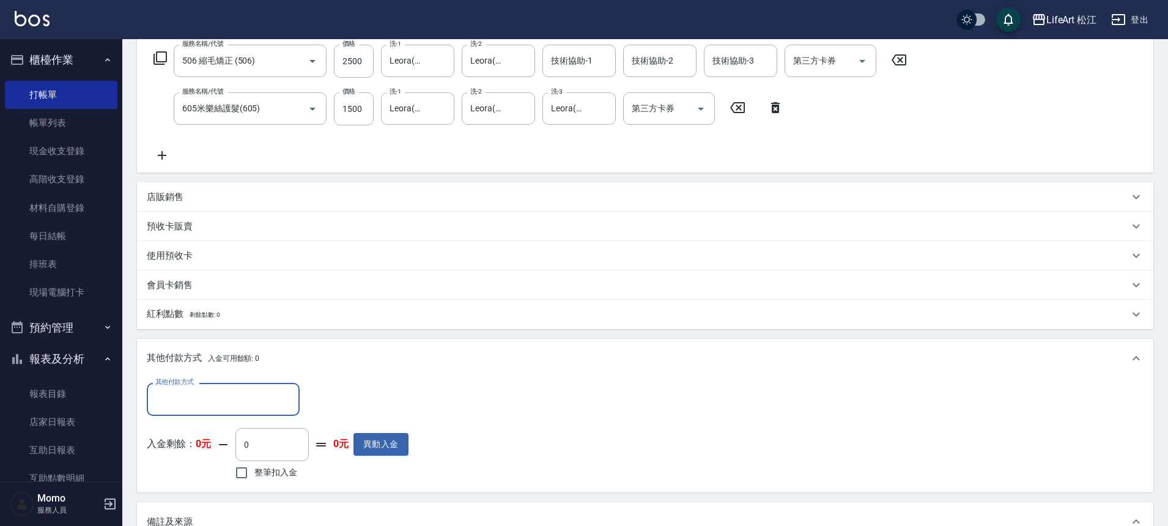
scroll to position [0, 0]
click at [224, 387] on div "其他付款方式" at bounding box center [223, 399] width 153 height 32
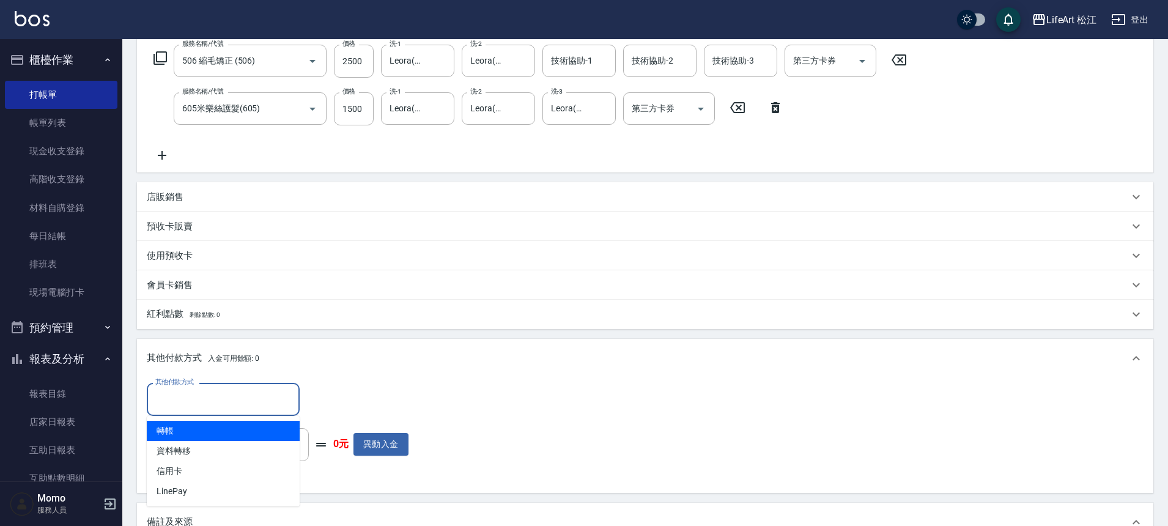
click at [243, 429] on span "轉帳" at bounding box center [223, 431] width 153 height 20
type input "轉帳"
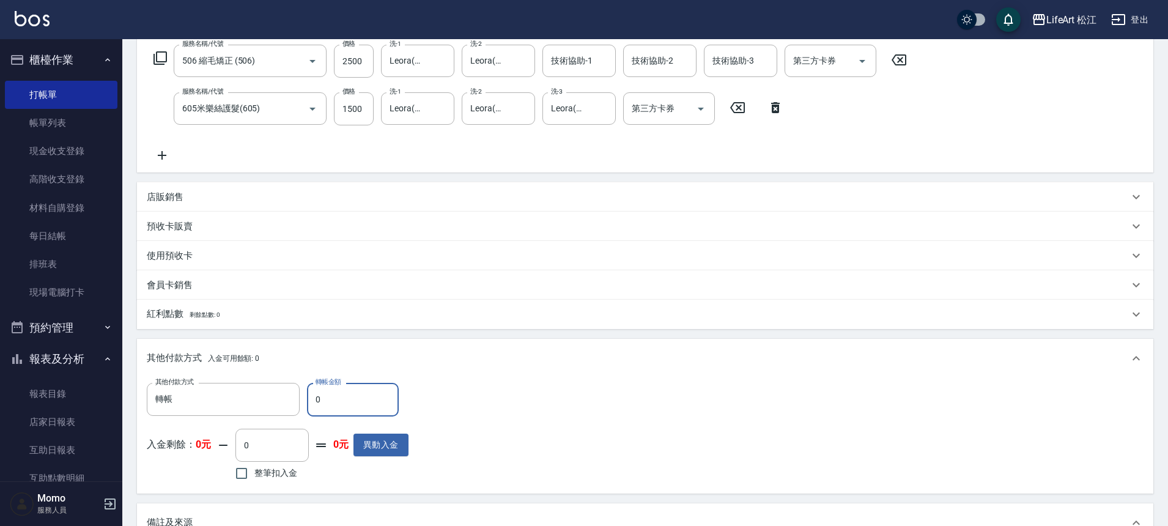
click at [370, 405] on input "0" at bounding box center [353, 399] width 92 height 33
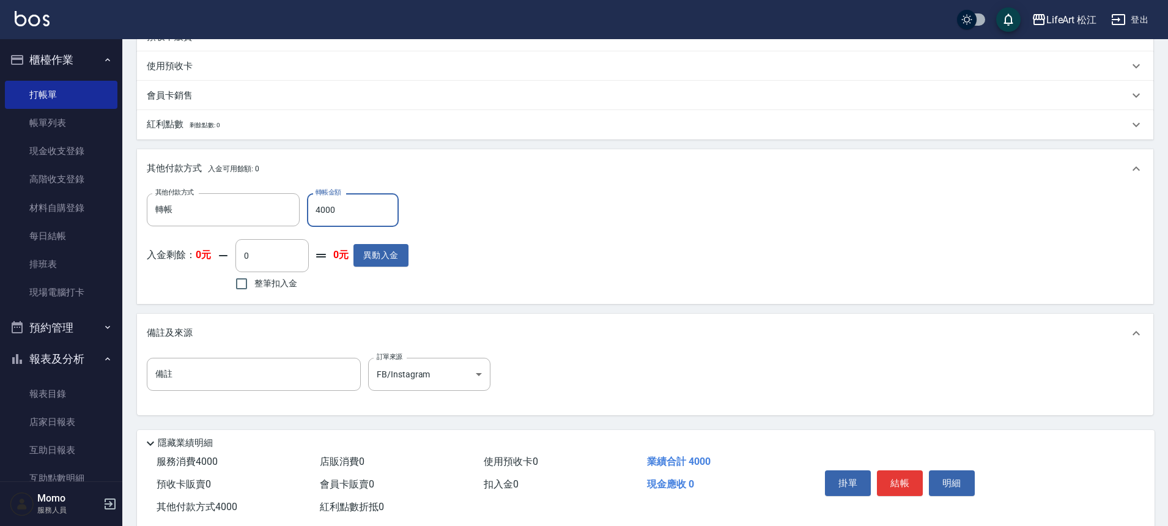
scroll to position [393, 0]
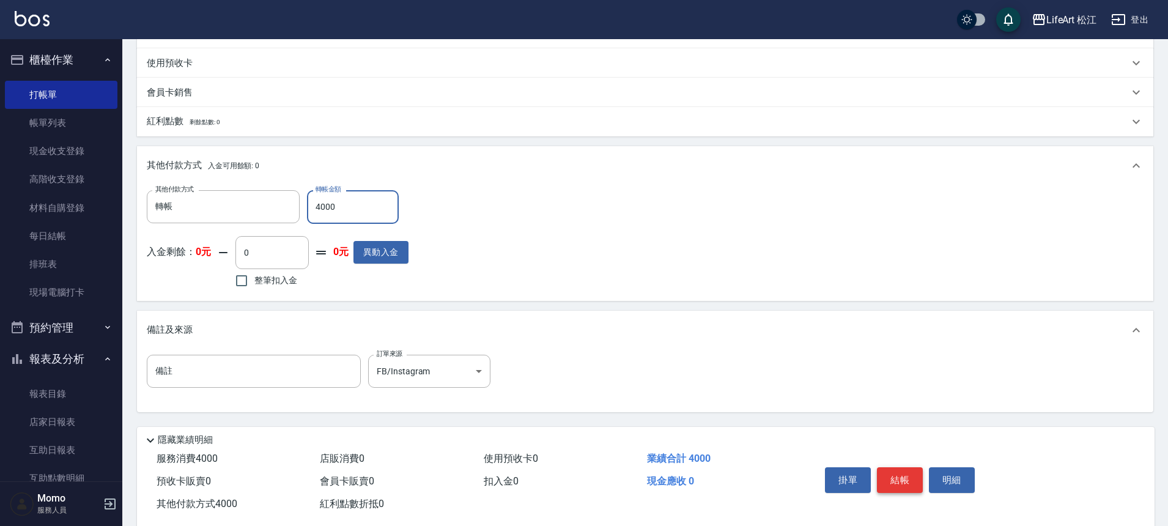
type input "4000"
click at [904, 478] on button "結帳" at bounding box center [900, 480] width 46 height 26
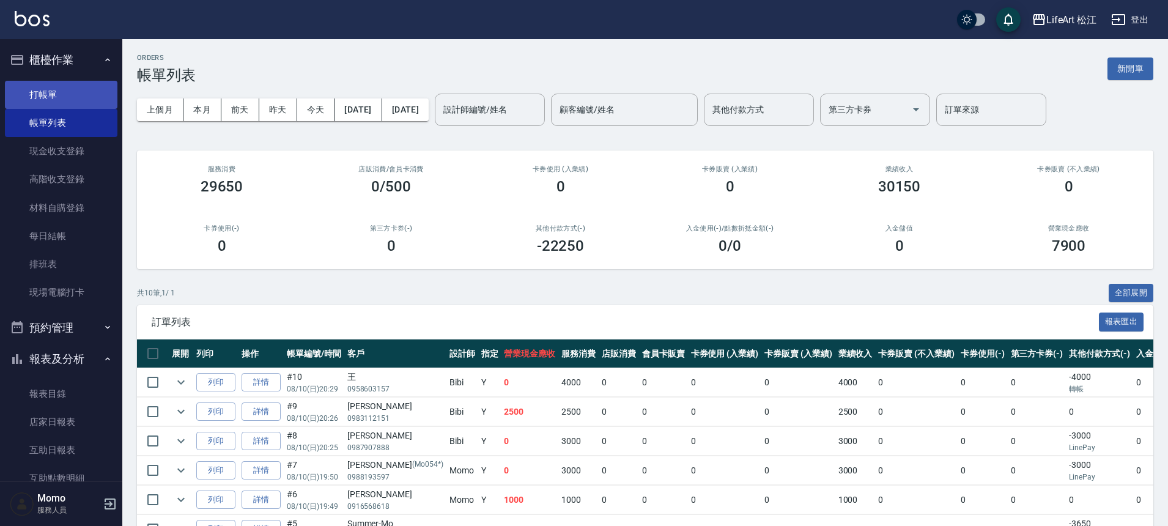
click at [87, 89] on link "打帳單" at bounding box center [61, 95] width 113 height 28
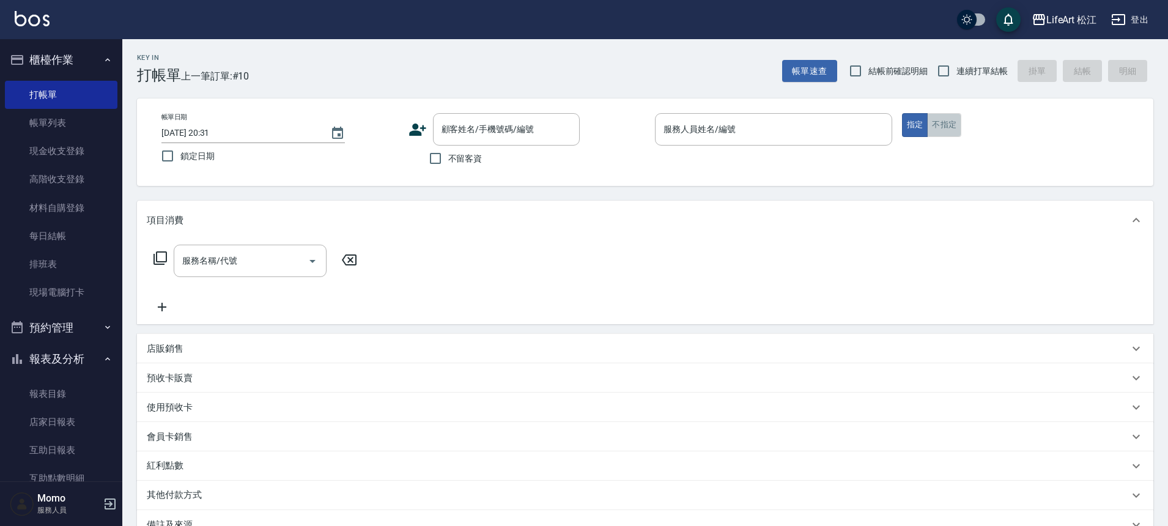
click at [936, 118] on button "不指定" at bounding box center [944, 125] width 34 height 24
click at [448, 154] on span "不留客資" at bounding box center [465, 158] width 34 height 13
click at [448, 154] on input "不留客資" at bounding box center [436, 159] width 26 height 26
checkbox input "true"
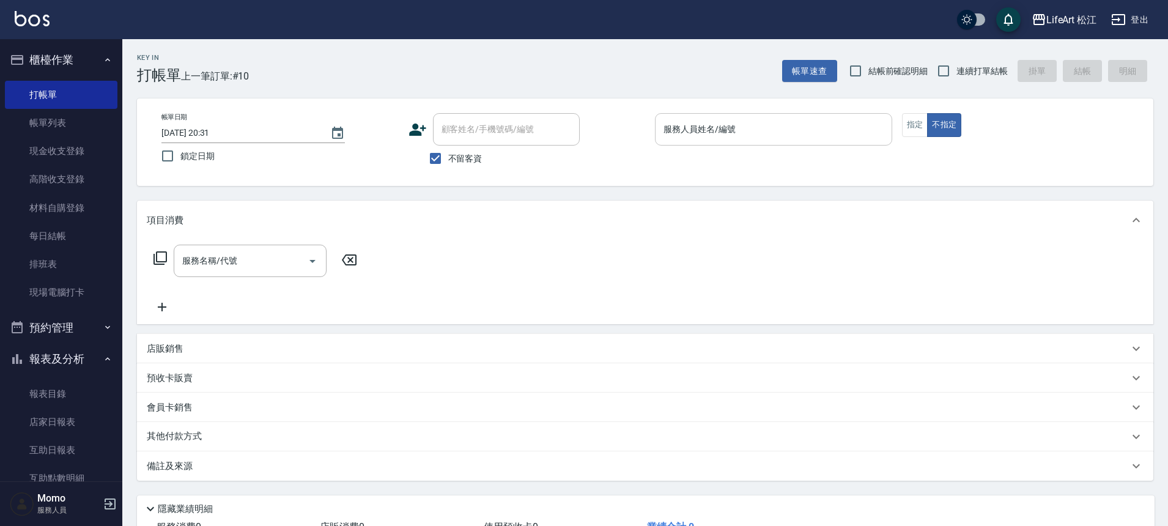
click at [755, 145] on div "服務人員姓名/編號 服務人員姓名/編號" at bounding box center [773, 135] width 237 height 45
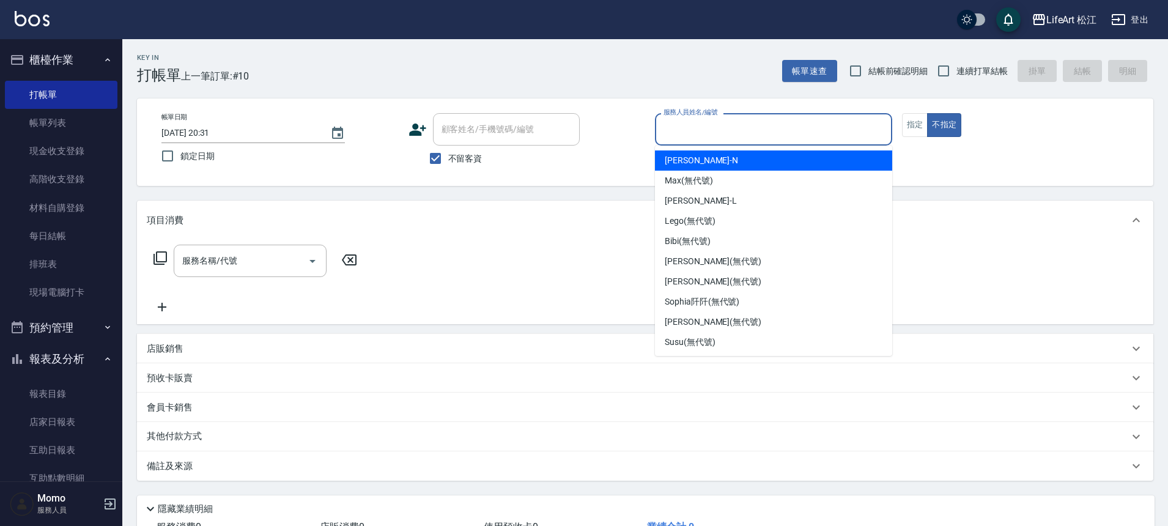
click at [762, 127] on input "服務人員姓名/編號" at bounding box center [774, 129] width 226 height 21
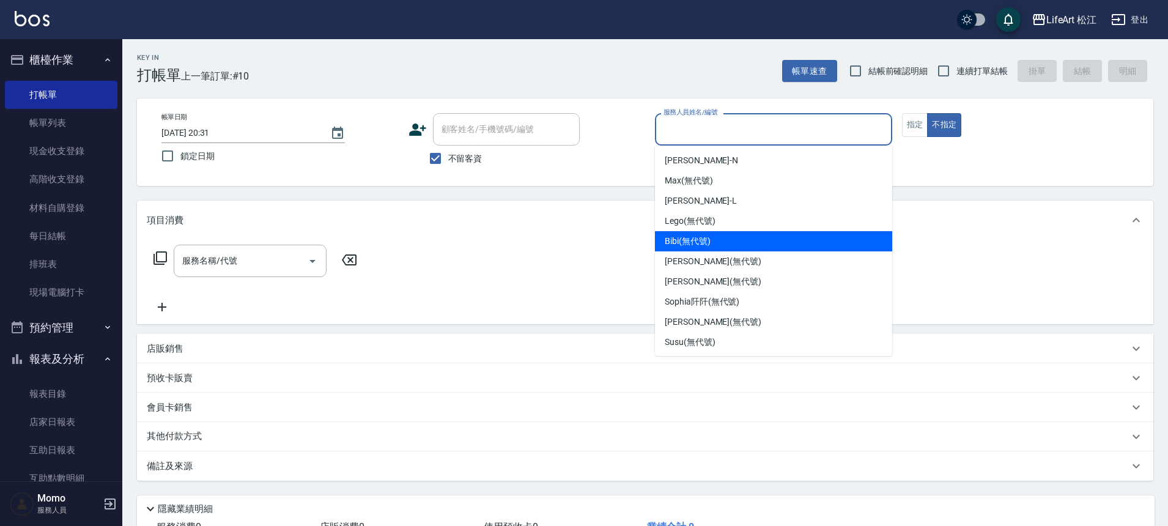
click at [716, 246] on div "Bibi (無代號)" at bounding box center [773, 241] width 237 height 20
type input "Bibi(無代號)"
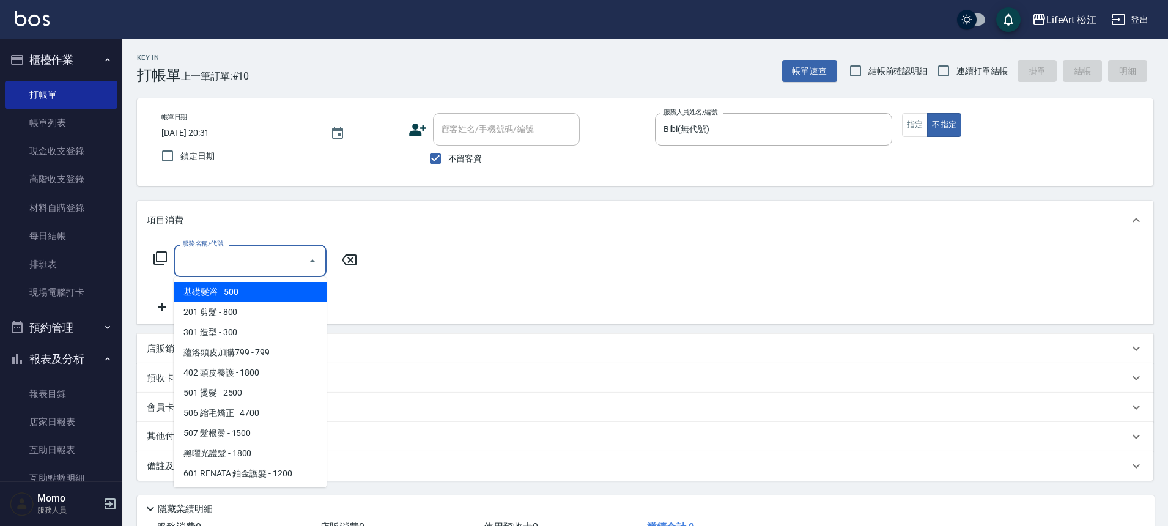
click at [291, 264] on input "服務名稱/代號" at bounding box center [241, 260] width 124 height 21
click at [272, 291] on span "基礎髮浴 - 500" at bounding box center [250, 292] width 153 height 20
type input "基礎髮浴 (101)"
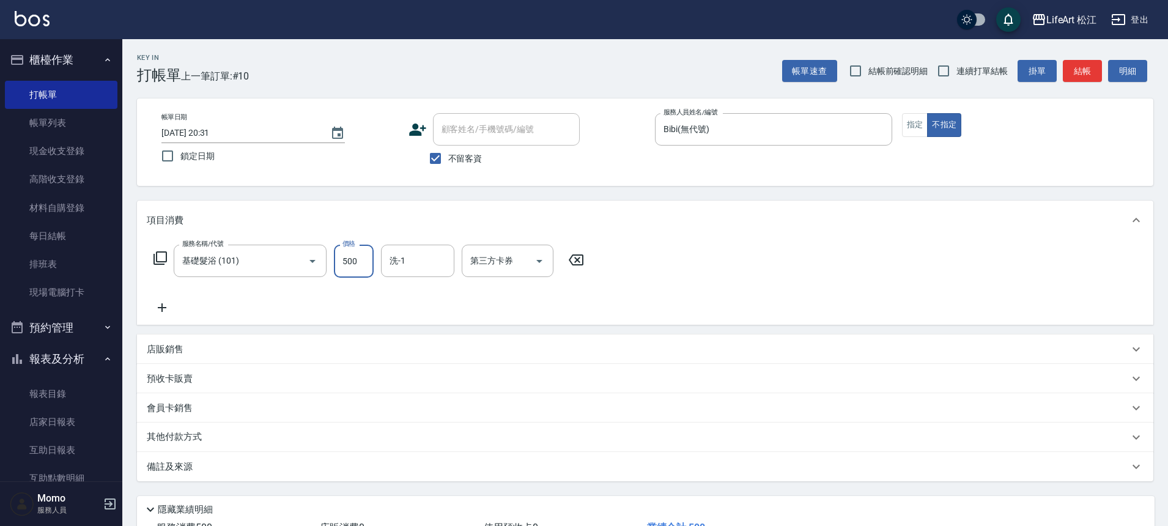
click at [361, 266] on input "500" at bounding box center [354, 261] width 40 height 33
click at [418, 261] on input "洗-1" at bounding box center [418, 260] width 62 height 21
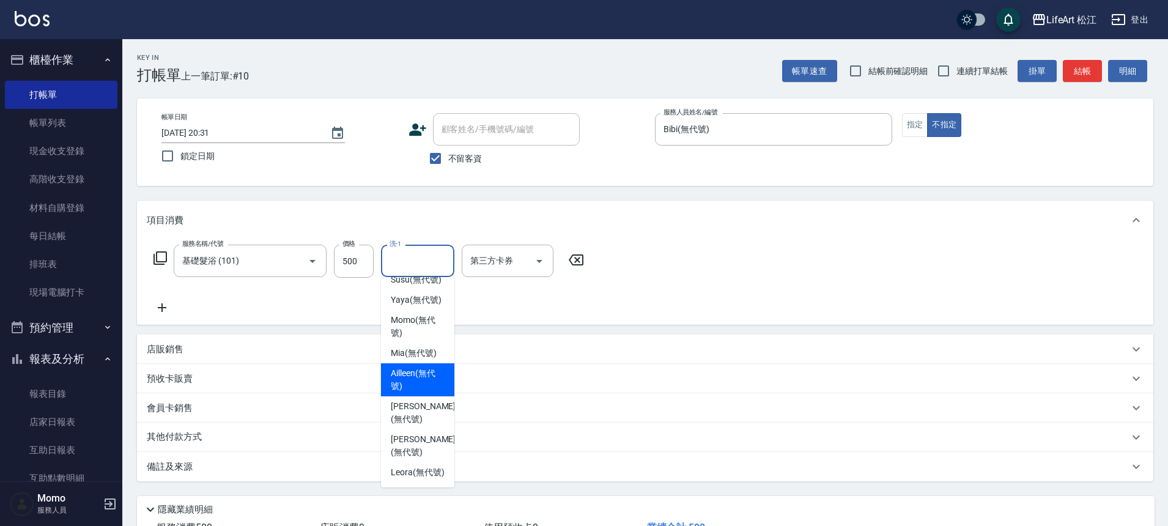
scroll to position [290, 0]
click at [418, 466] on span "Leora (無代號)" at bounding box center [418, 472] width 54 height 13
type input "Leora(無代號)"
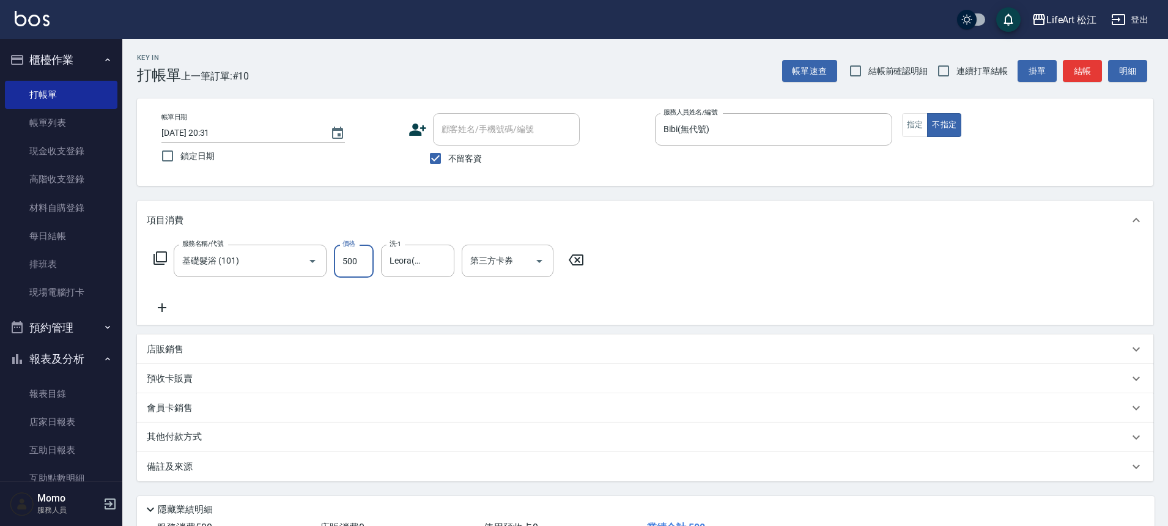
click at [360, 257] on input "500" at bounding box center [354, 261] width 40 height 33
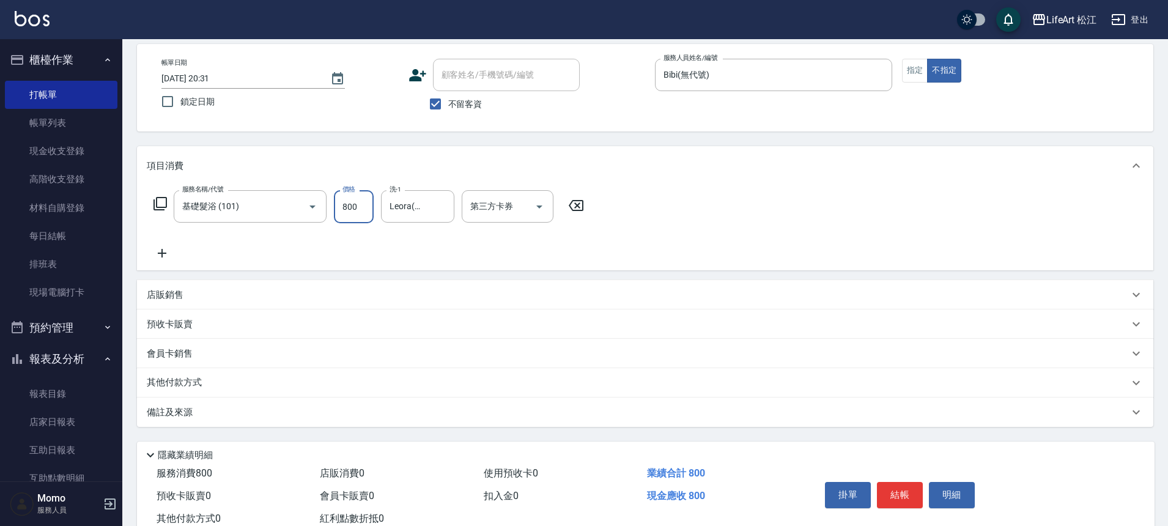
scroll to position [94, 0]
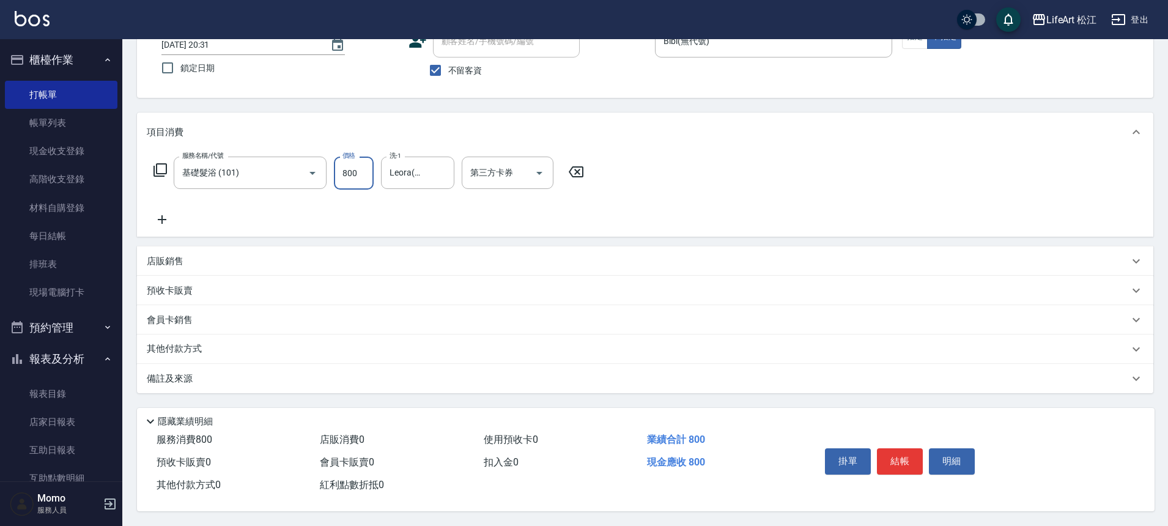
type input "800"
click at [348, 379] on div "備註及來源" at bounding box center [638, 378] width 982 height 13
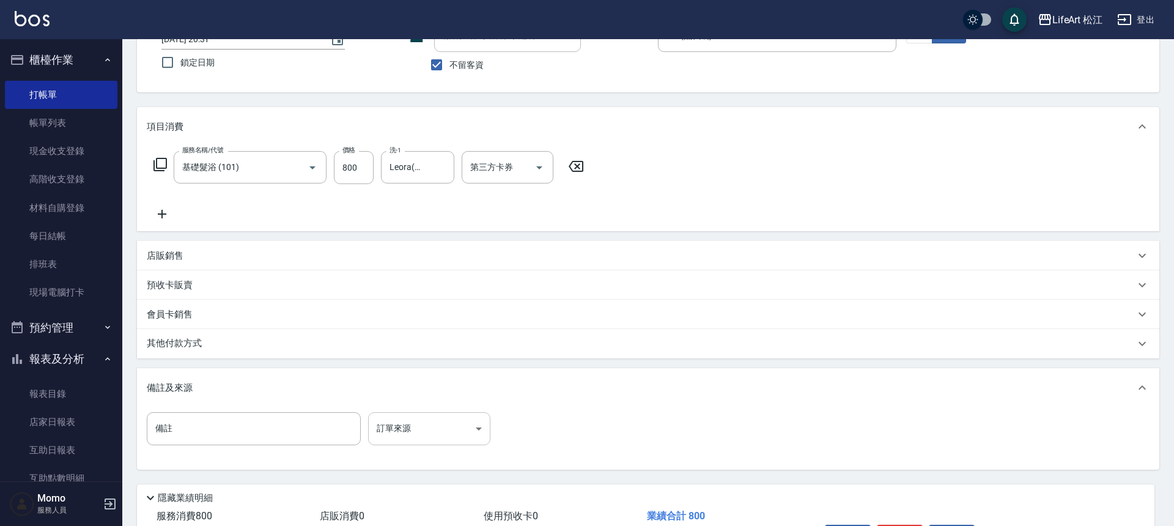
click at [466, 434] on body "LifeArt 松江 登出 櫃檯作業 打帳單 帳單列表 現金收支登錄 高階收支登錄 材料自購登錄 每日結帳 排班表 現場電腦打卡 預約管理 預約管理 單日預約…" at bounding box center [587, 254] width 1174 height 696
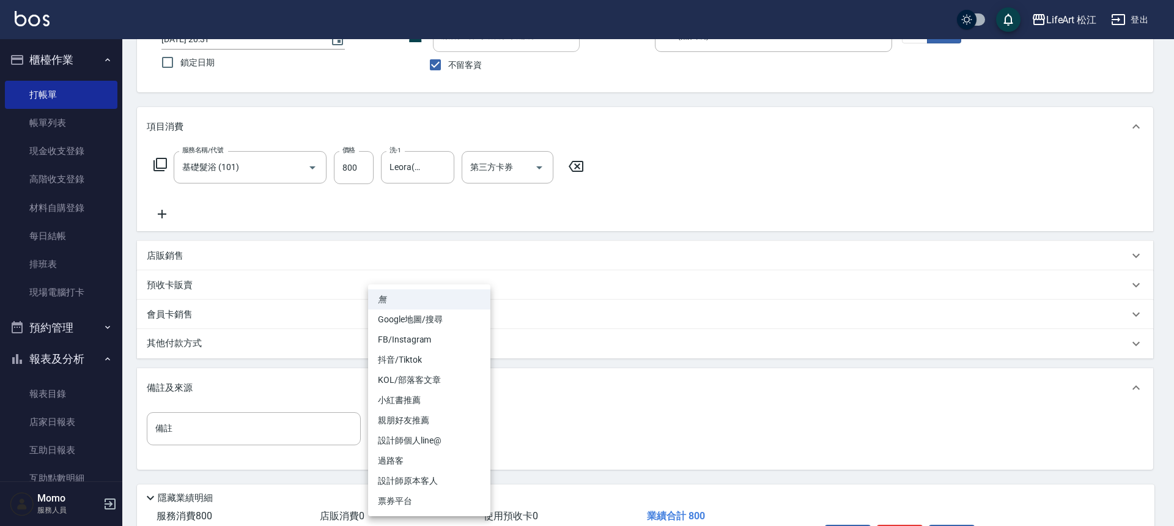
click at [456, 453] on li "過路客" at bounding box center [429, 461] width 122 height 20
type input "過路客"
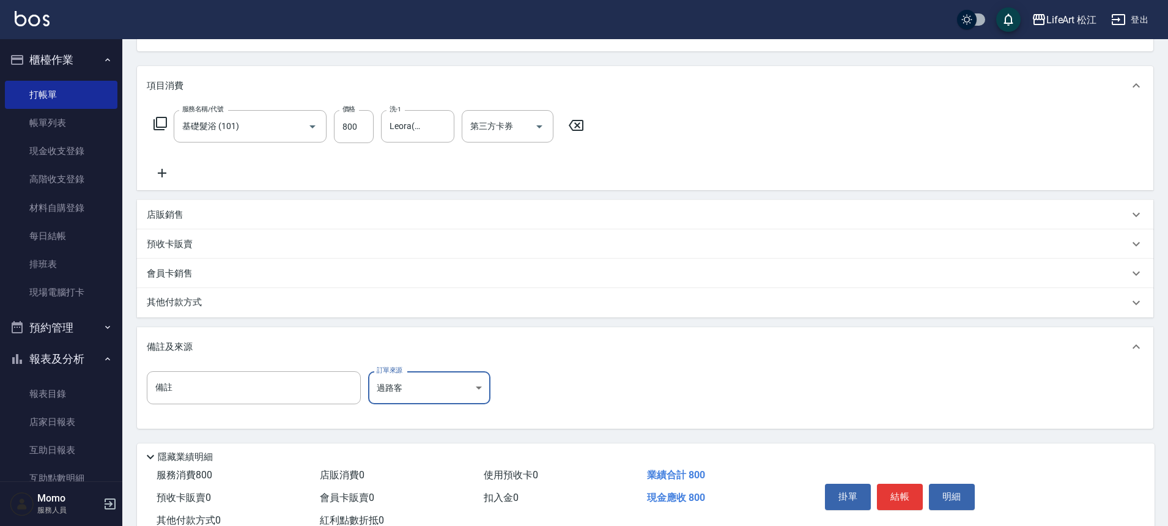
scroll to position [176, 0]
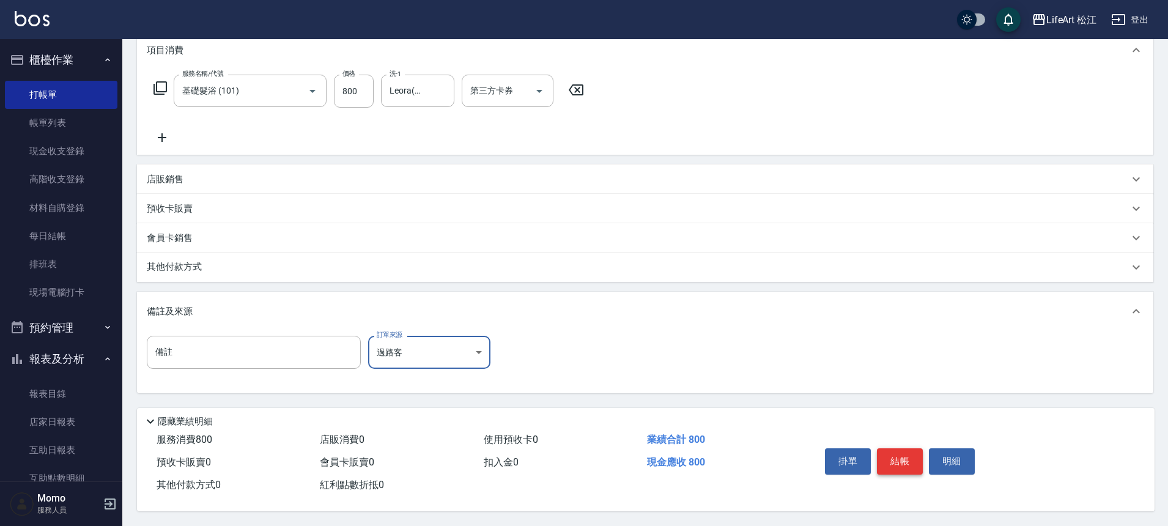
click at [884, 453] on button "結帳" at bounding box center [900, 461] width 46 height 26
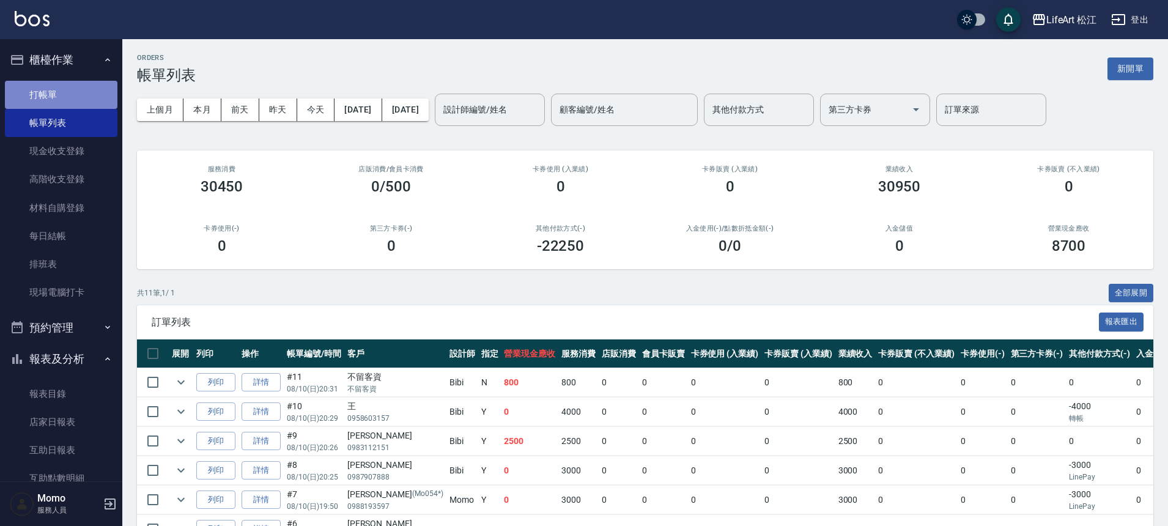
click at [76, 102] on link "打帳單" at bounding box center [61, 95] width 113 height 28
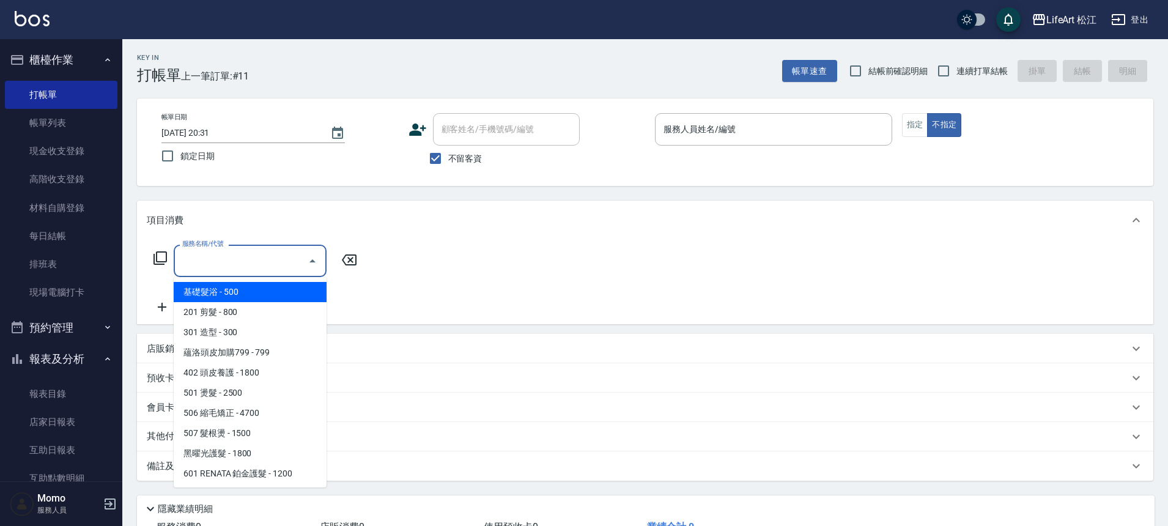
click at [287, 258] on input "服務名稱/代號" at bounding box center [241, 260] width 124 height 21
click at [275, 297] on span "基礎髮浴 - 500" at bounding box center [250, 292] width 153 height 20
type input "基礎髮浴 (101)"
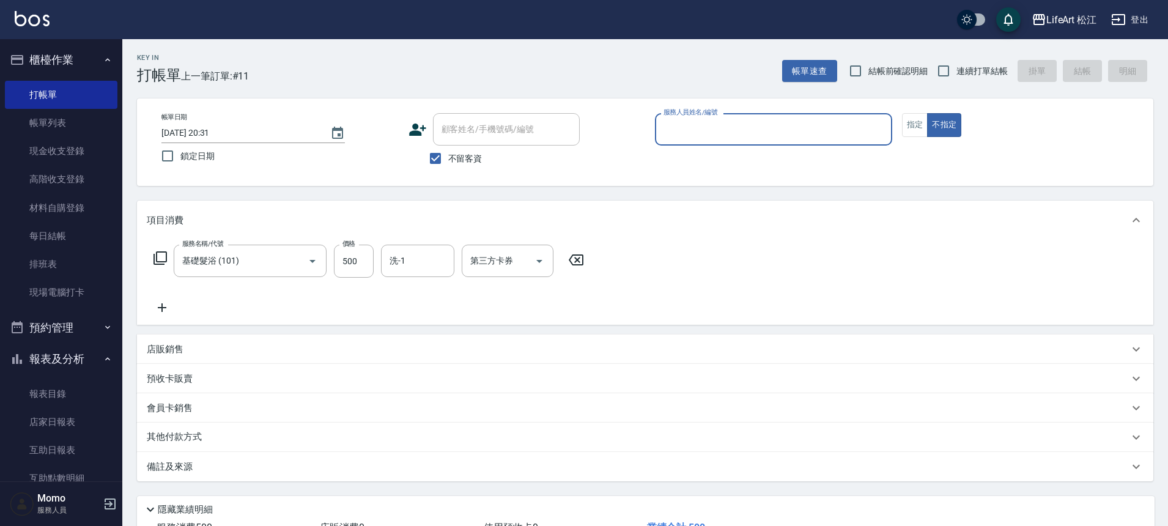
click at [158, 308] on icon at bounding box center [162, 307] width 31 height 15
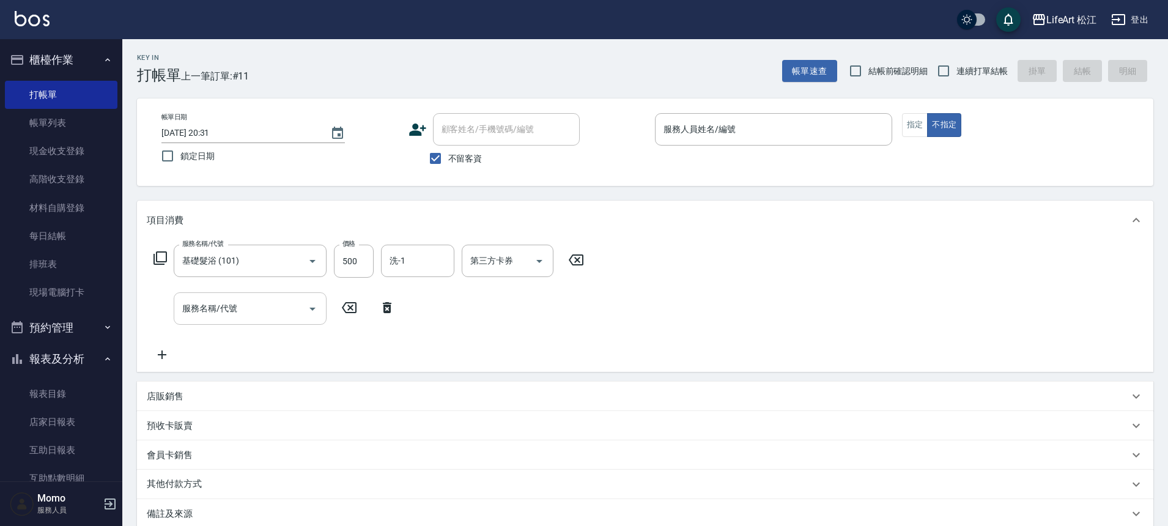
click at [250, 304] on input "服務名稱/代號" at bounding box center [241, 308] width 124 height 21
click at [314, 314] on icon "Open" at bounding box center [312, 309] width 15 height 15
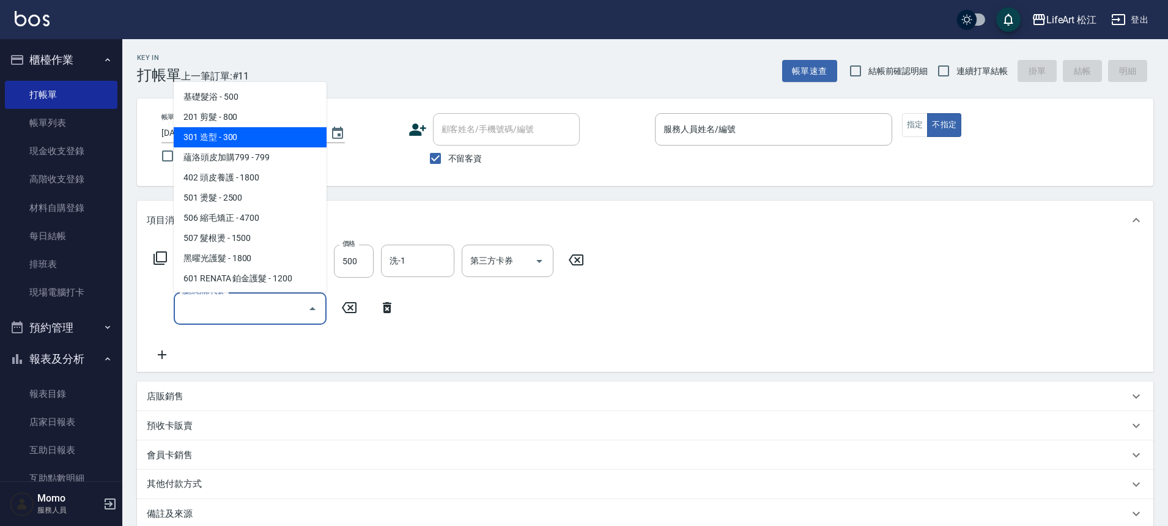
click at [251, 133] on span "301 造型 - 300" at bounding box center [250, 137] width 153 height 20
type input "301 造型(301)"
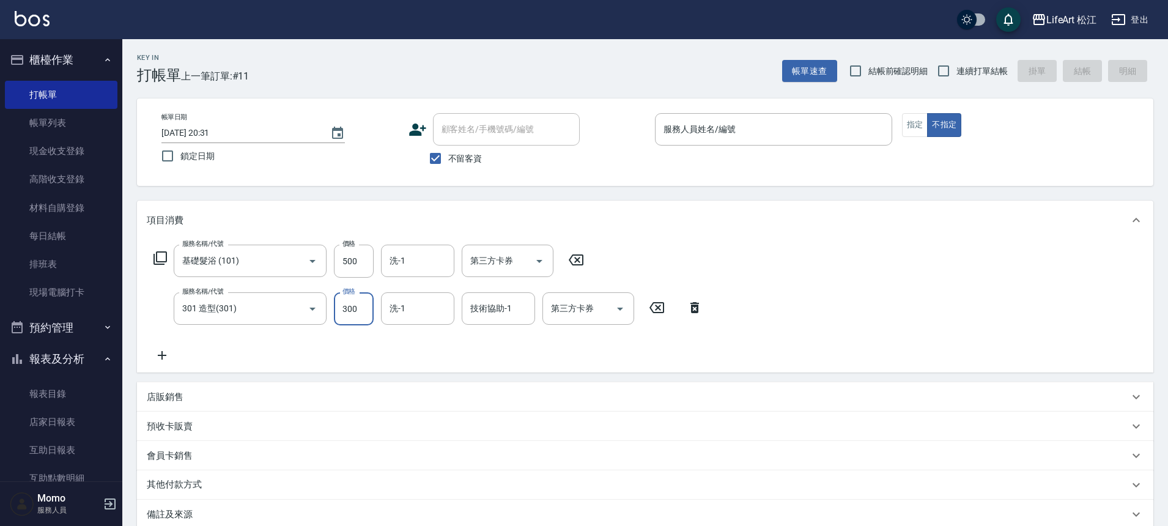
click at [359, 316] on input "300" at bounding box center [354, 308] width 40 height 33
type input "1"
type input "00"
click at [360, 313] on input "1" at bounding box center [354, 308] width 40 height 33
type input "100"
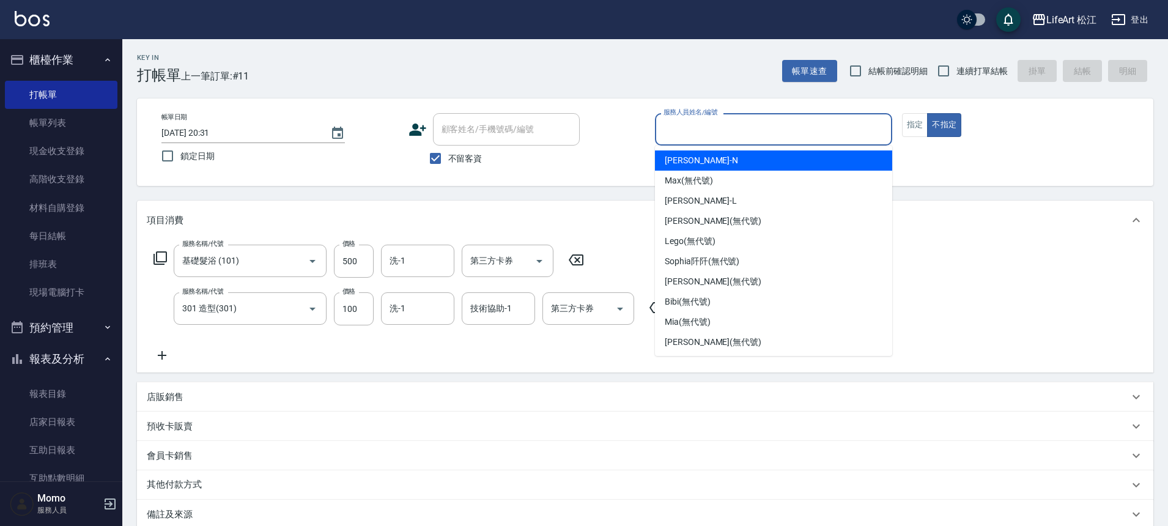
click at [702, 136] on input "服務人員姓名/編號" at bounding box center [774, 129] width 226 height 21
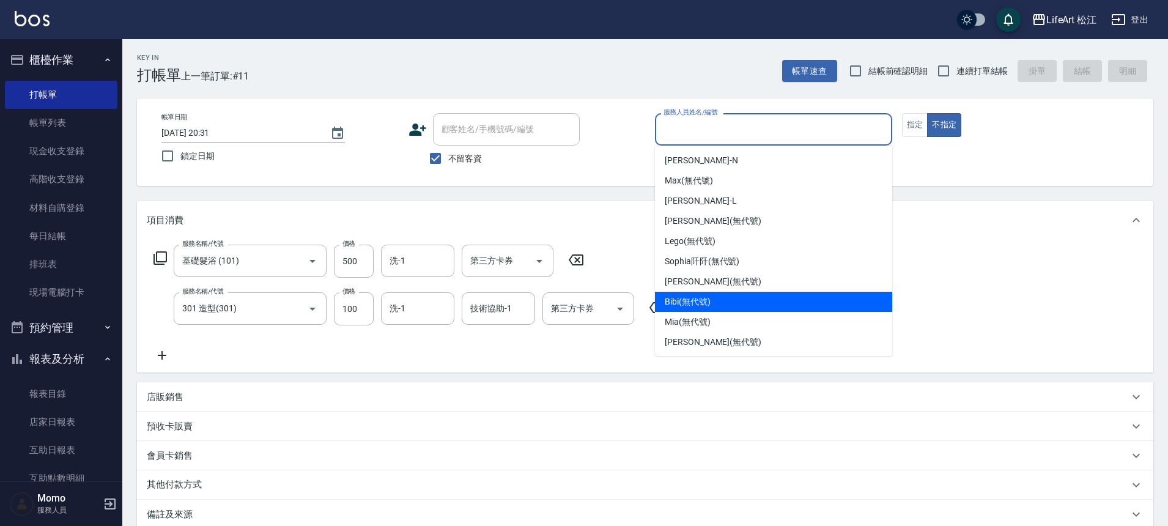
click at [752, 299] on div "Bibi (無代號)" at bounding box center [773, 302] width 237 height 20
type input "Bibi(無代號)"
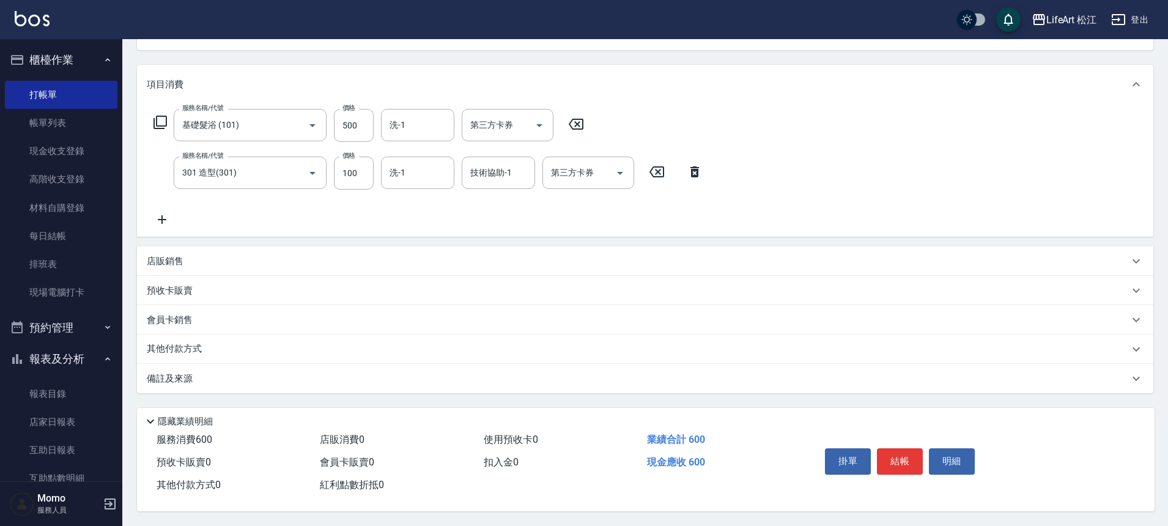
scroll to position [141, 0]
click at [204, 375] on div "備註及來源" at bounding box center [638, 378] width 982 height 13
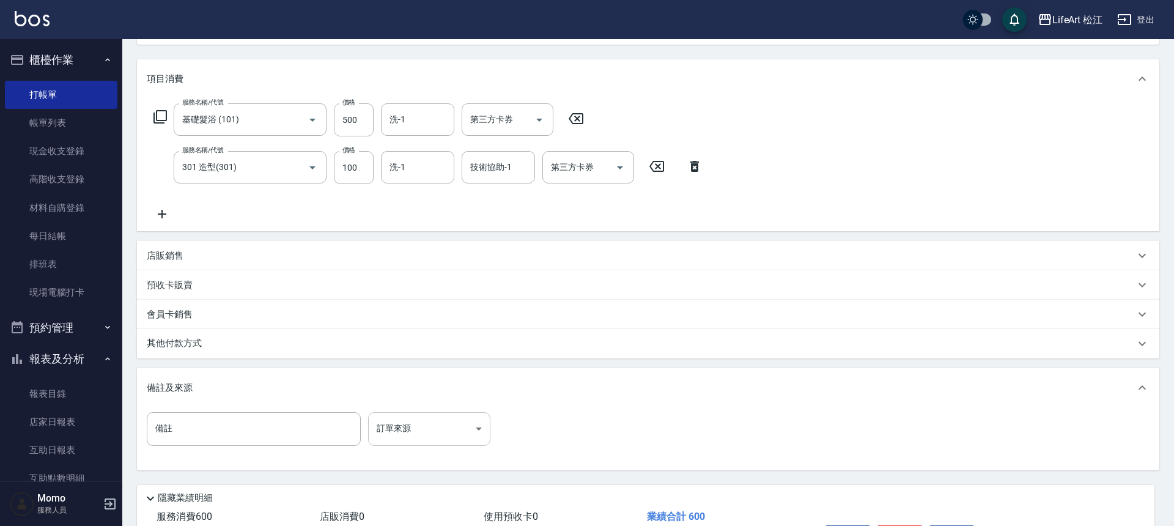
click at [446, 434] on body "LifeArt 松江 登出 櫃檯作業 打帳單 帳單列表 現金收支登錄 高階收支登錄 材料自購登錄 每日結帳 排班表 現場電腦打卡 預約管理 預約管理 單日預約…" at bounding box center [587, 231] width 1174 height 744
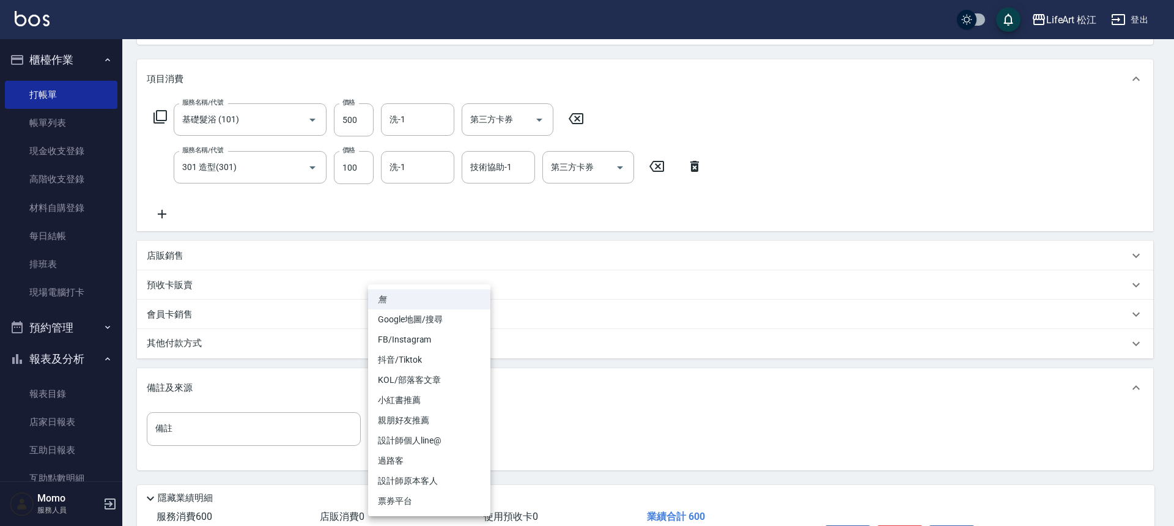
click at [445, 453] on li "過路客" at bounding box center [429, 461] width 122 height 20
type input "過路客"
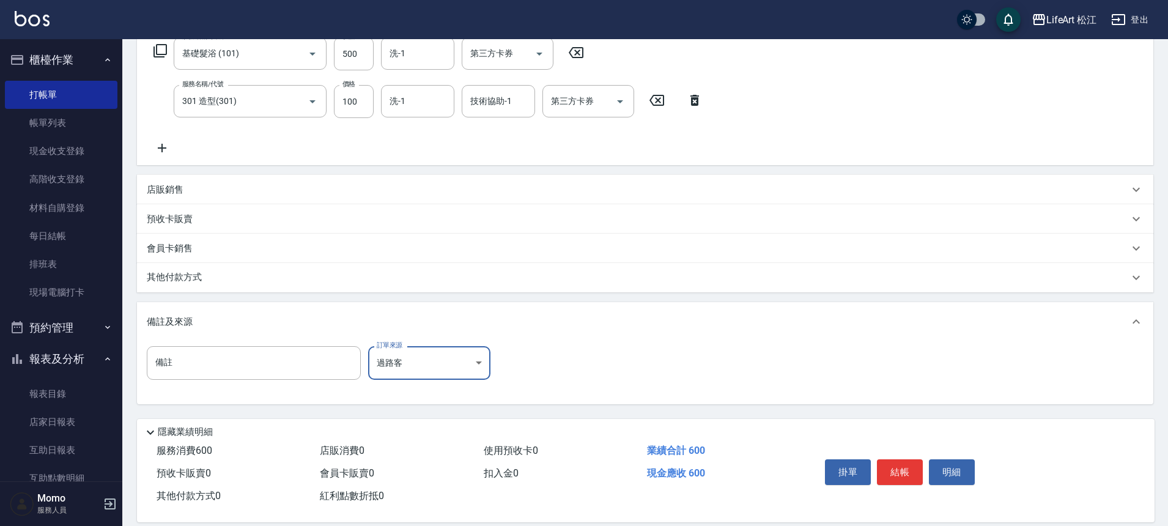
scroll to position [224, 0]
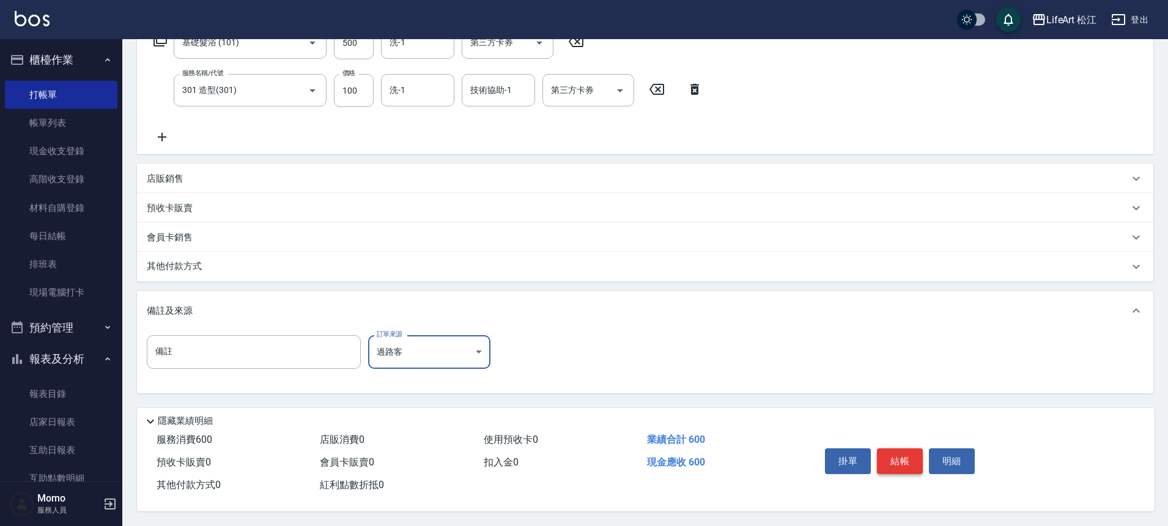
click at [899, 450] on button "結帳" at bounding box center [900, 461] width 46 height 26
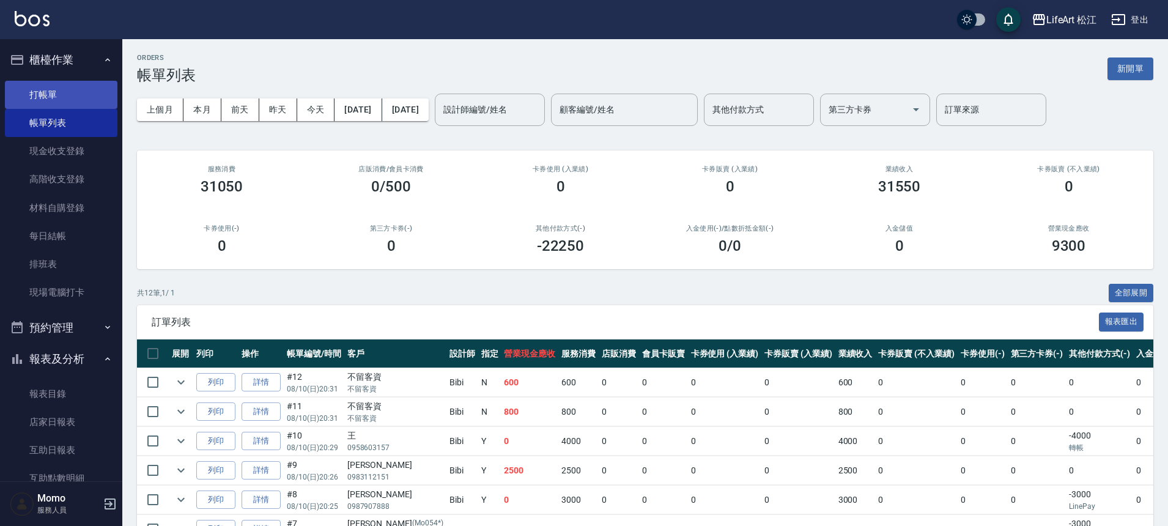
click at [80, 98] on link "打帳單" at bounding box center [61, 95] width 113 height 28
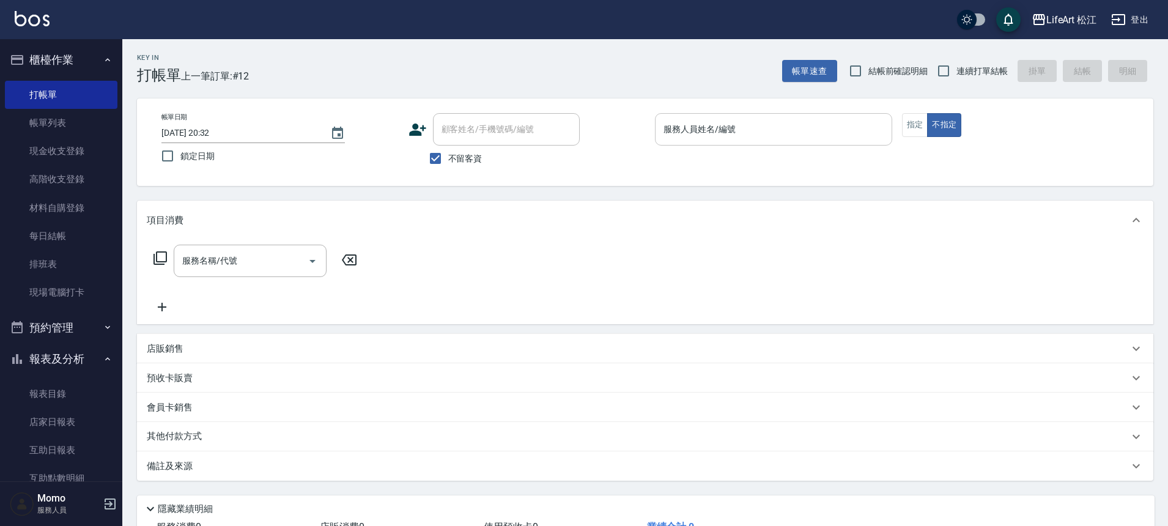
click at [838, 136] on input "服務人員姓名/編號" at bounding box center [774, 129] width 226 height 21
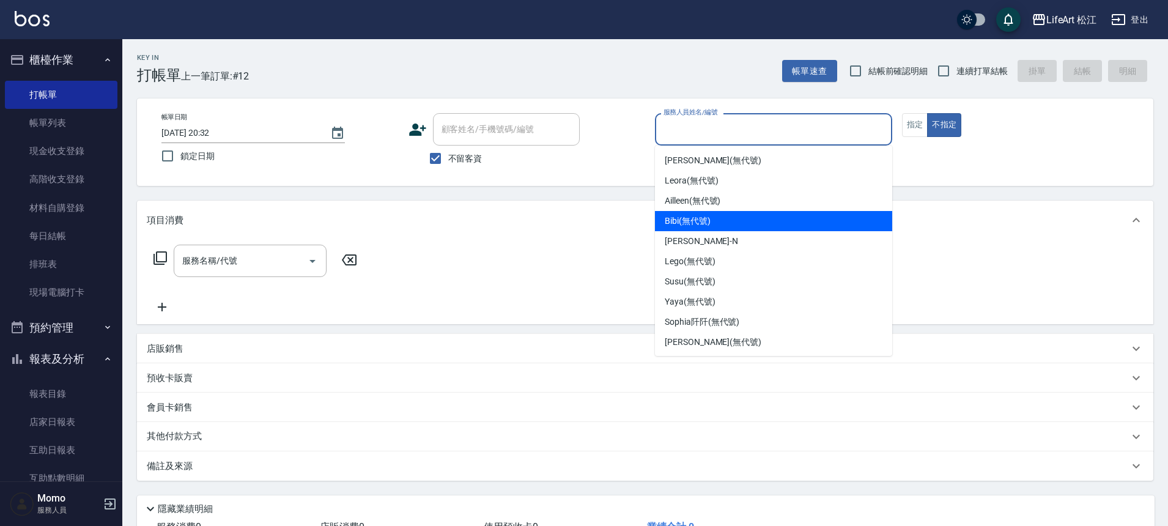
click at [789, 227] on div "Bibi (無代號)" at bounding box center [773, 221] width 237 height 20
type input "Bibi(無代號)"
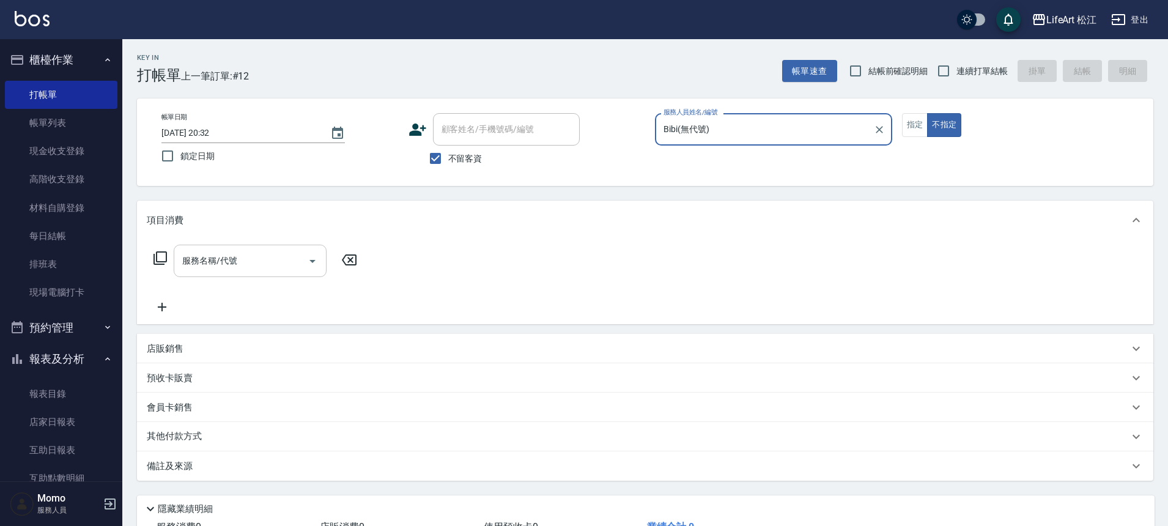
click at [219, 268] on input "服務名稱/代號" at bounding box center [241, 260] width 124 height 21
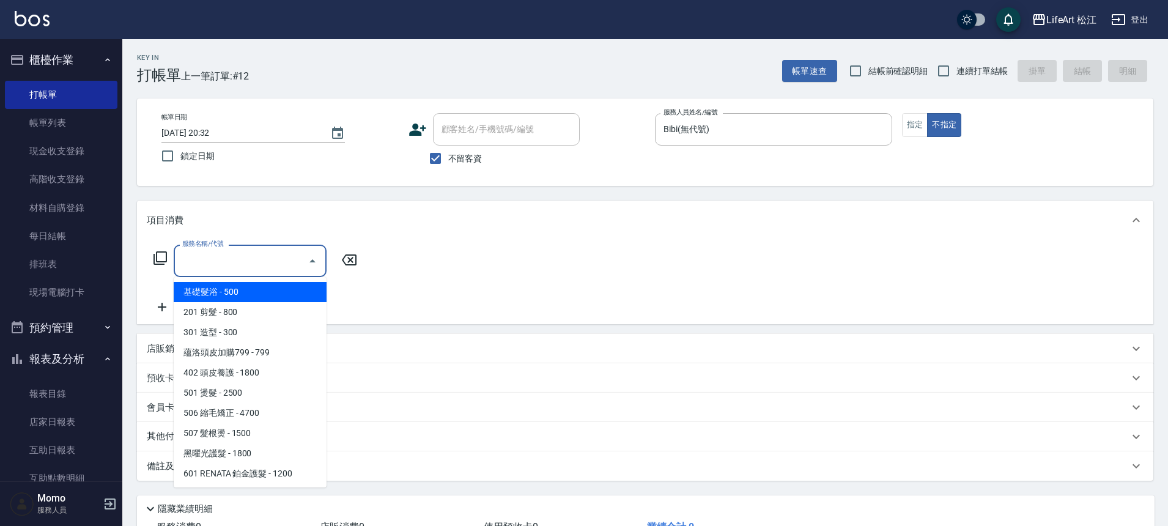
click at [238, 292] on span "基礎髮浴 - 500" at bounding box center [250, 292] width 153 height 20
type input "基礎髮浴 (101)"
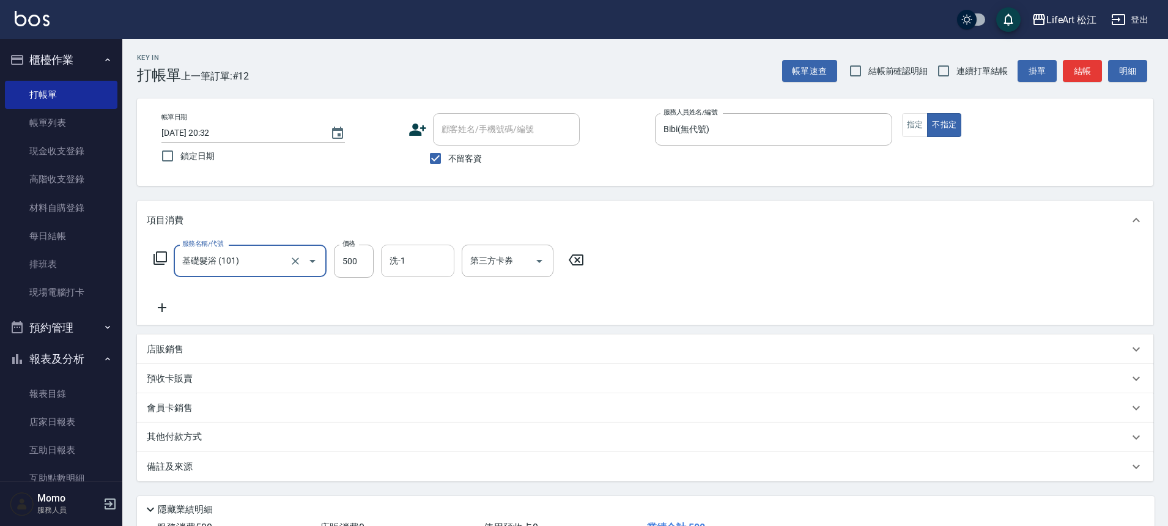
click at [423, 265] on input "洗-1" at bounding box center [418, 260] width 62 height 21
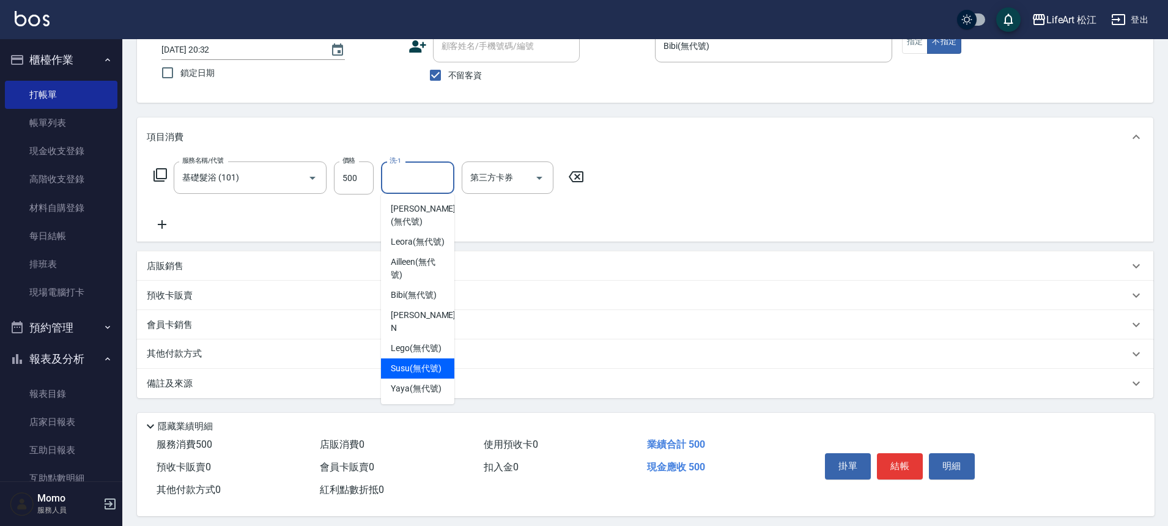
scroll to position [81, 0]
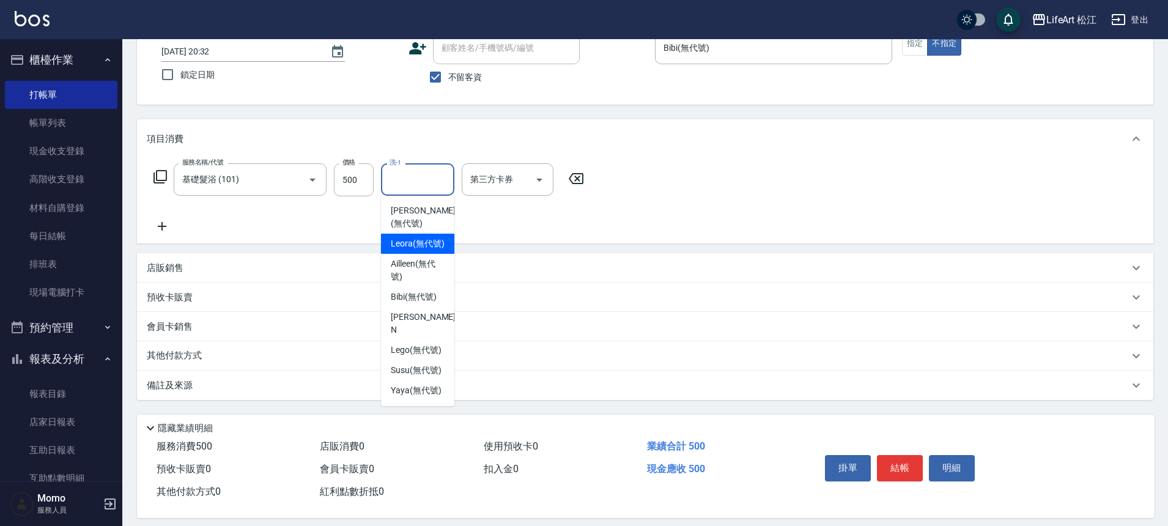
click at [407, 251] on div "Leora (無代號)" at bounding box center [417, 244] width 73 height 20
type input "Leora(無代號)"
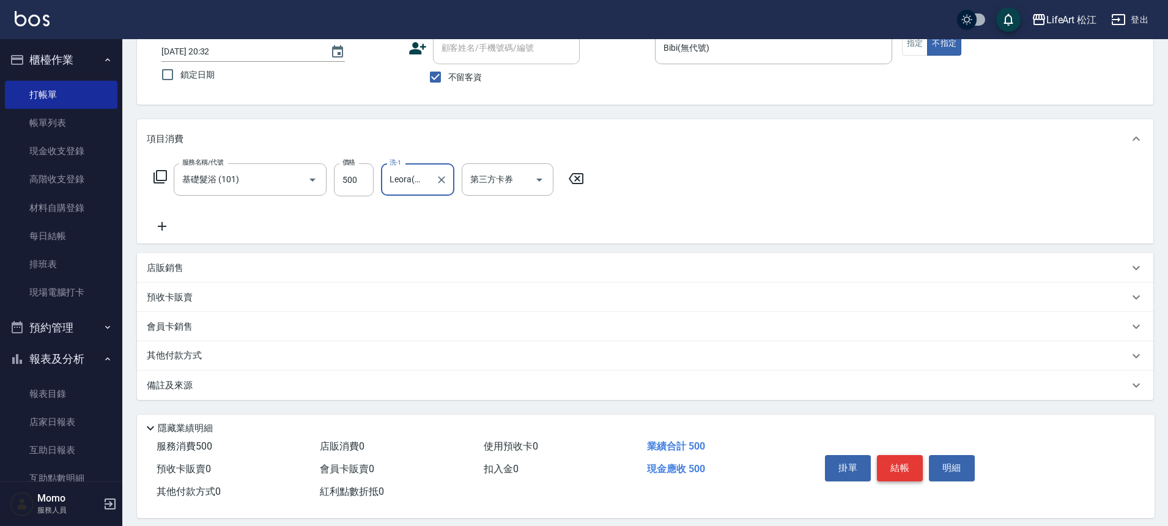
click at [914, 473] on button "結帳" at bounding box center [900, 468] width 46 height 26
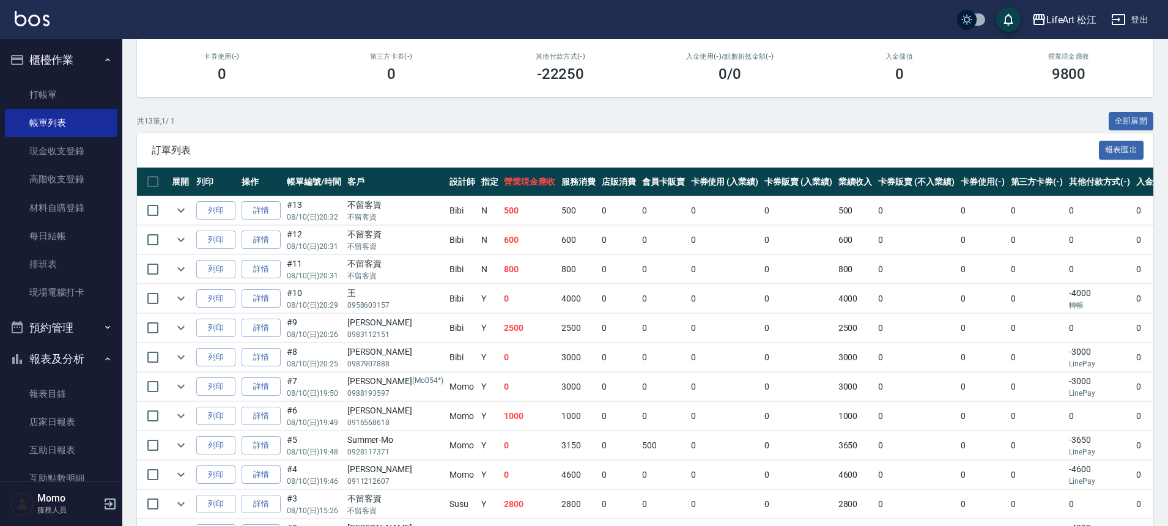
scroll to position [262, 0]
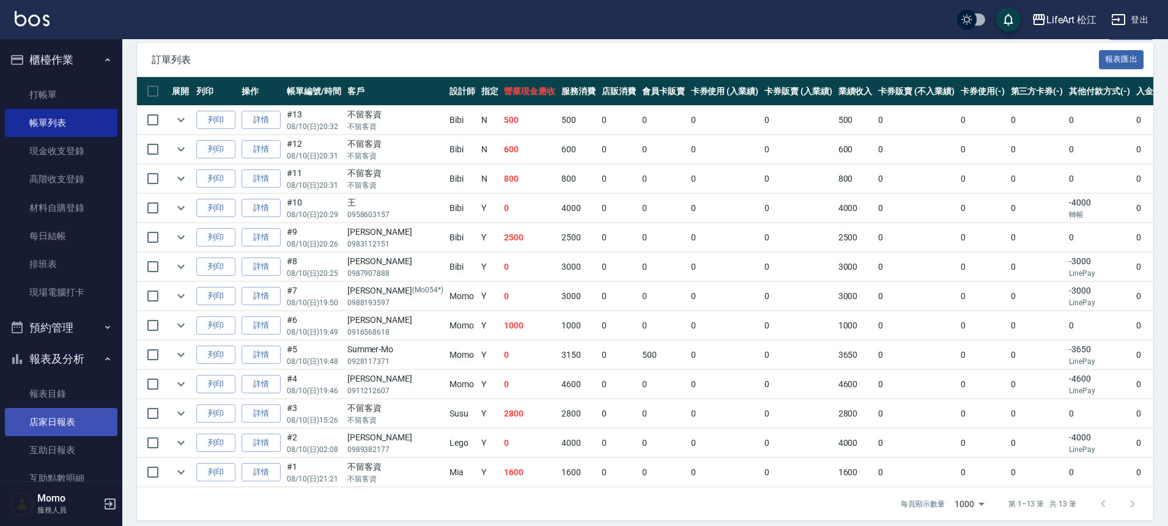
click at [87, 421] on link "店家日報表" at bounding box center [61, 422] width 113 height 28
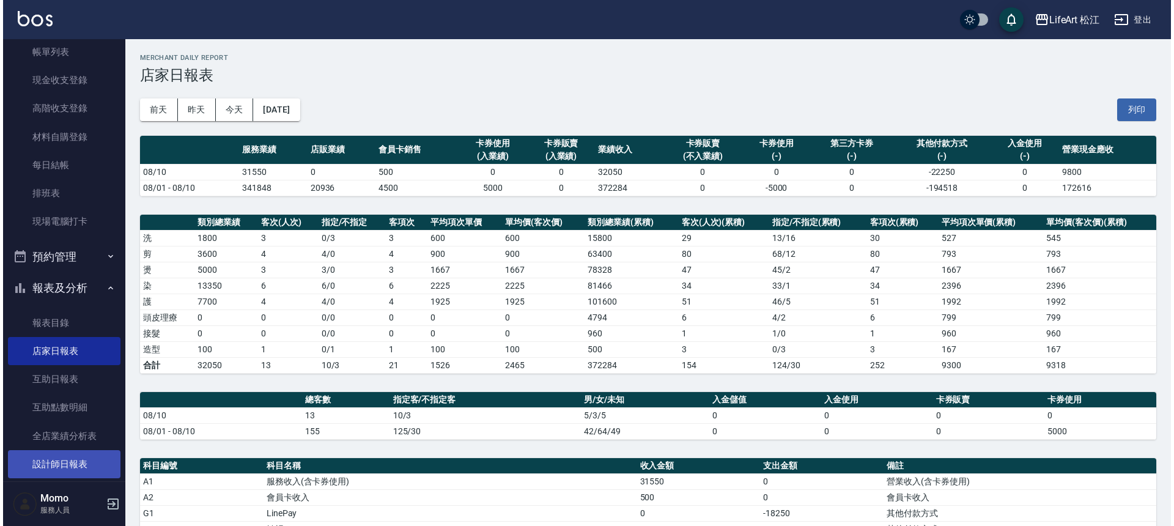
scroll to position [128, 0]
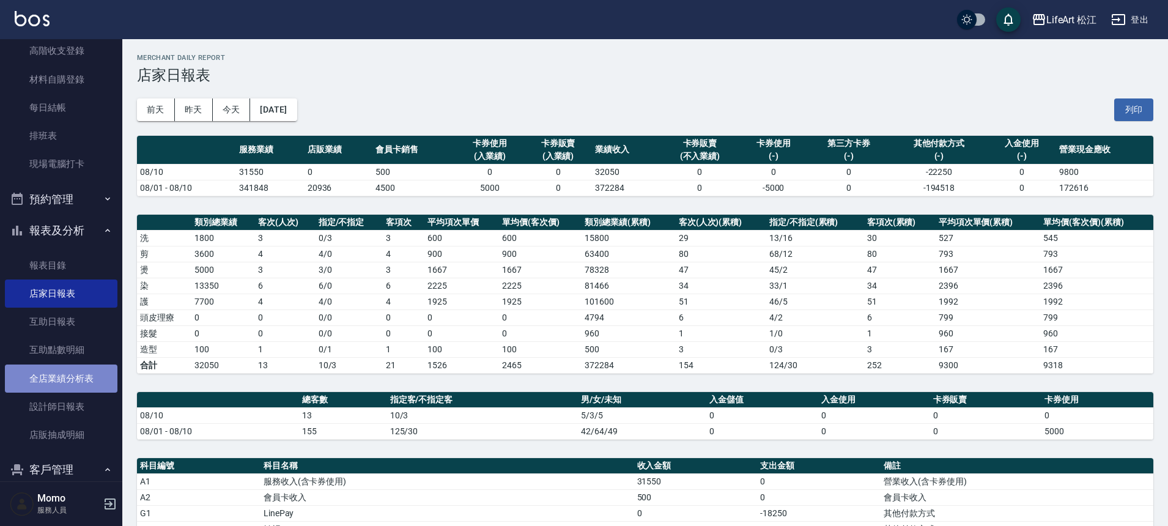
click at [76, 382] on link "全店業績分析表" at bounding box center [61, 379] width 113 height 28
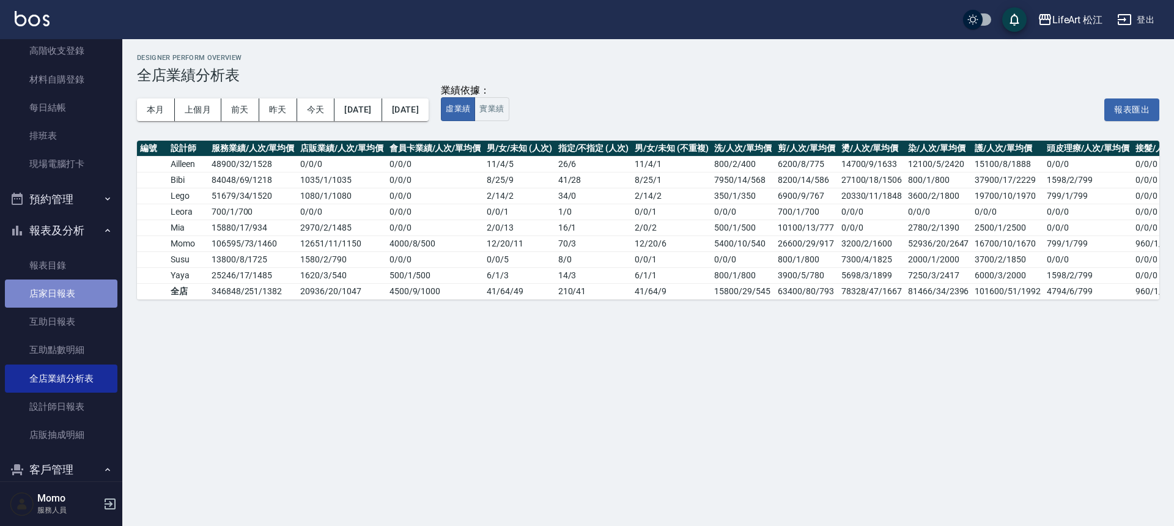
click at [70, 298] on link "店家日報表" at bounding box center [61, 293] width 113 height 28
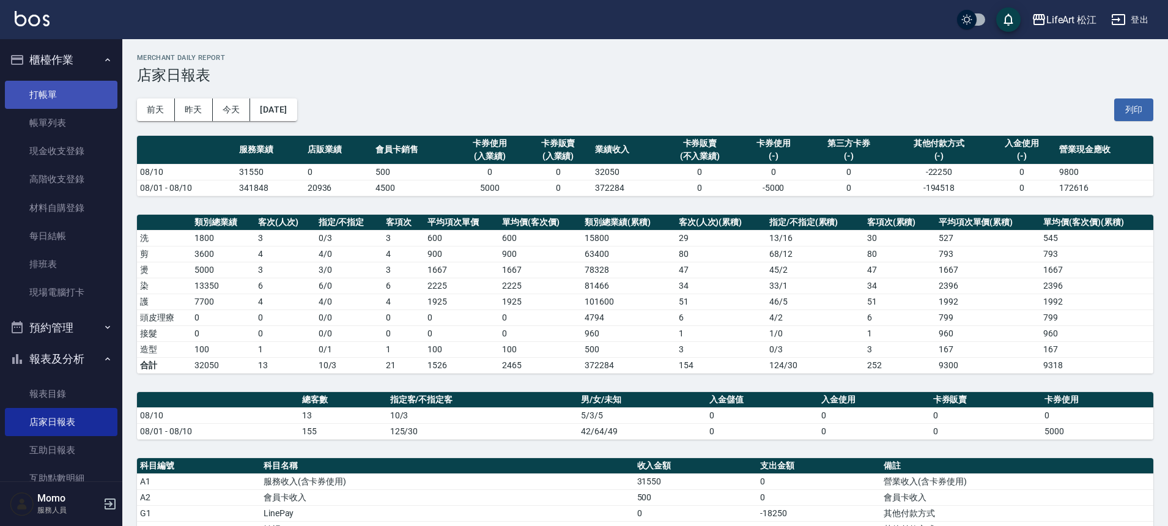
click at [67, 103] on link "打帳單" at bounding box center [61, 95] width 113 height 28
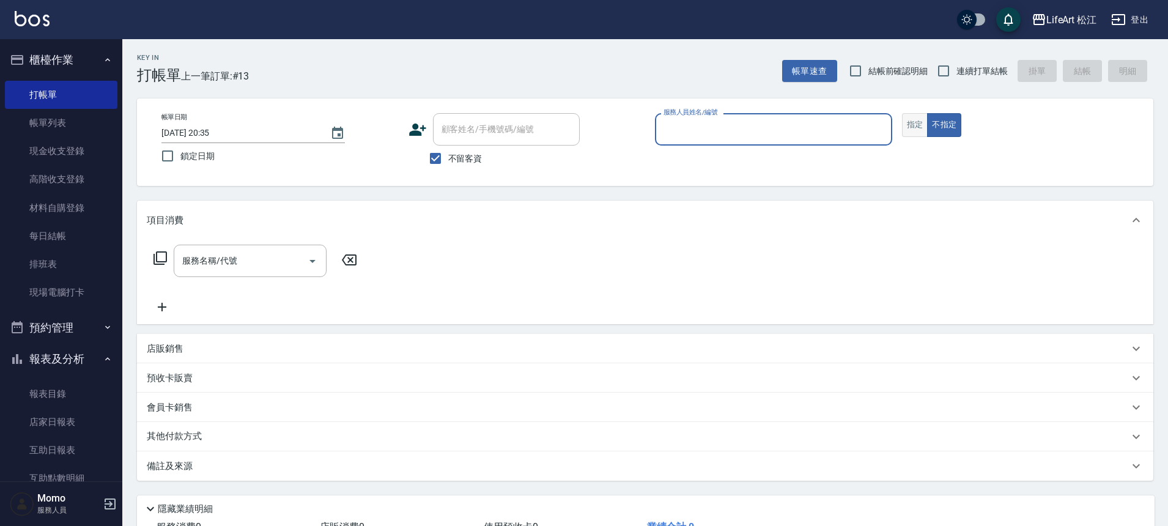
click at [904, 127] on button "指定" at bounding box center [915, 125] width 26 height 24
click at [412, 130] on icon at bounding box center [418, 129] width 18 height 18
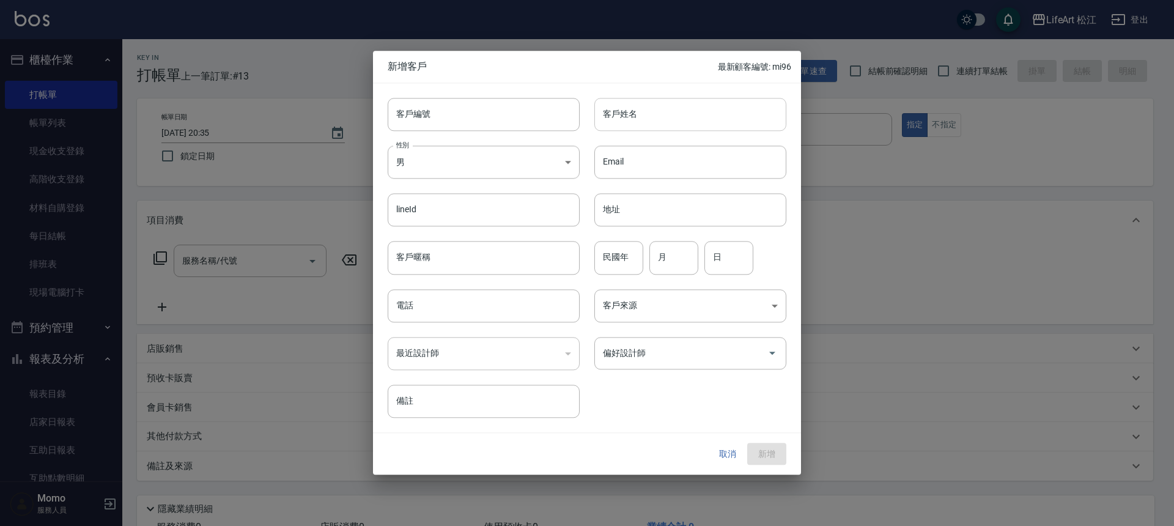
click at [674, 120] on input "客戶姓名" at bounding box center [690, 114] width 192 height 33
type input "5"
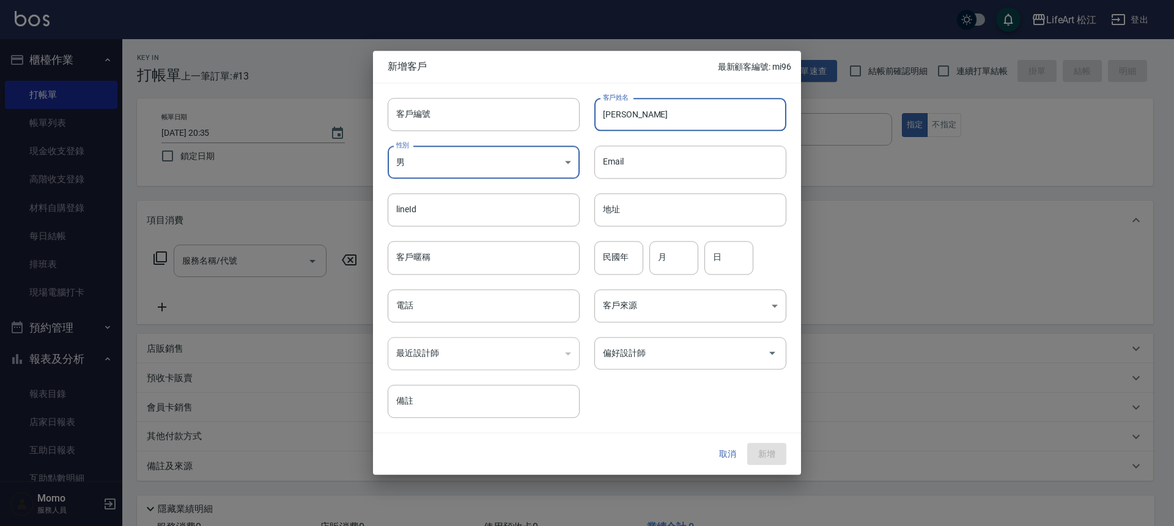
type input "[PERSON_NAME]"
click at [520, 307] on input "電話" at bounding box center [484, 305] width 192 height 33
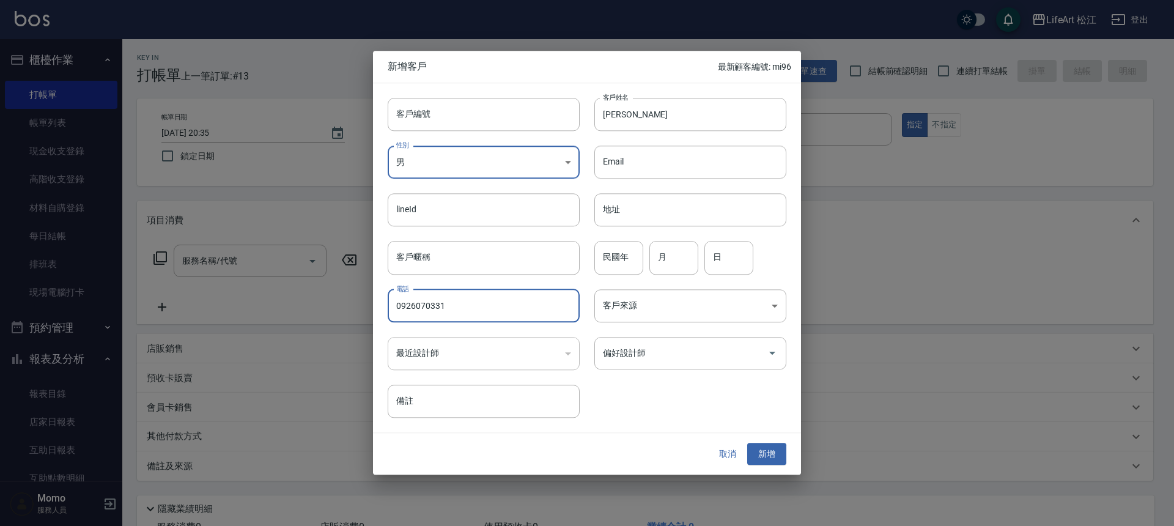
type input "0926070331"
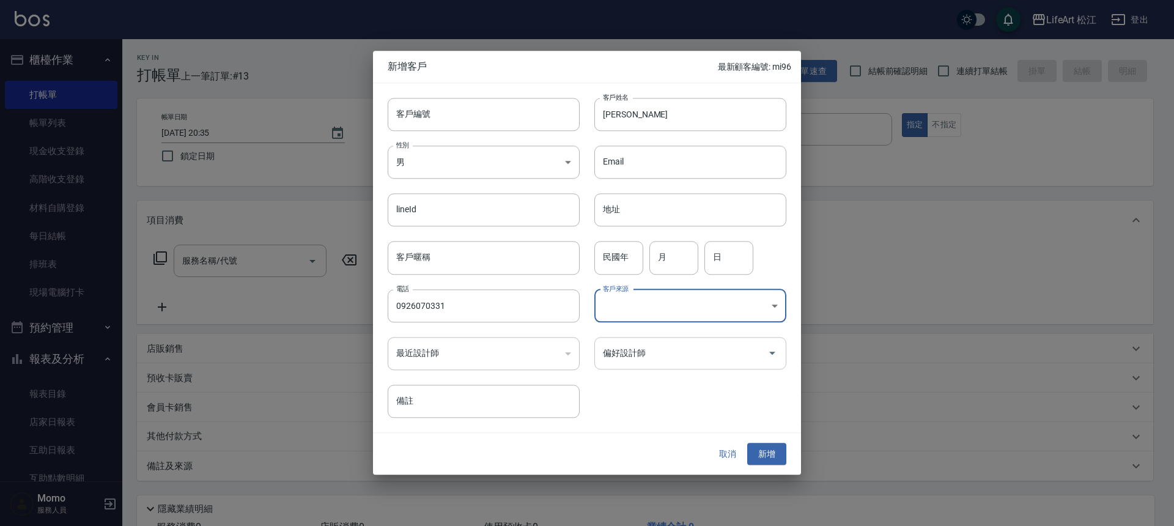
click at [648, 365] on div "偏好設計師" at bounding box center [690, 353] width 192 height 32
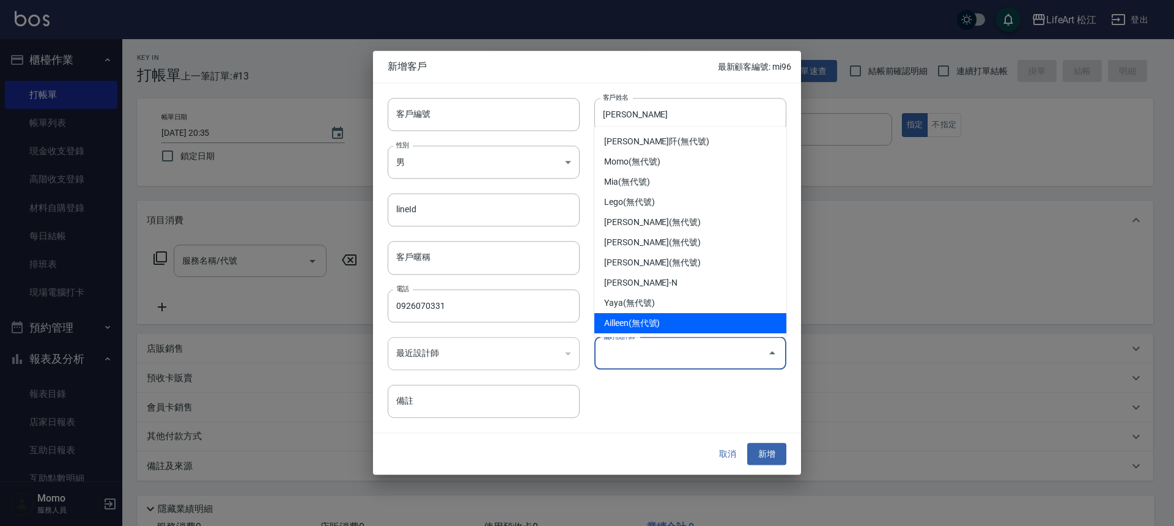
click at [675, 315] on li "Ailleen(無代號)" at bounding box center [690, 323] width 192 height 20
type input "Ailleen"
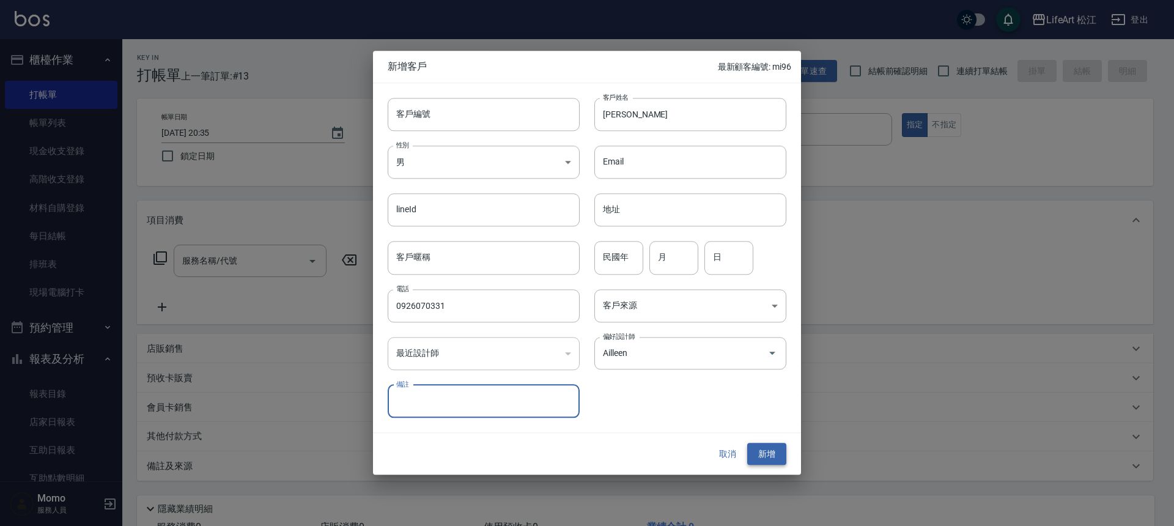
click at [774, 450] on button "新增" at bounding box center [766, 454] width 39 height 23
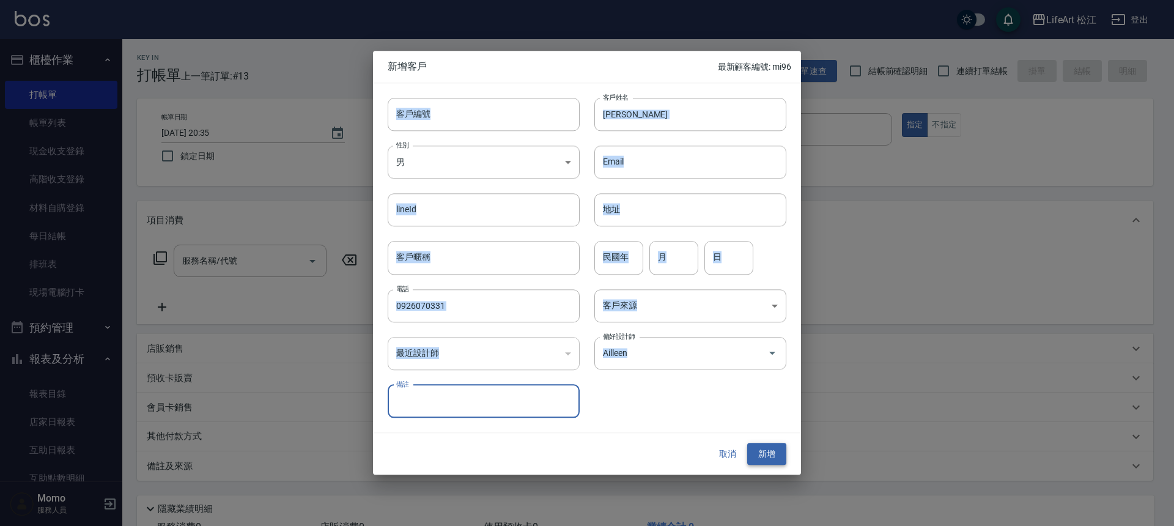
click at [774, 450] on div "取消 新增" at bounding box center [747, 454] width 78 height 23
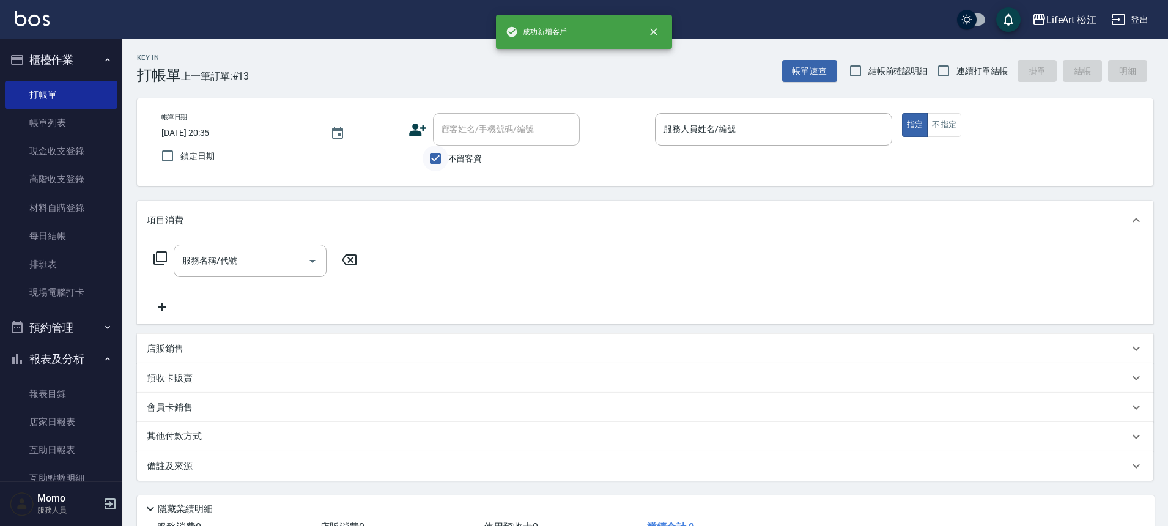
click at [440, 155] on input "不留客資" at bounding box center [436, 159] width 26 height 26
checkbox input "false"
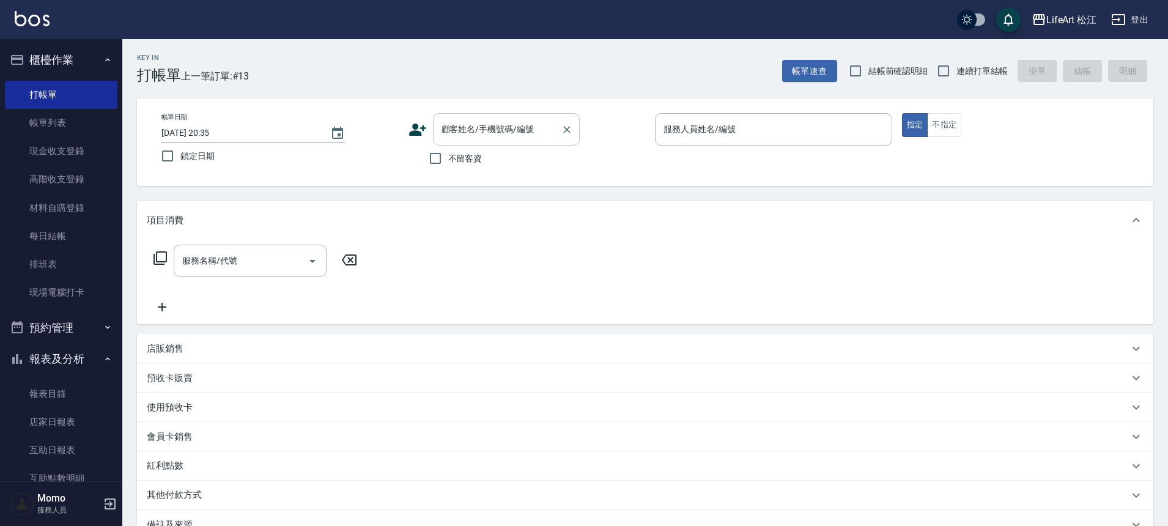
click at [454, 131] on input "顧客姓名/手機號碼/編號" at bounding box center [497, 129] width 117 height 21
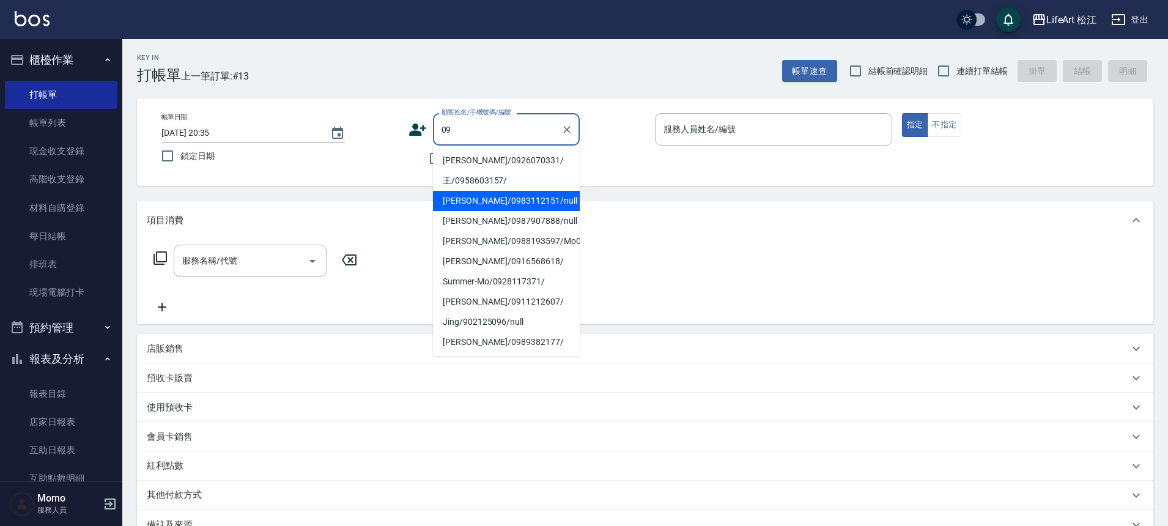
click at [467, 157] on li "[PERSON_NAME]/0926070331/" at bounding box center [506, 160] width 147 height 20
type input "[PERSON_NAME]/0926070331/"
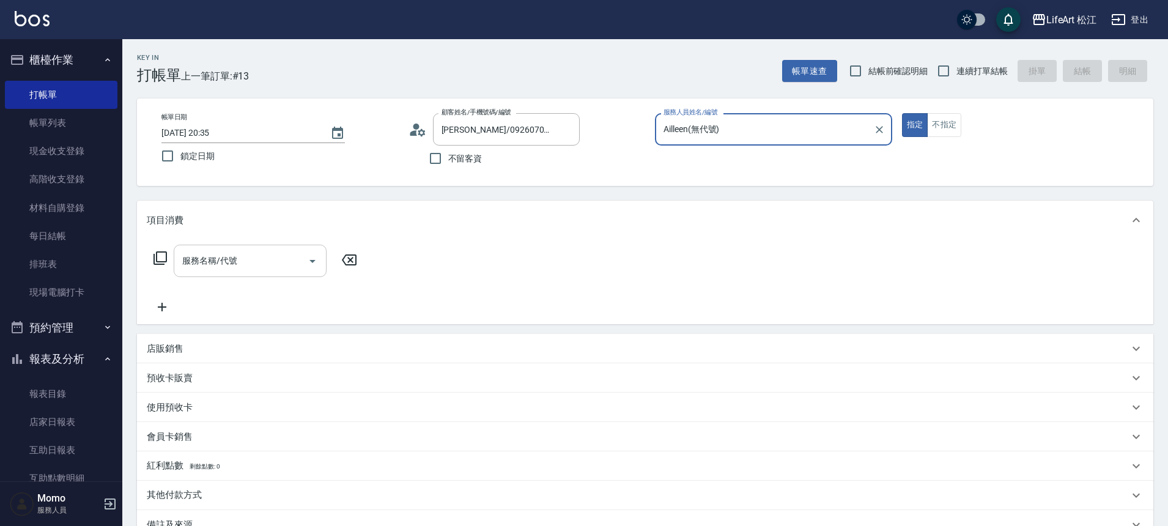
type input "Ailleen(無代號)"
click at [248, 268] on input "服務名稱/代號" at bounding box center [241, 260] width 124 height 21
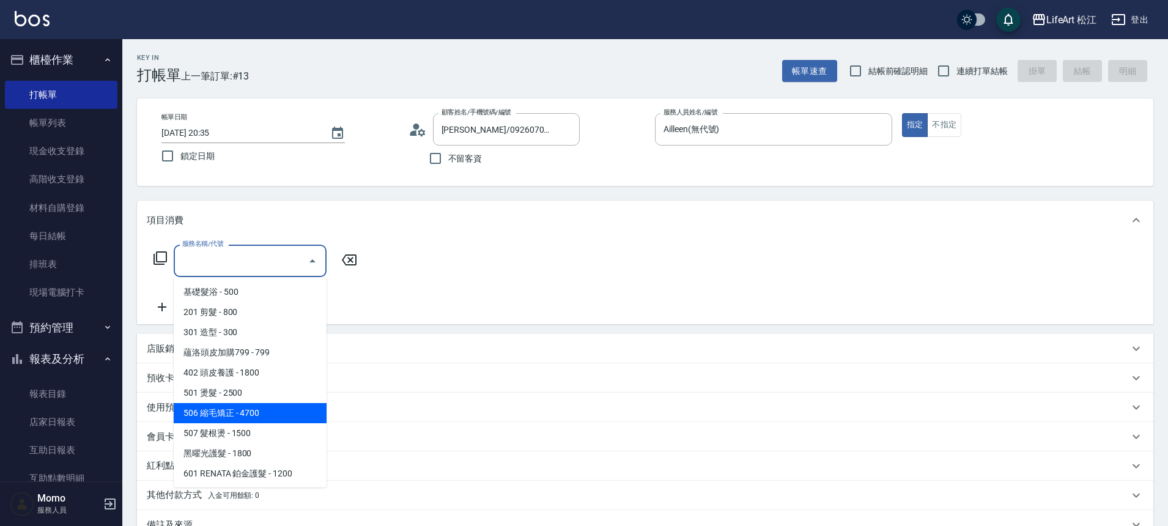
click at [246, 408] on span "506 縮毛矯正 - 4700" at bounding box center [250, 413] width 153 height 20
type input "506 縮毛矯正 (506)"
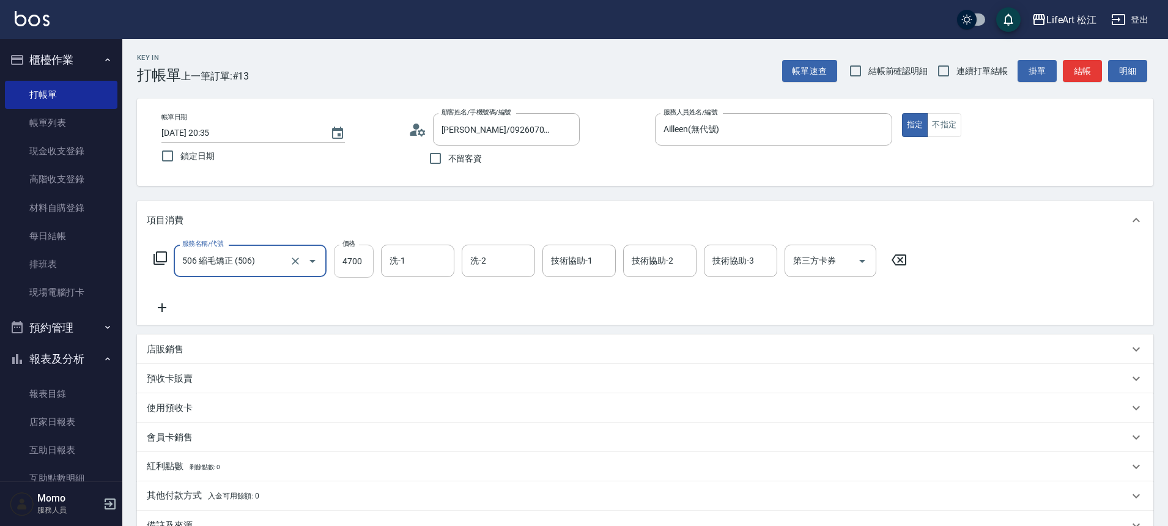
click at [358, 257] on input "4700" at bounding box center [354, 261] width 40 height 33
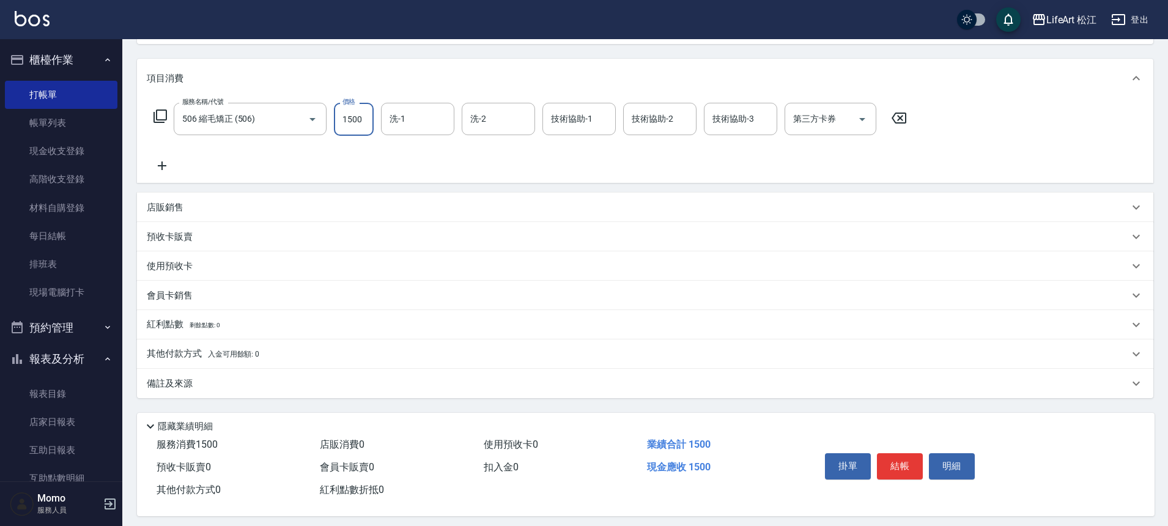
scroll to position [152, 0]
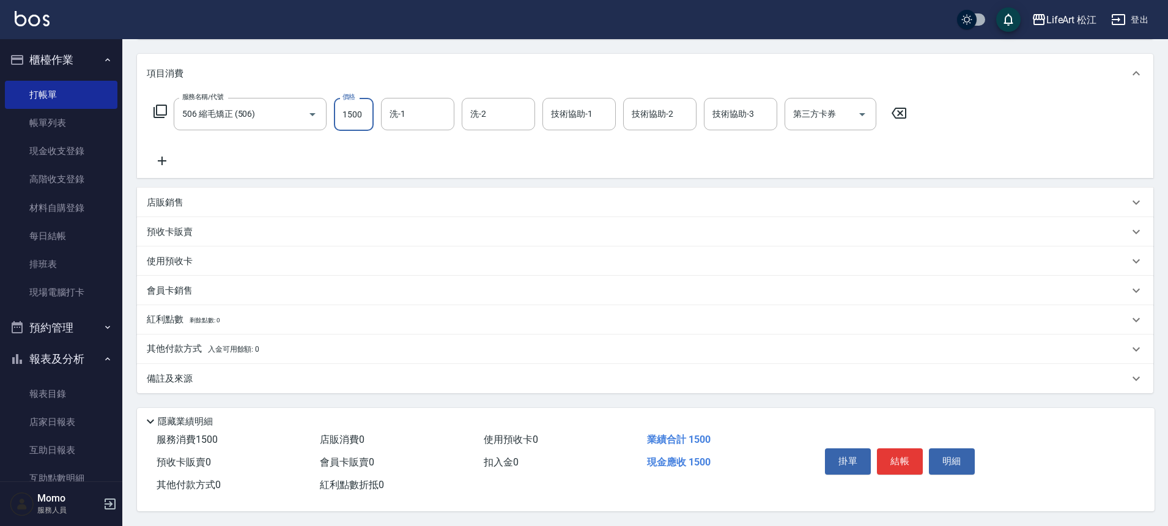
type input "1500"
click at [368, 381] on div "備註及來源" at bounding box center [645, 378] width 1016 height 29
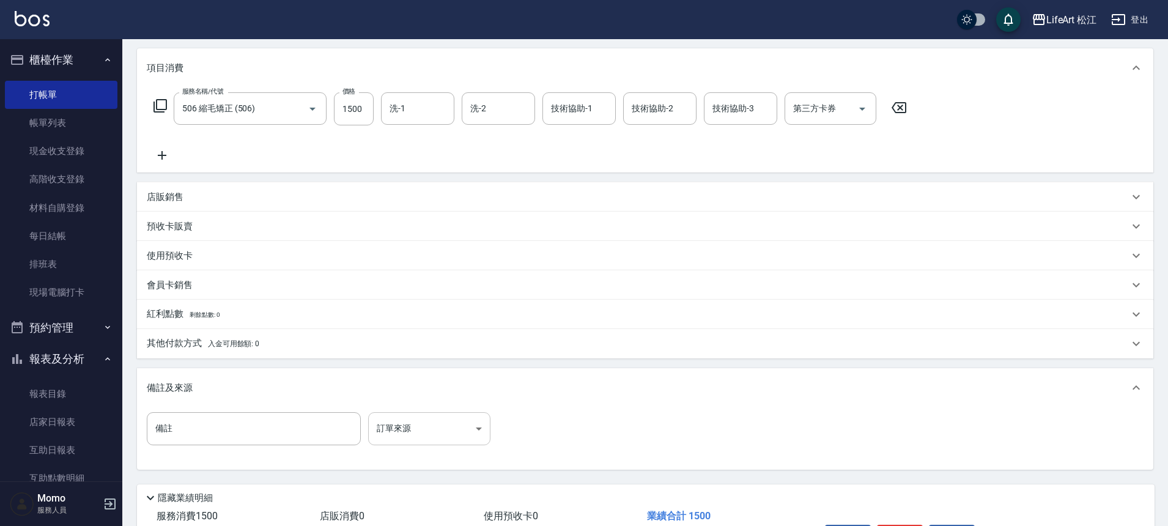
click at [417, 424] on body "LifeArt 松江 登出 櫃檯作業 打帳單 帳單列表 現金收支登錄 高階收支登錄 材料自購登錄 每日結帳 排班表 現場電腦打卡 預約管理 預約管理 單日預約…" at bounding box center [584, 225] width 1168 height 755
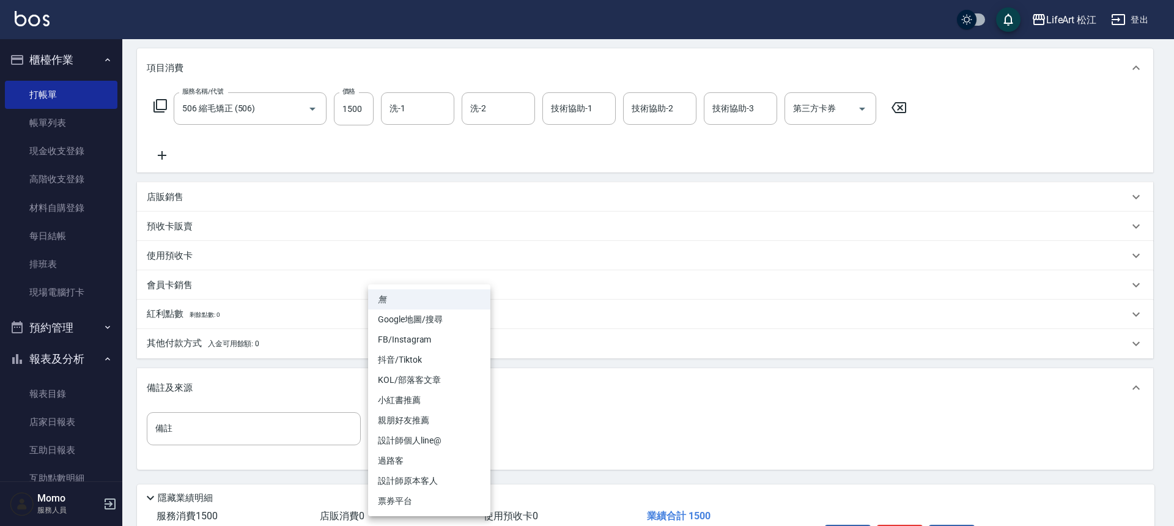
click at [428, 345] on li "FB/Instagram" at bounding box center [429, 340] width 122 height 20
type input "FB/Instagram"
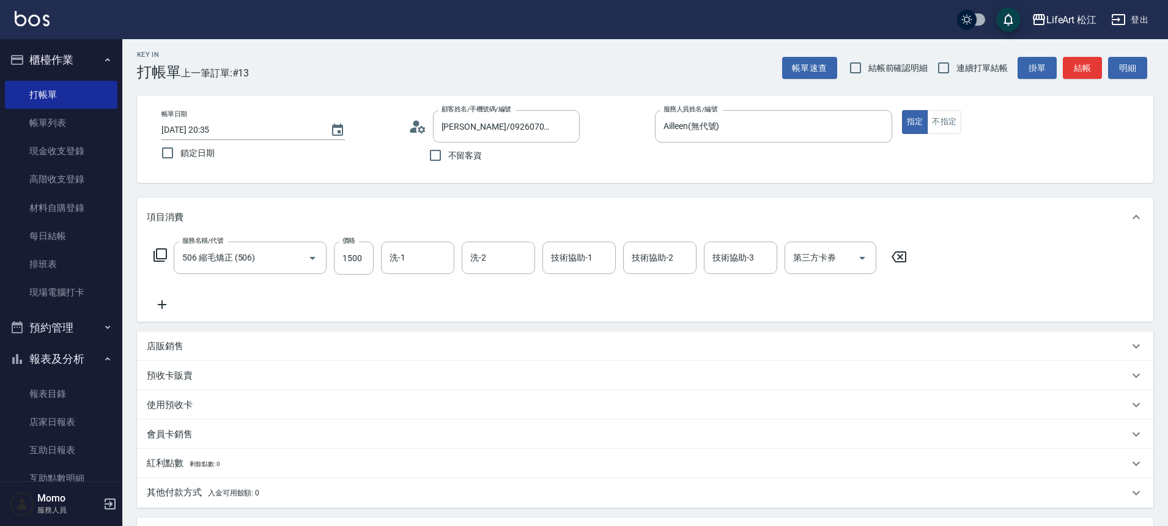
scroll to position [234, 0]
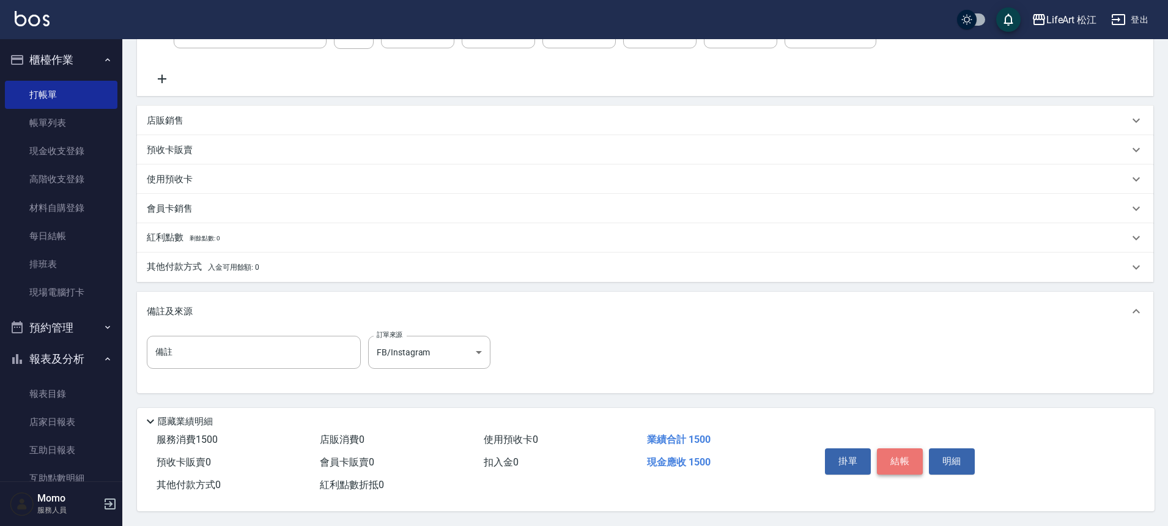
click at [914, 461] on button "結帳" at bounding box center [900, 461] width 46 height 26
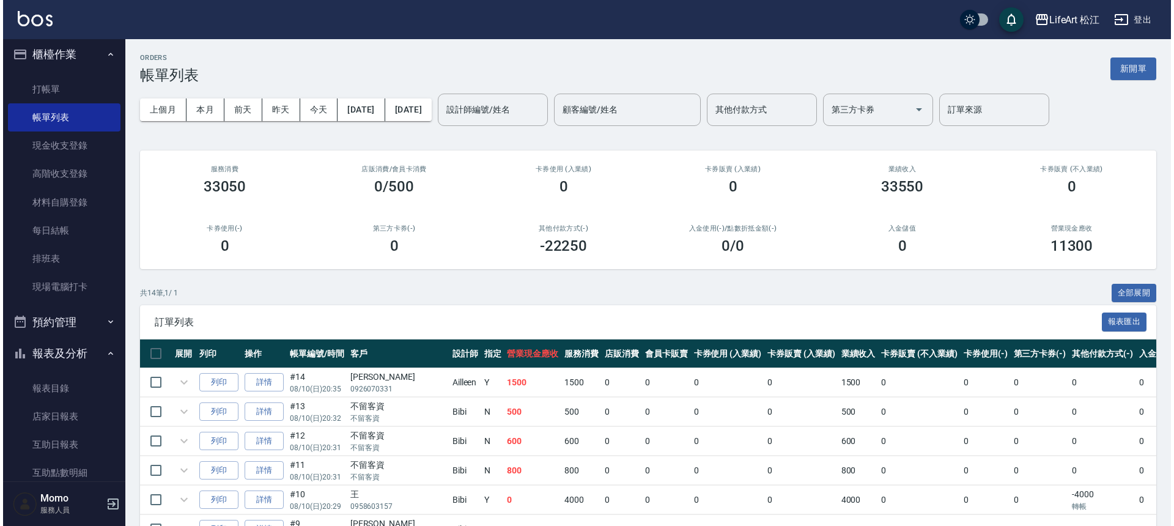
scroll to position [134, 0]
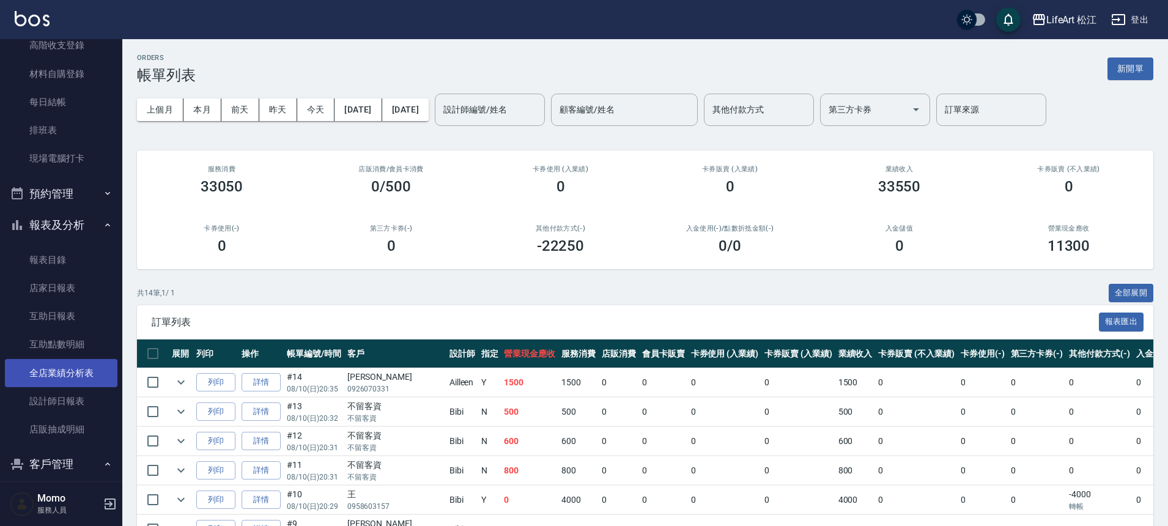
click at [67, 376] on link "全店業績分析表" at bounding box center [61, 373] width 113 height 28
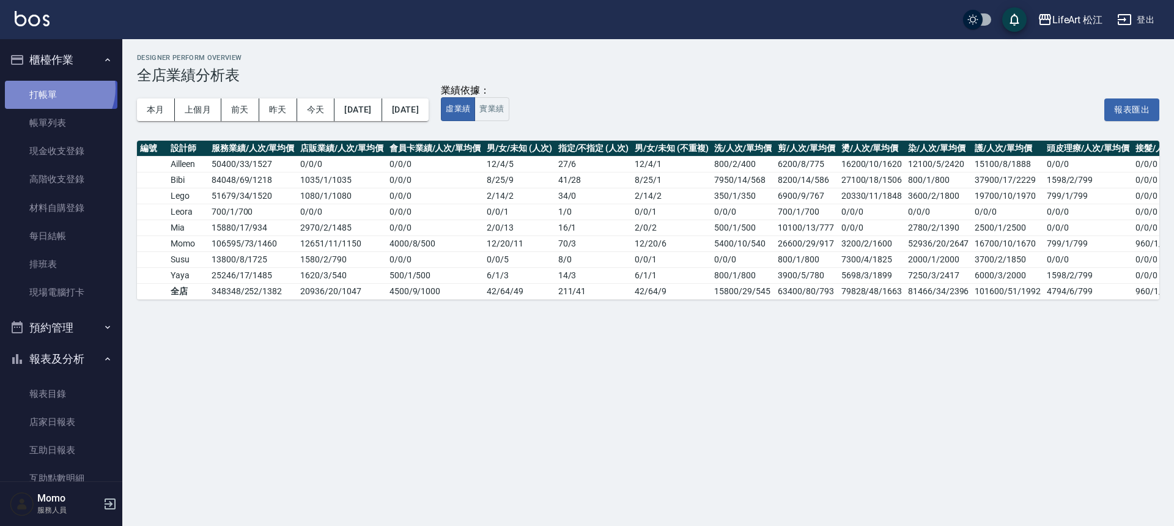
click at [54, 88] on link "打帳單" at bounding box center [61, 95] width 113 height 28
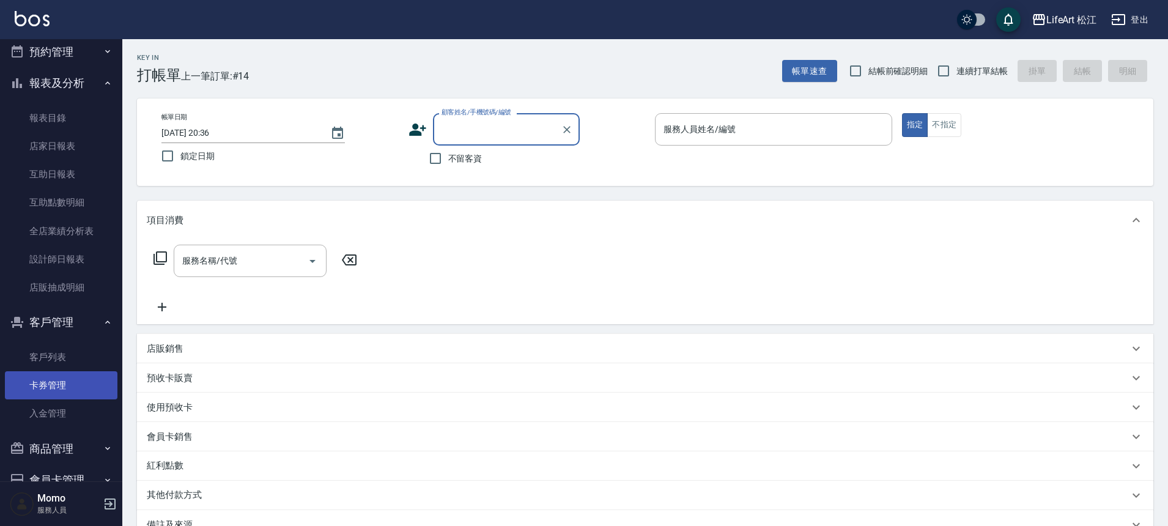
scroll to position [336, 0]
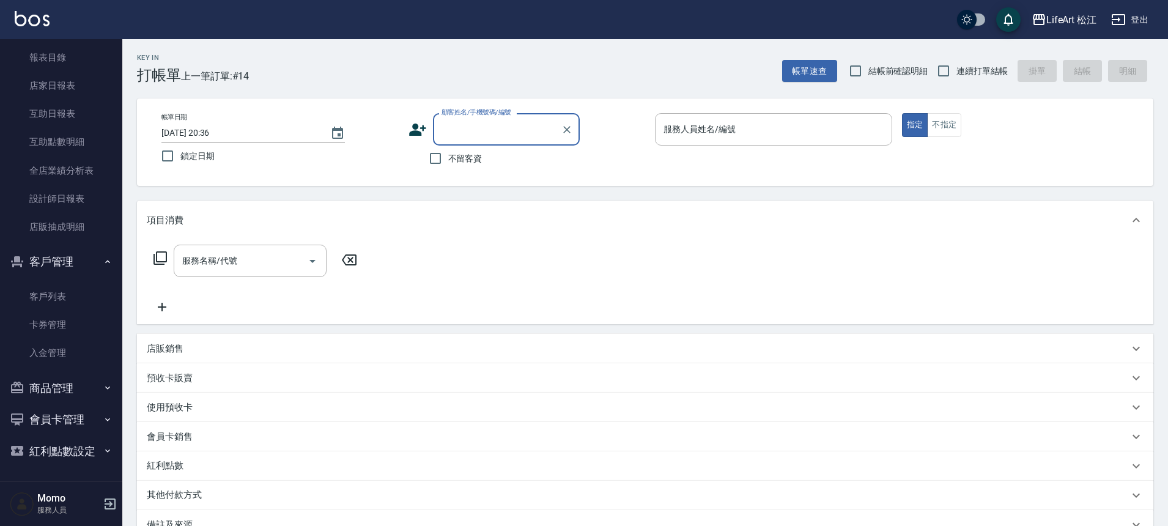
click at [83, 258] on button "客戶管理" at bounding box center [61, 262] width 113 height 32
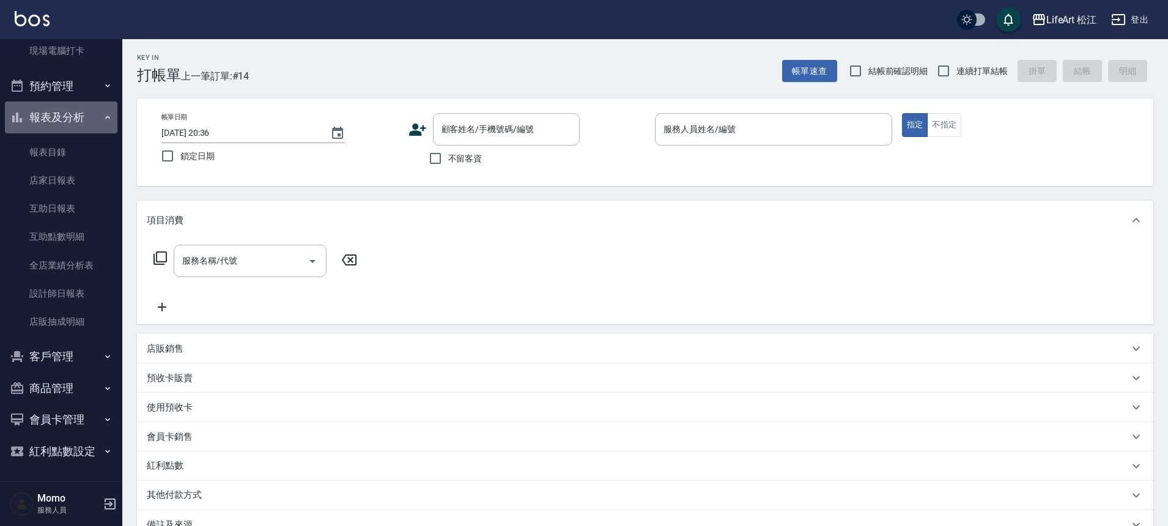
click at [66, 120] on button "報表及分析" at bounding box center [61, 118] width 113 height 32
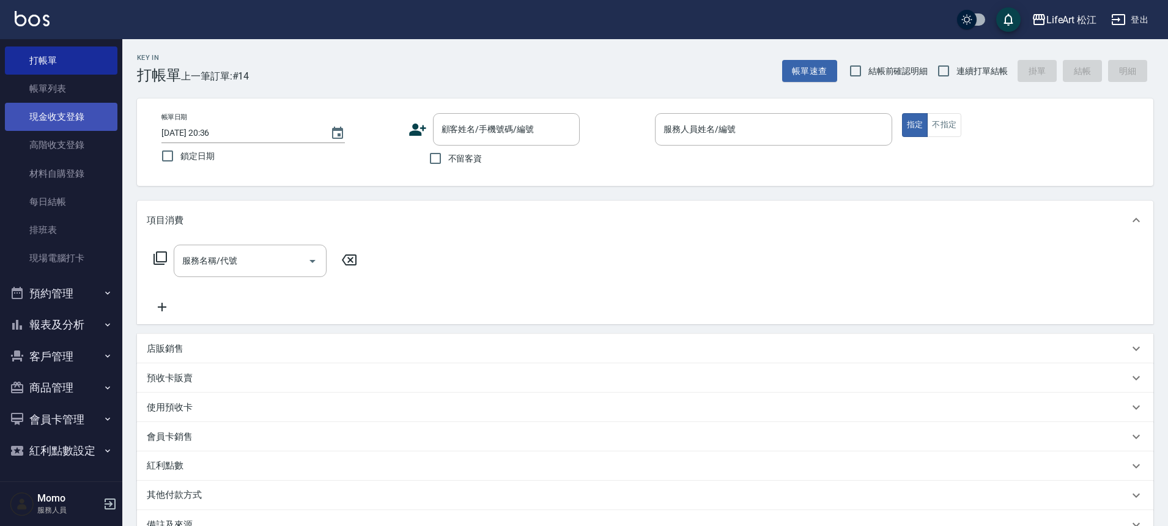
scroll to position [34, 0]
click at [68, 89] on link "帳單列表" at bounding box center [61, 89] width 113 height 28
click at [72, 91] on link "帳單列表" at bounding box center [61, 89] width 113 height 28
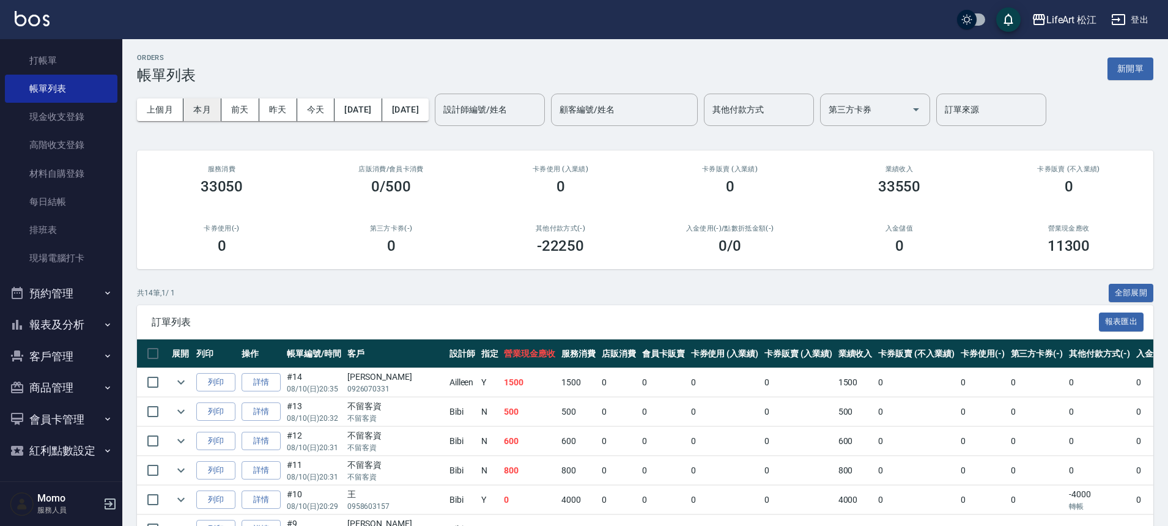
click at [202, 112] on button "本月" at bounding box center [202, 109] width 38 height 23
click at [530, 117] on input "設計師編號/姓名" at bounding box center [489, 109] width 99 height 21
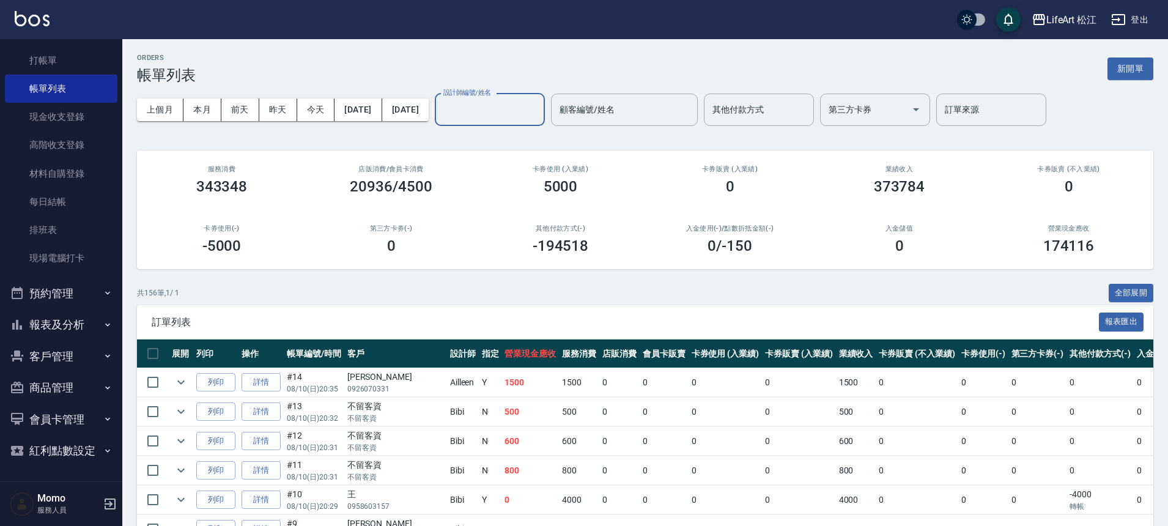
click at [530, 117] on input "設計師編號/姓名" at bounding box center [489, 109] width 99 height 21
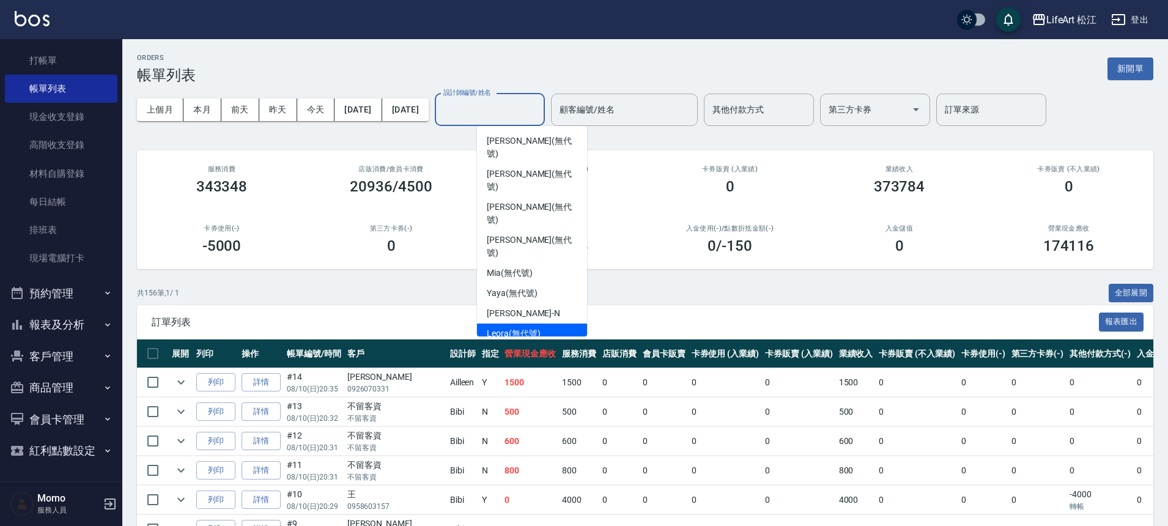
scroll to position [142, 0]
click at [543, 282] on div "Yaya (無代號)" at bounding box center [532, 292] width 110 height 20
type input "Yaya(無代號)"
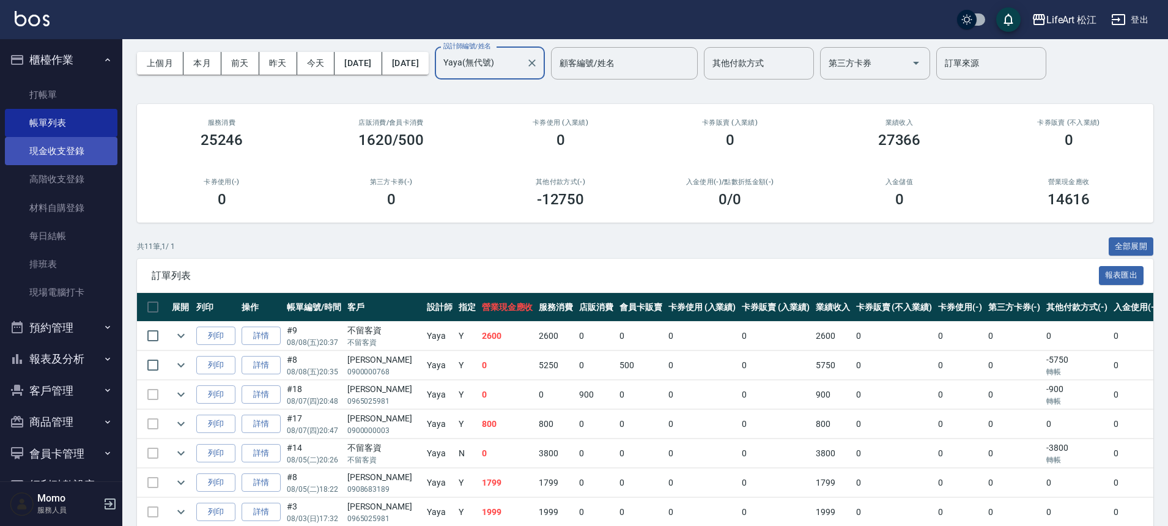
scroll to position [0, 0]
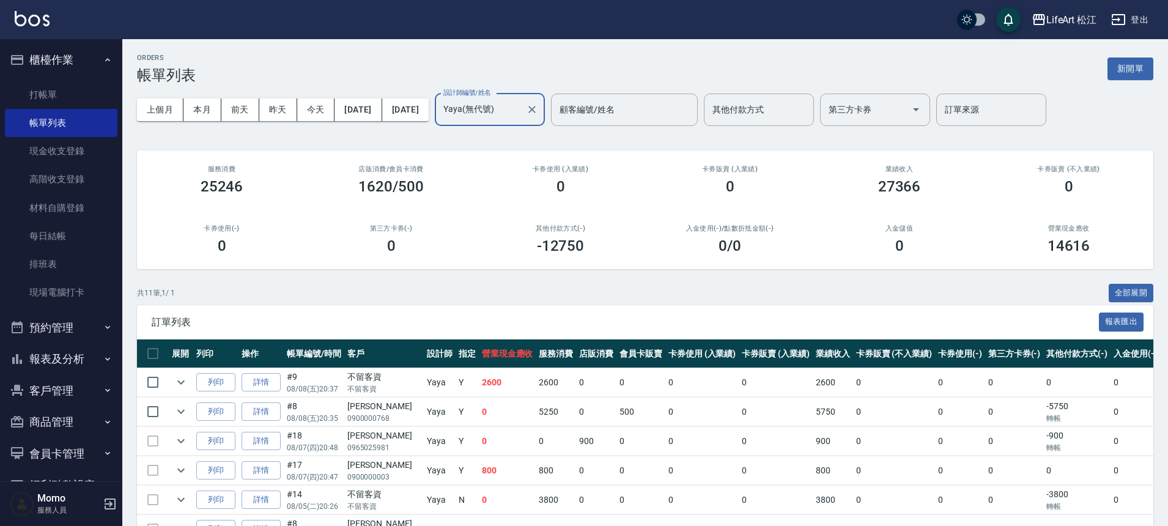
click at [57, 58] on button "櫃檯作業" at bounding box center [61, 60] width 113 height 32
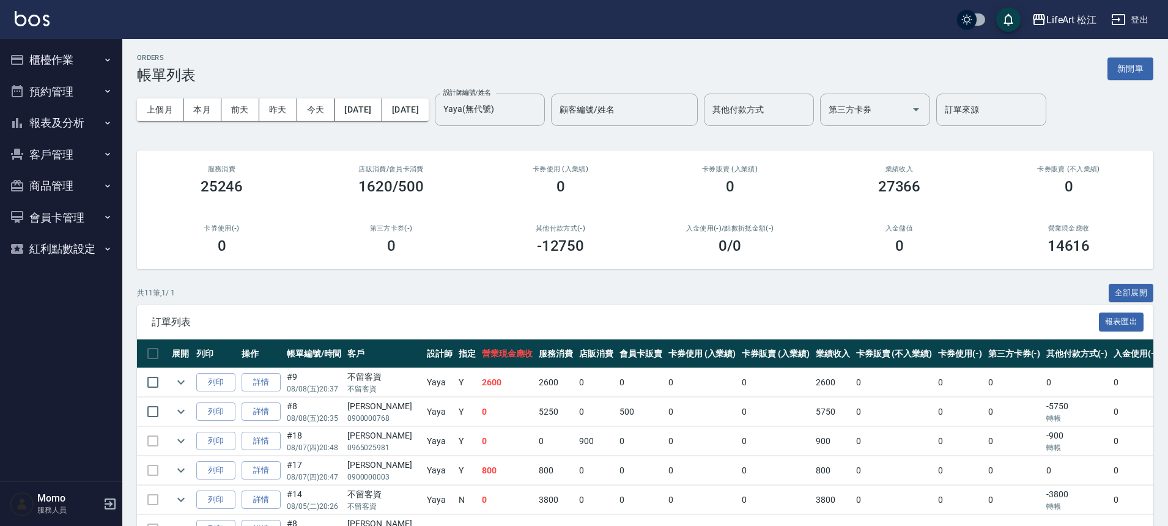
click at [66, 51] on button "櫃檯作業" at bounding box center [61, 60] width 113 height 32
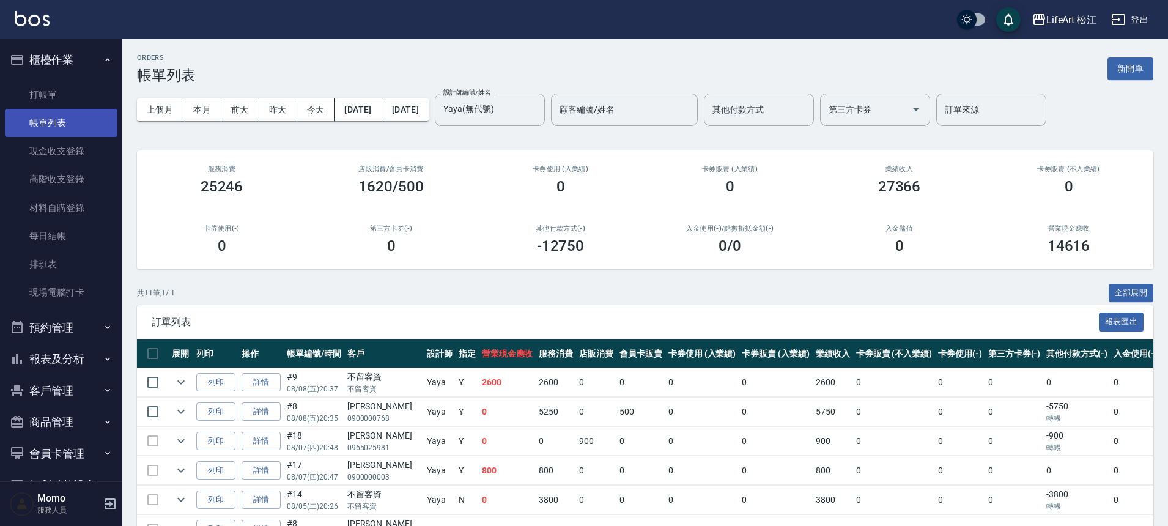
click at [68, 114] on link "帳單列表" at bounding box center [61, 123] width 113 height 28
click at [538, 111] on icon "Clear" at bounding box center [532, 109] width 12 height 12
